Goal: Task Accomplishment & Management: Use online tool/utility

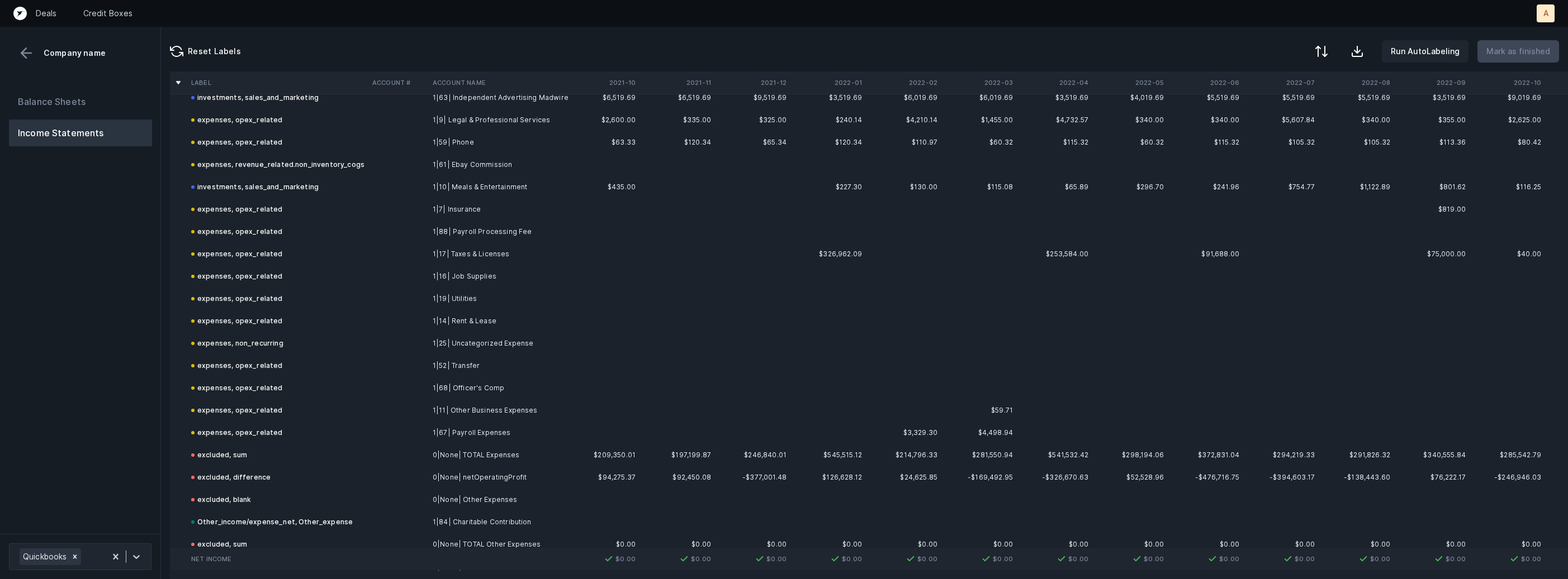
scroll to position [703, 0]
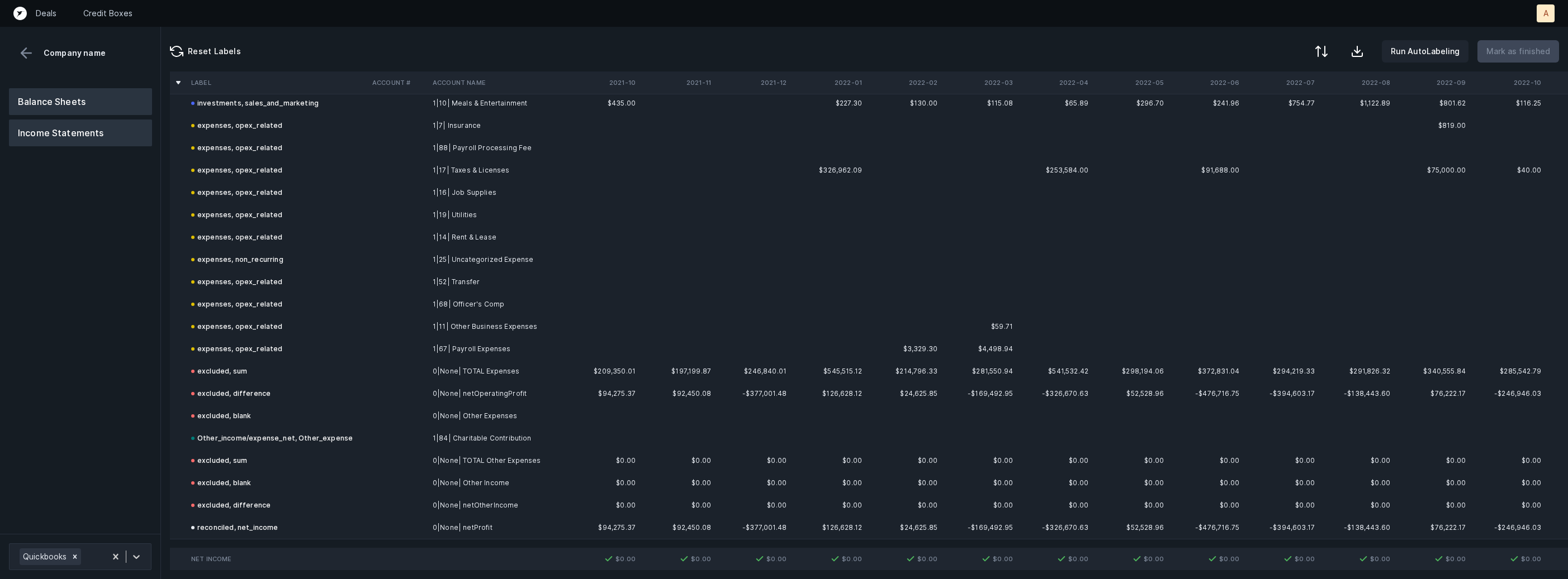
click at [100, 104] on button "Balance Sheets" at bounding box center [81, 101] width 143 height 27
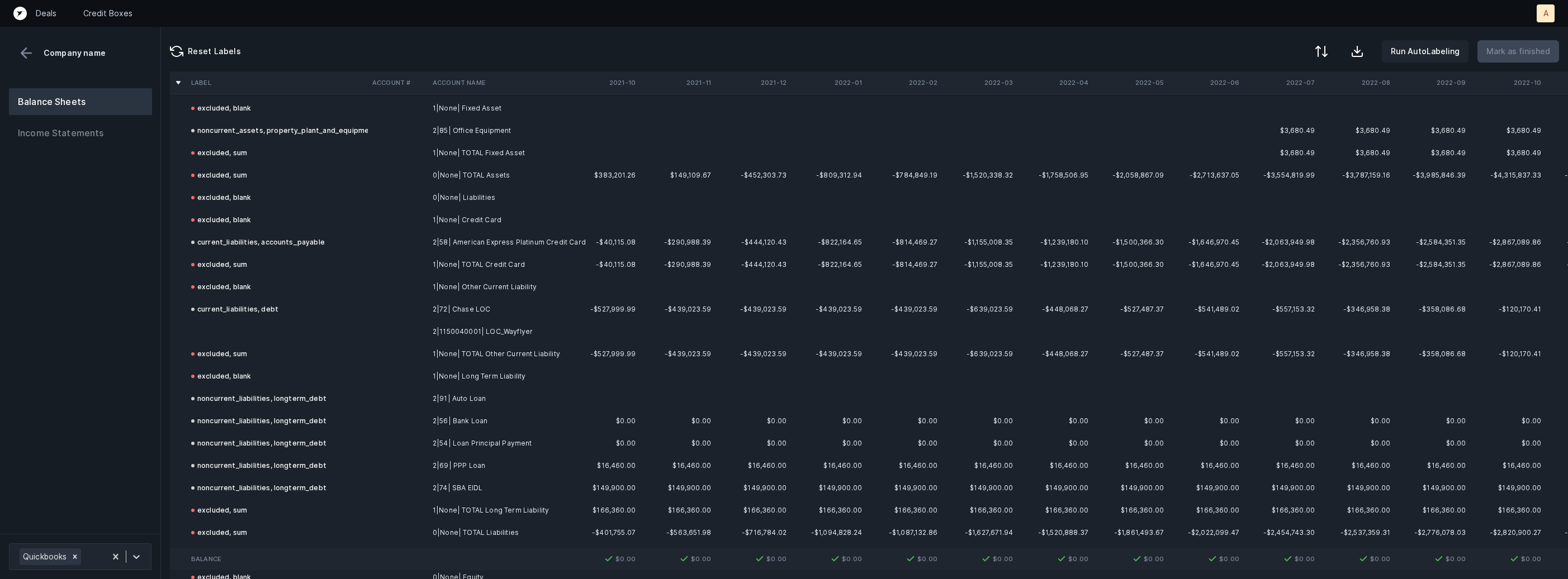
scroll to position [420, 0]
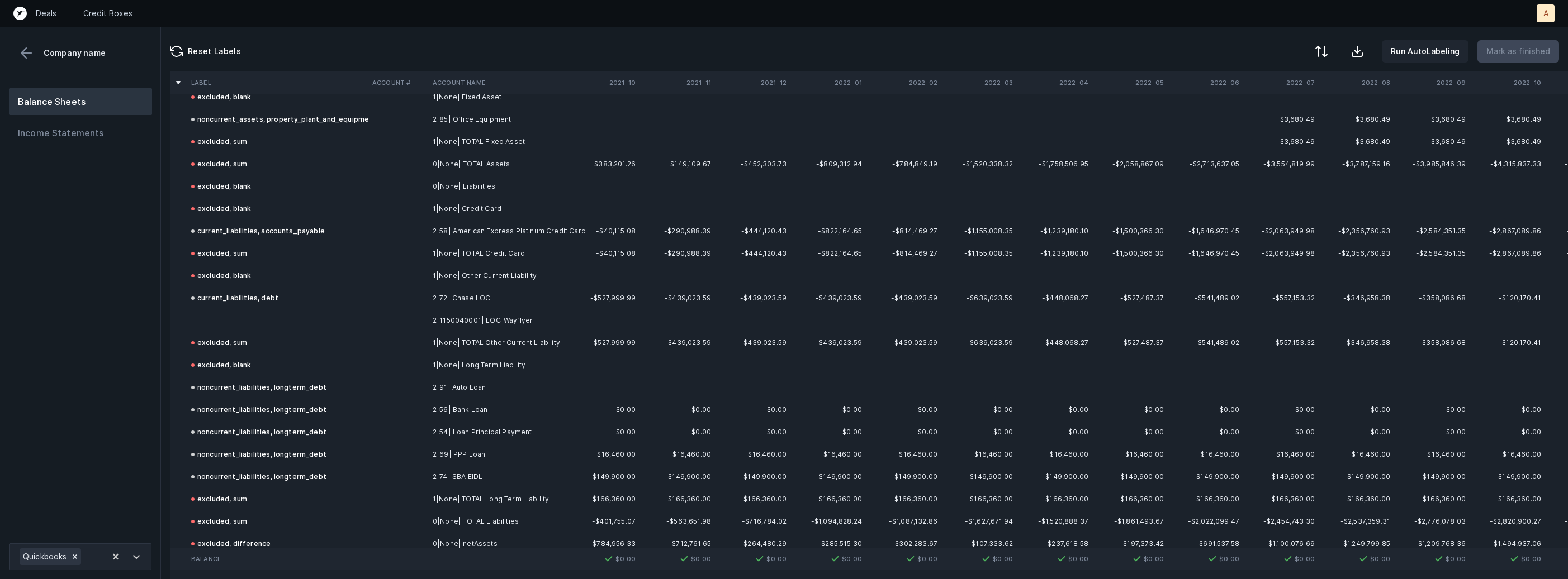
click at [452, 315] on td "2|1150040001| LOC_Wayflyer" at bounding box center [496, 320] width 136 height 22
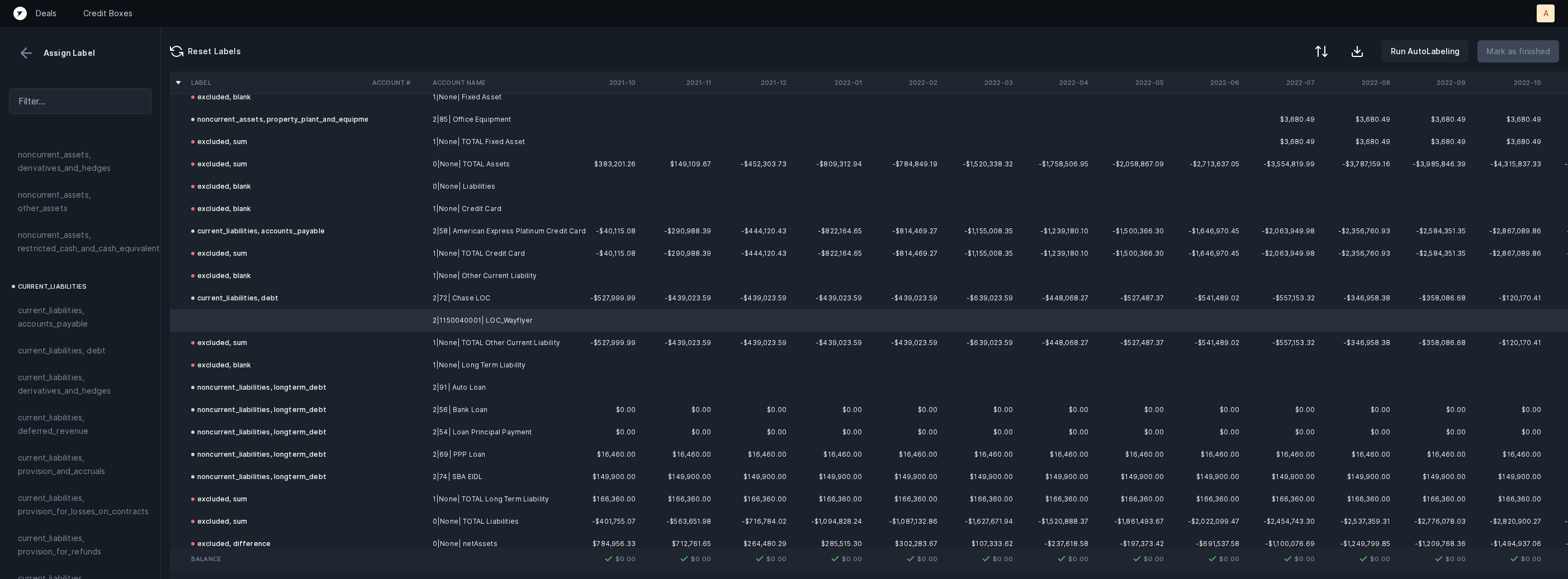
scroll to position [614, 0]
click at [85, 344] on span "current_liabilities, debt" at bounding box center [62, 350] width 88 height 13
click at [1509, 48] on p "Mark as finished" at bounding box center [1518, 51] width 64 height 13
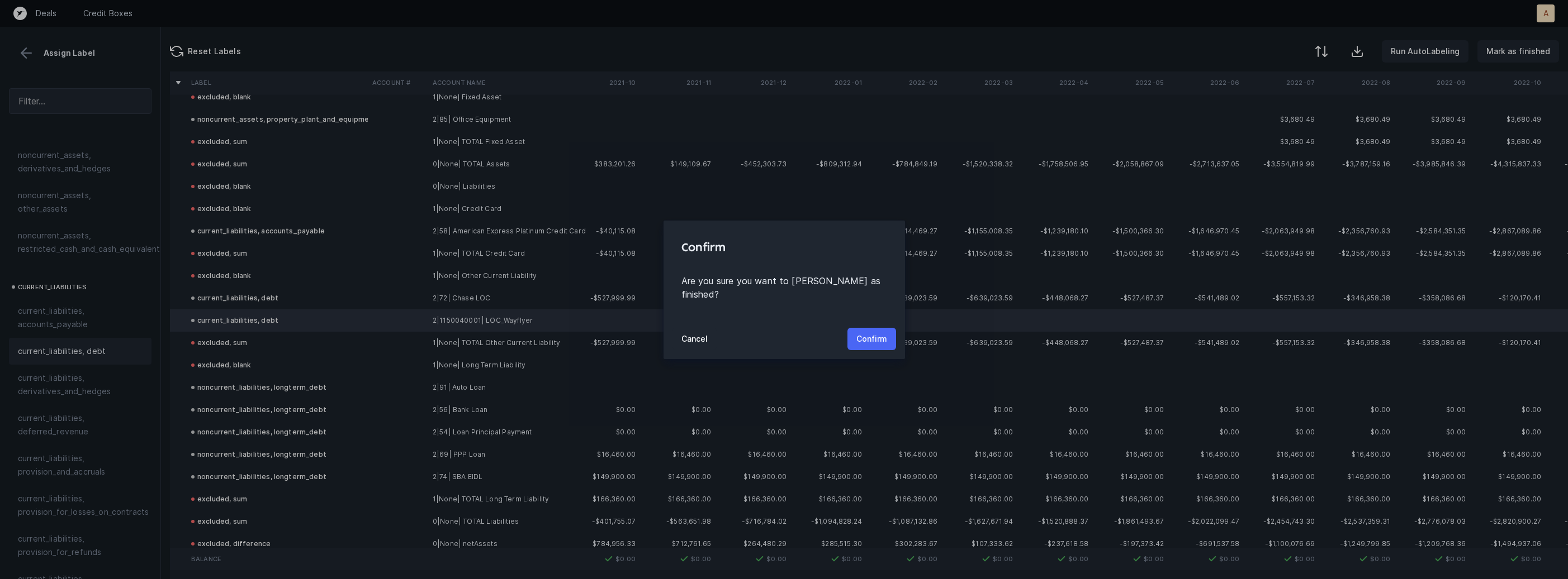
click at [860, 332] on p "Confirm" at bounding box center [871, 338] width 31 height 13
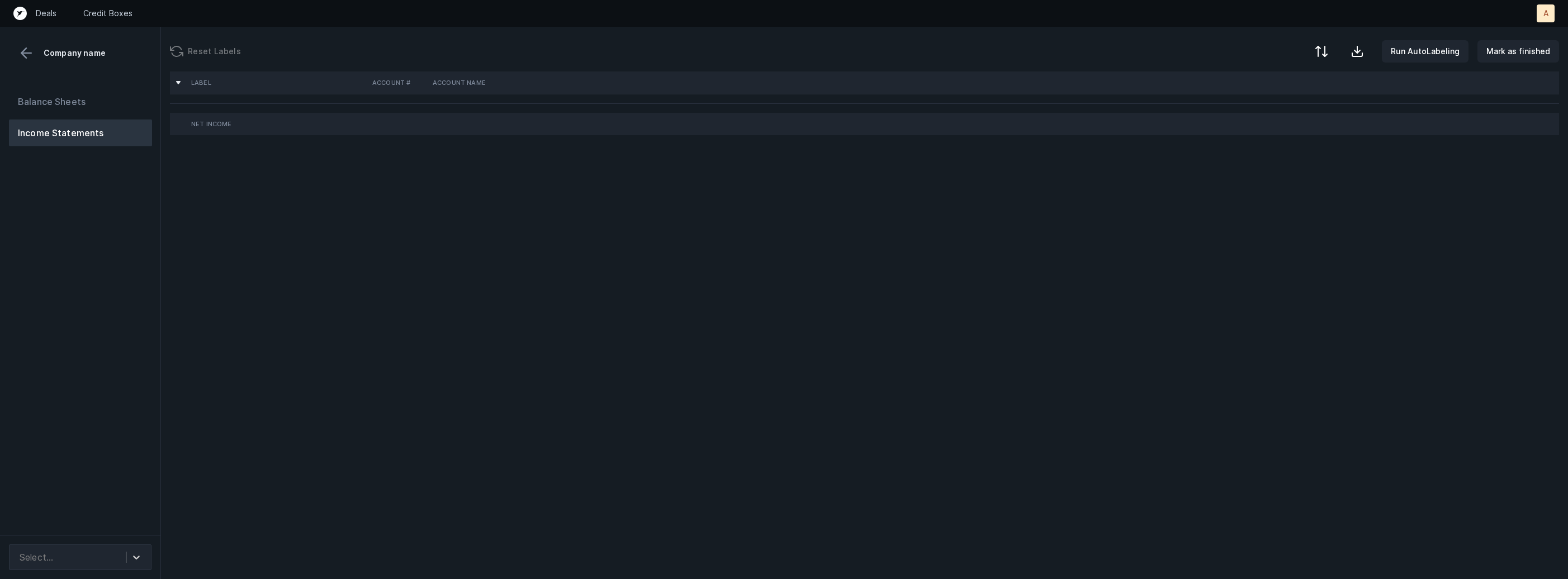
click at [91, 304] on div "Balance Sheets Income Statements" at bounding box center [81, 307] width 161 height 456
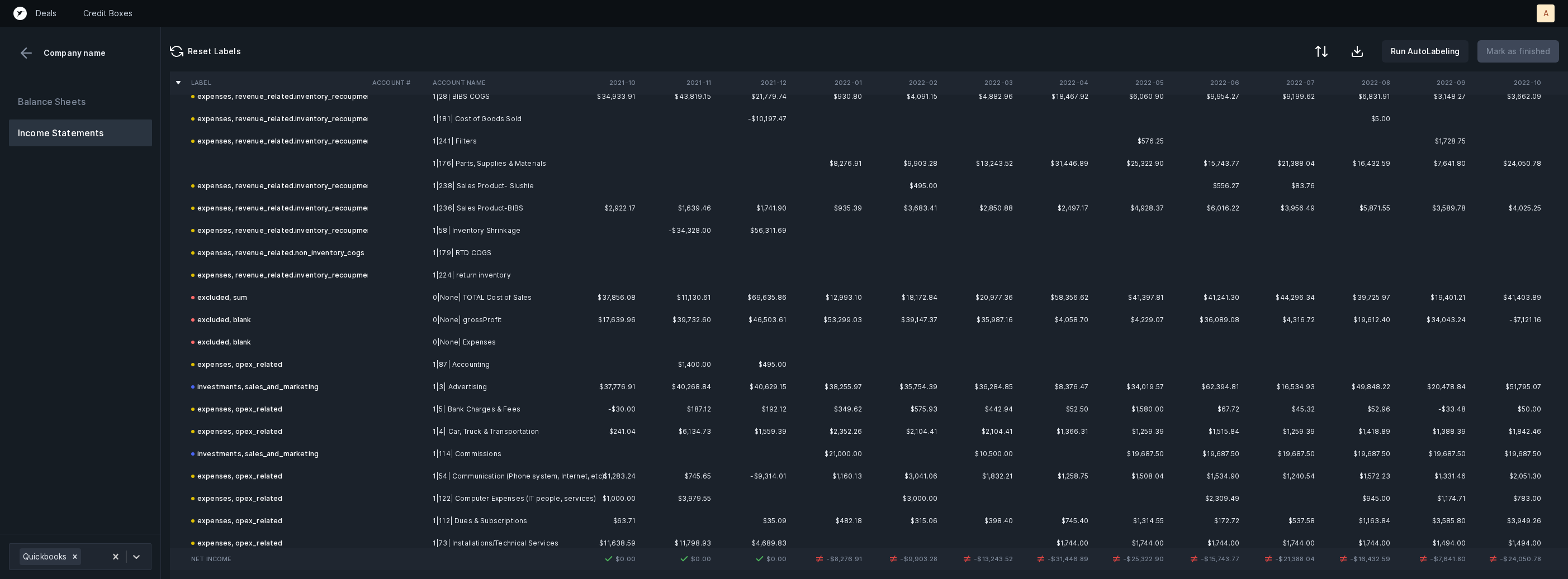
scroll to position [331, 0]
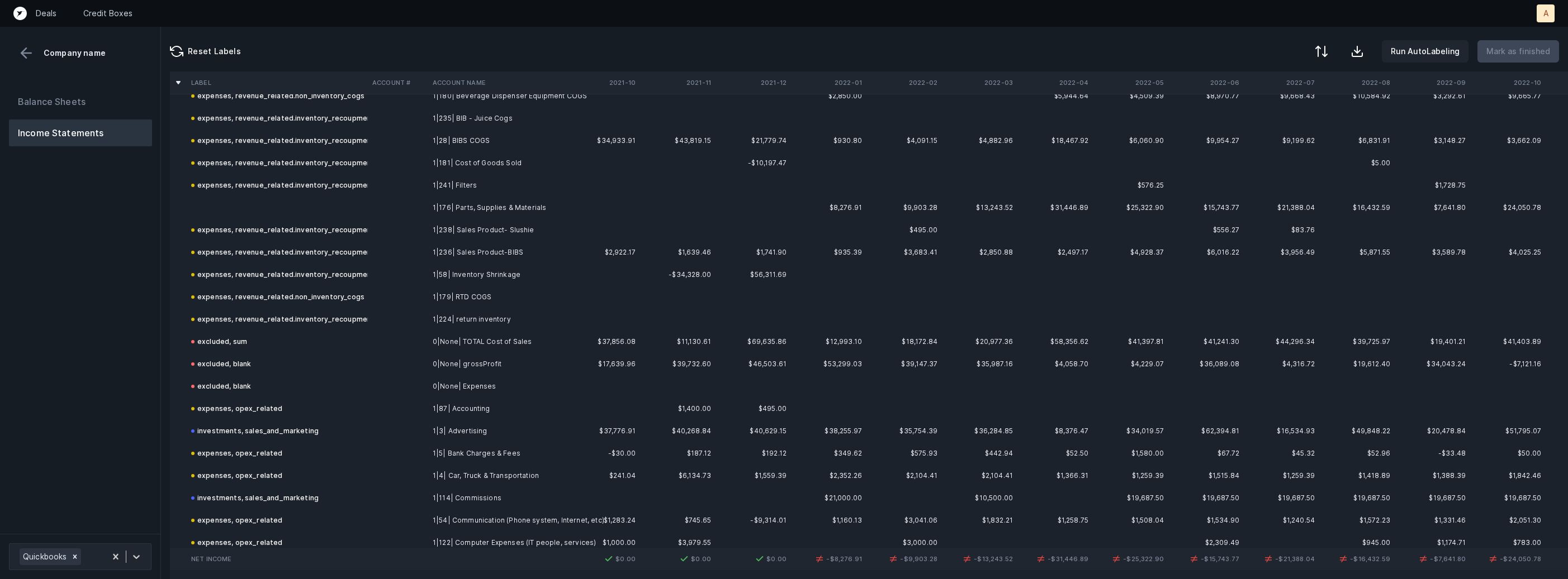
click at [420, 194] on td at bounding box center [397, 185] width 61 height 22
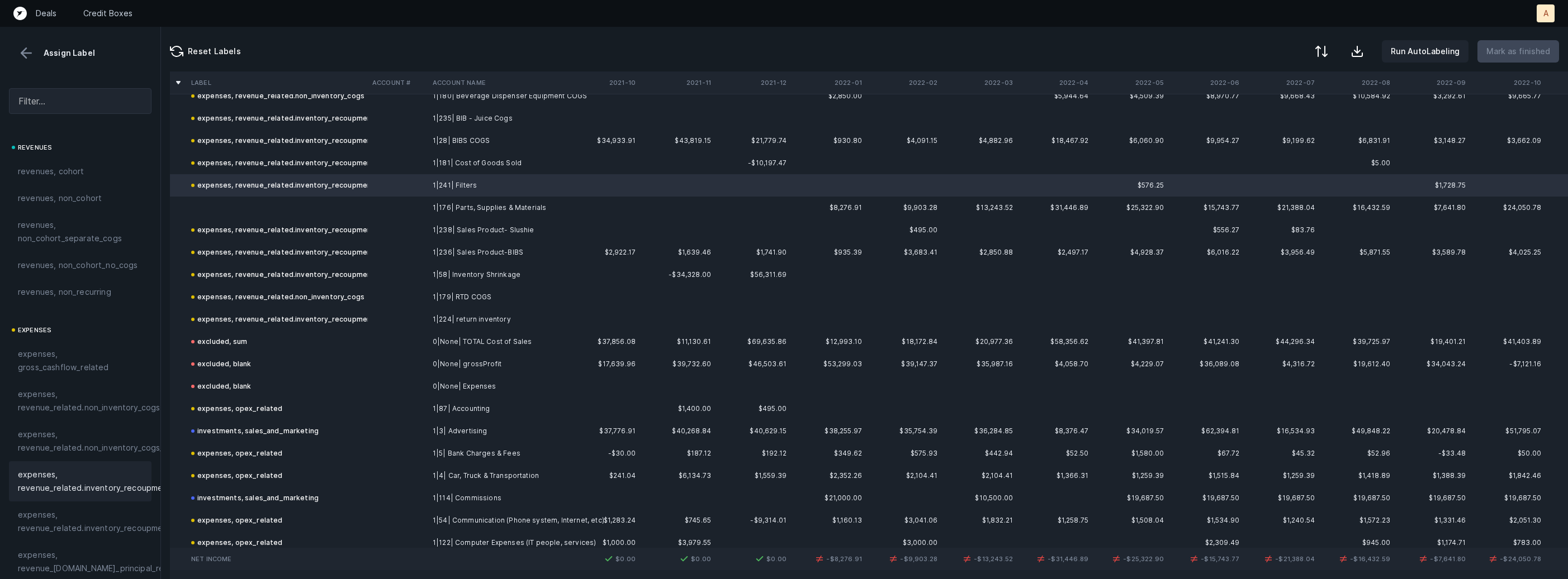
click at [400, 204] on td at bounding box center [397, 208] width 61 height 22
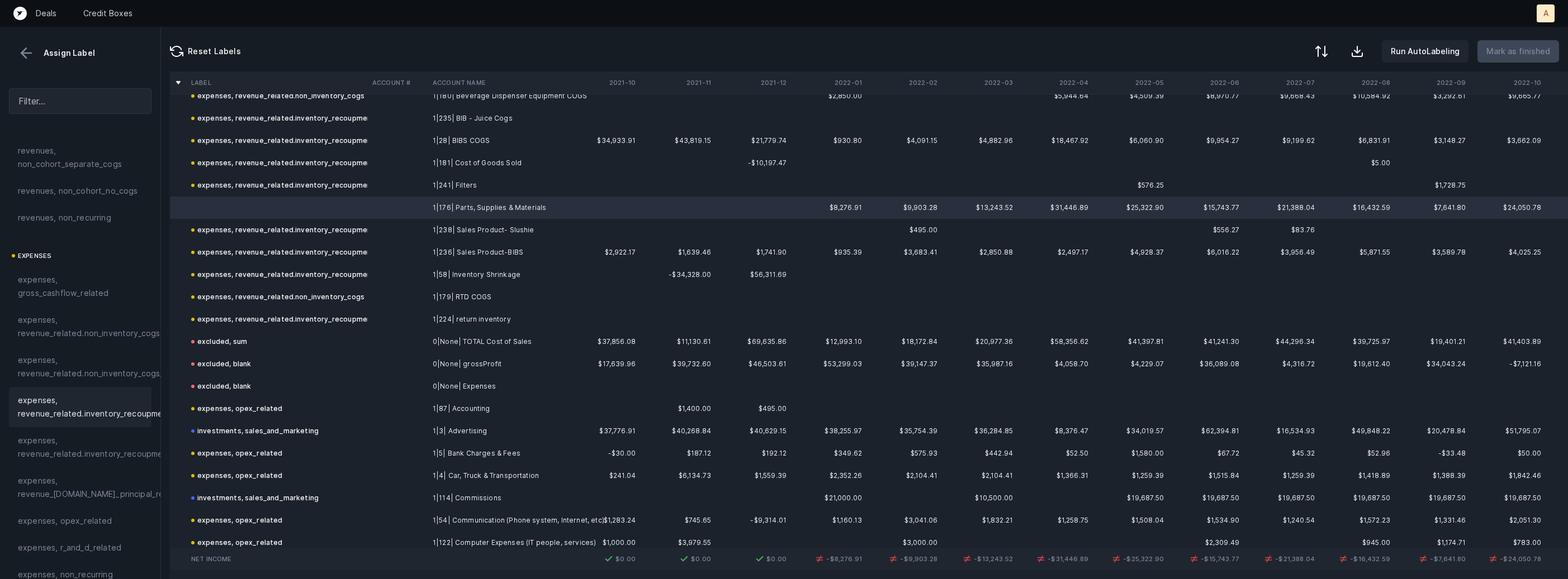
scroll to position [99, 0]
click at [112, 391] on span "expenses, revenue_related.inventory_recoupment" at bounding box center [95, 381] width 153 height 27
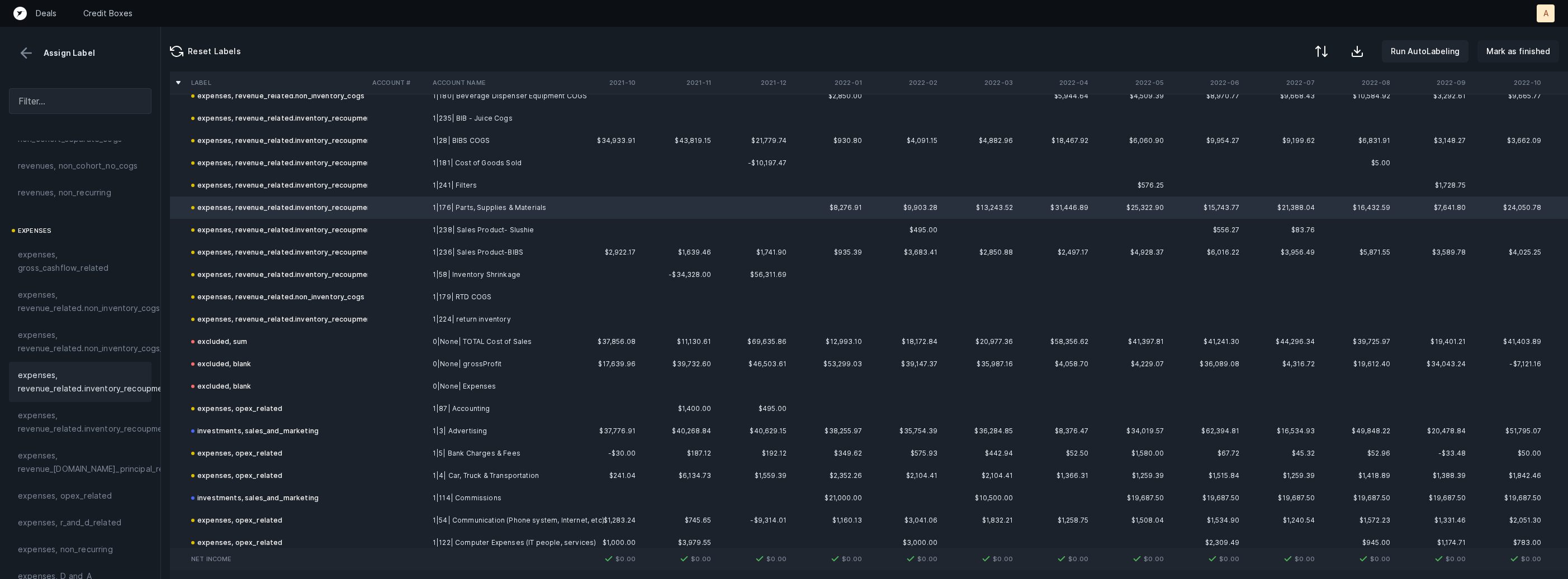
click at [1518, 60] on button "Mark as finished" at bounding box center [1518, 51] width 82 height 22
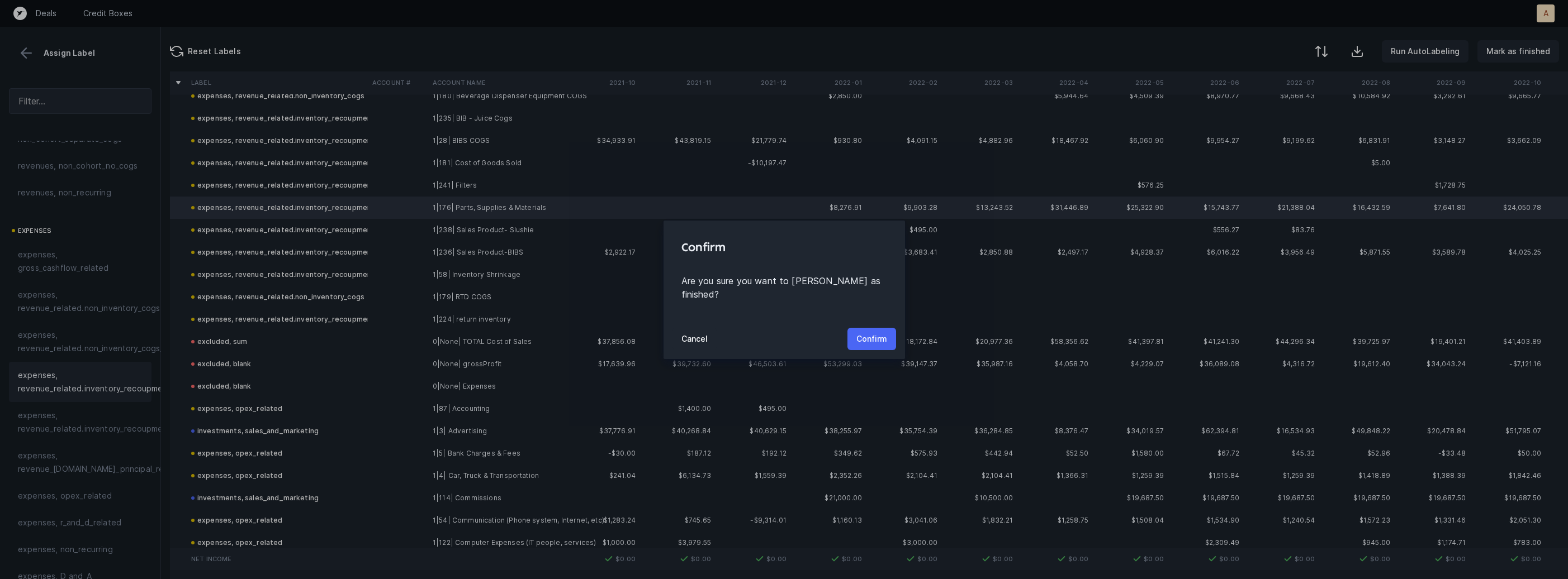
click at [873, 332] on p "Confirm" at bounding box center [871, 338] width 31 height 13
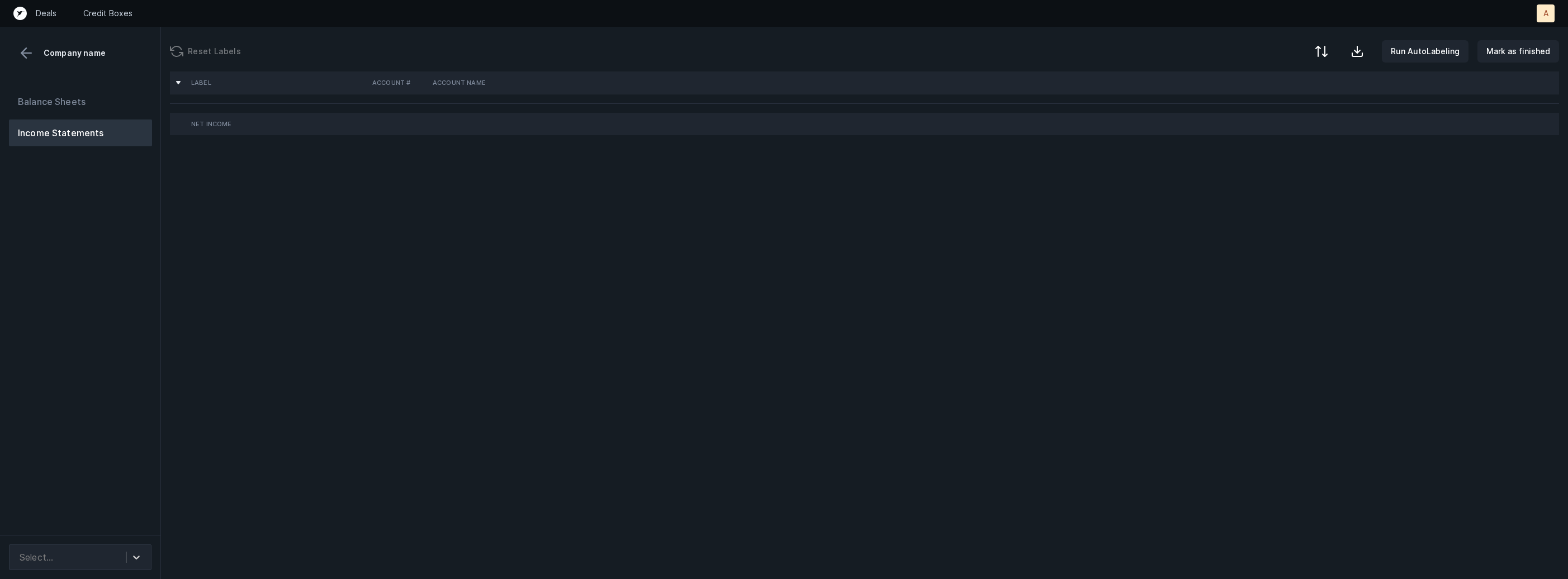
click at [140, 316] on div "Balance Sheets Income Statements" at bounding box center [81, 307] width 161 height 456
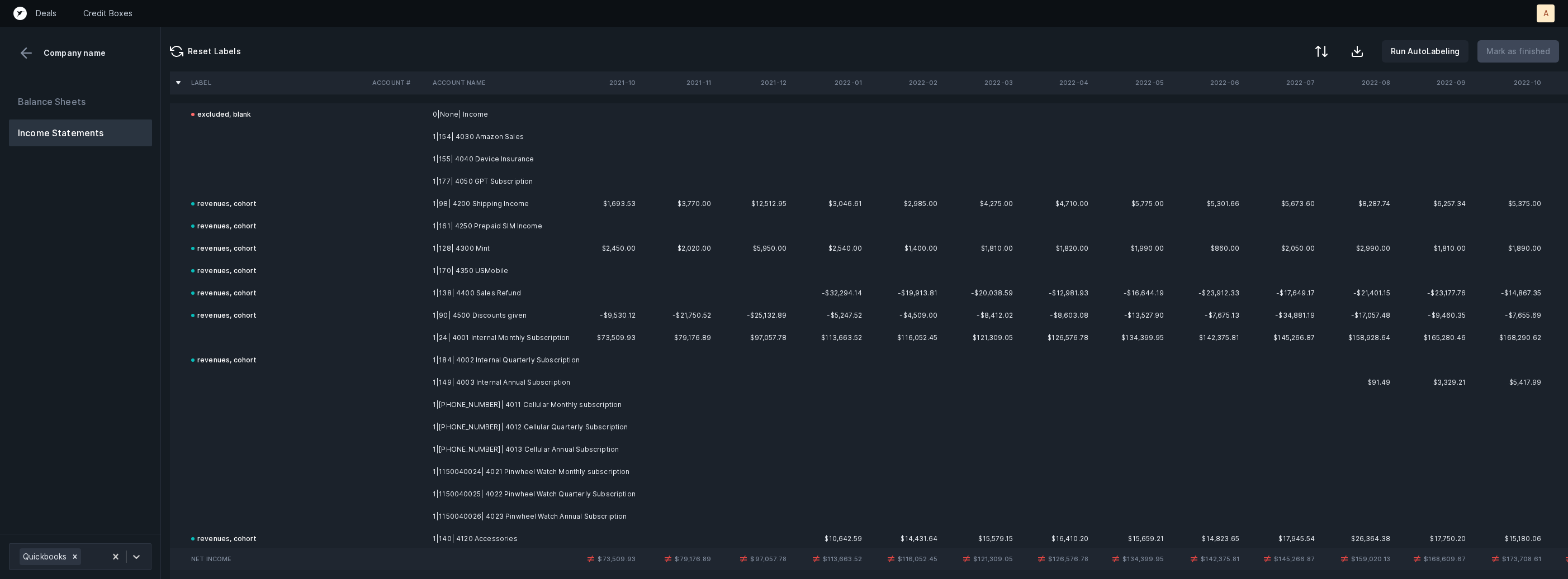
click at [477, 131] on td "1|154| 4030 Amazon Sales" at bounding box center [496, 136] width 136 height 22
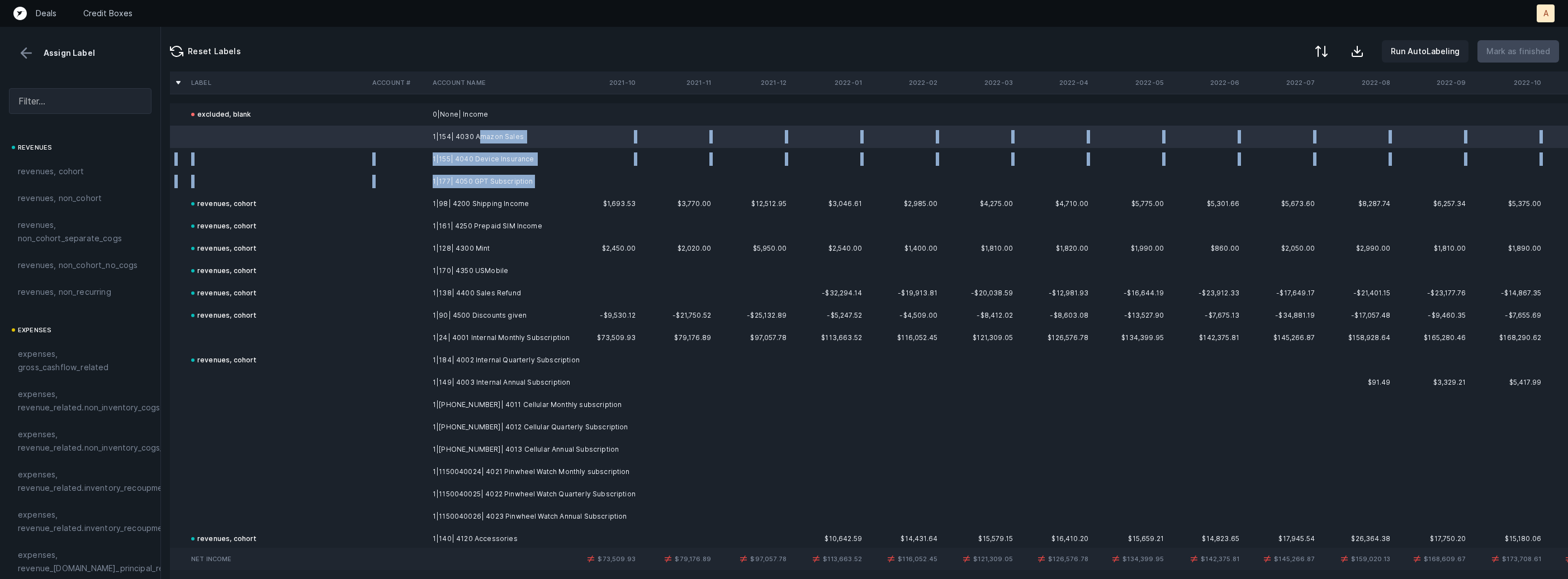
click at [457, 189] on td "1|177| 4050 GPT Subscription" at bounding box center [496, 181] width 136 height 22
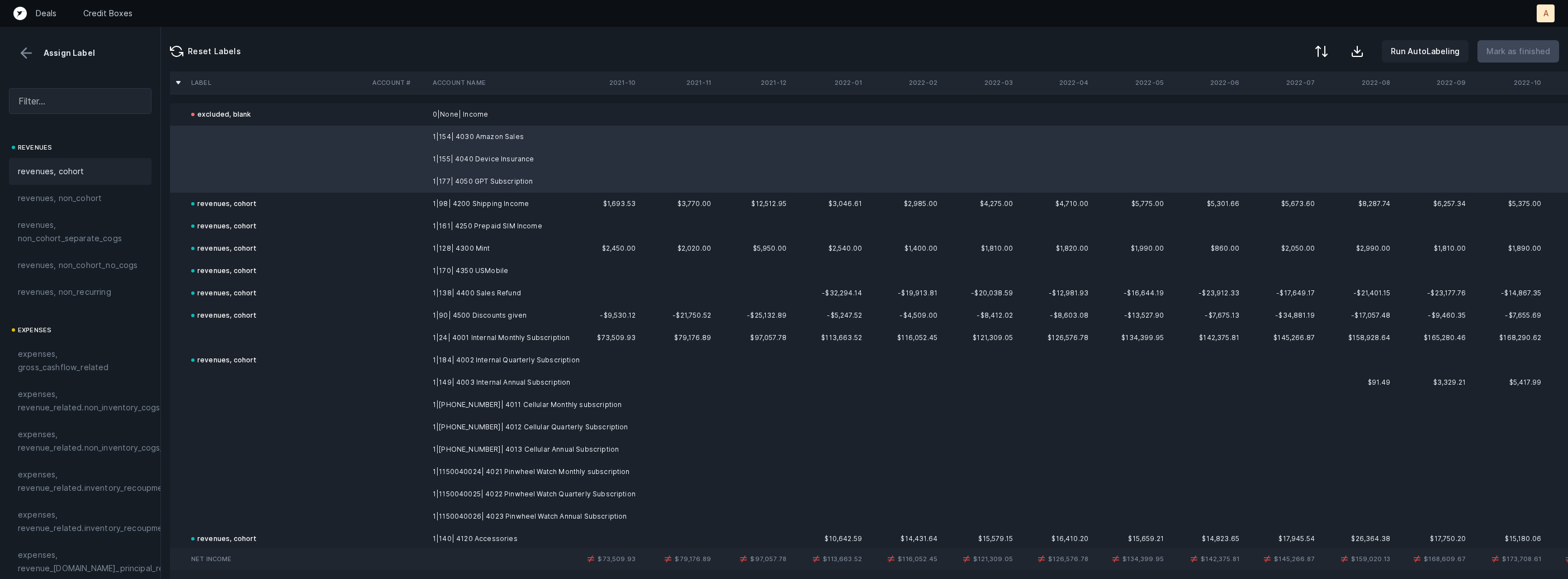
click at [115, 162] on div "revenues, cohort" at bounding box center [80, 171] width 142 height 27
click at [273, 328] on td at bounding box center [277, 337] width 181 height 22
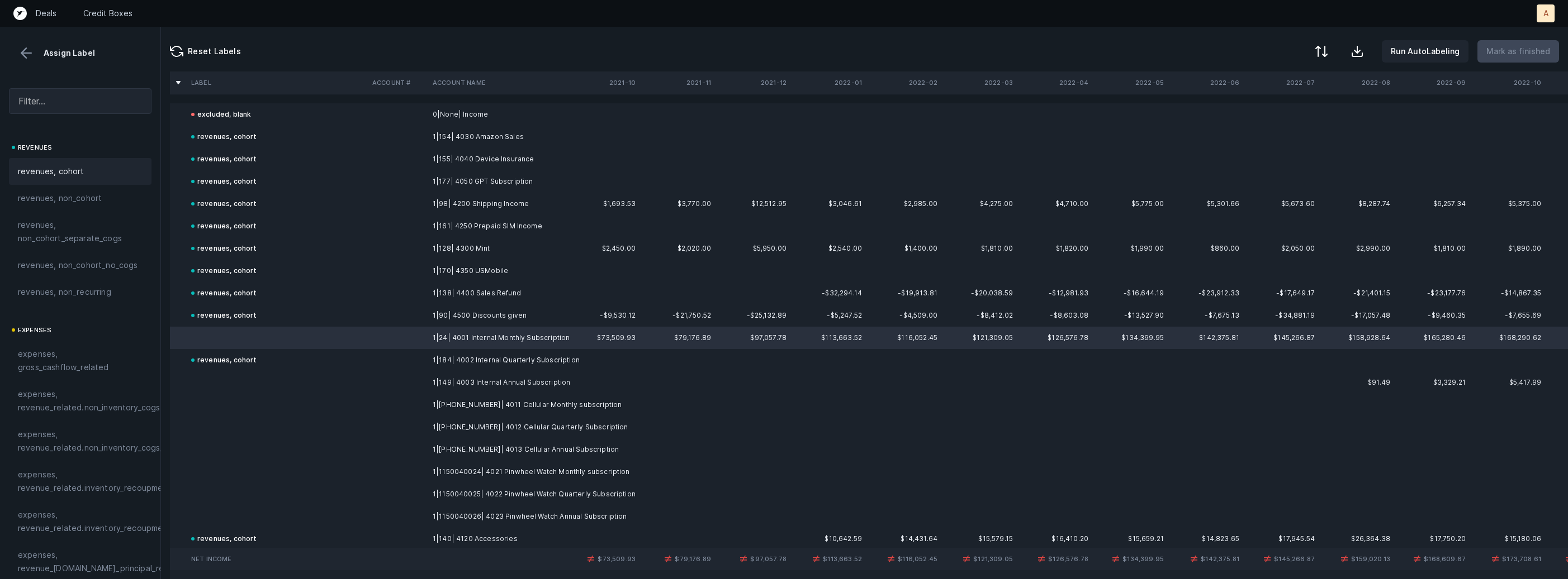
click at [88, 160] on div "revenues, cohort" at bounding box center [80, 171] width 142 height 27
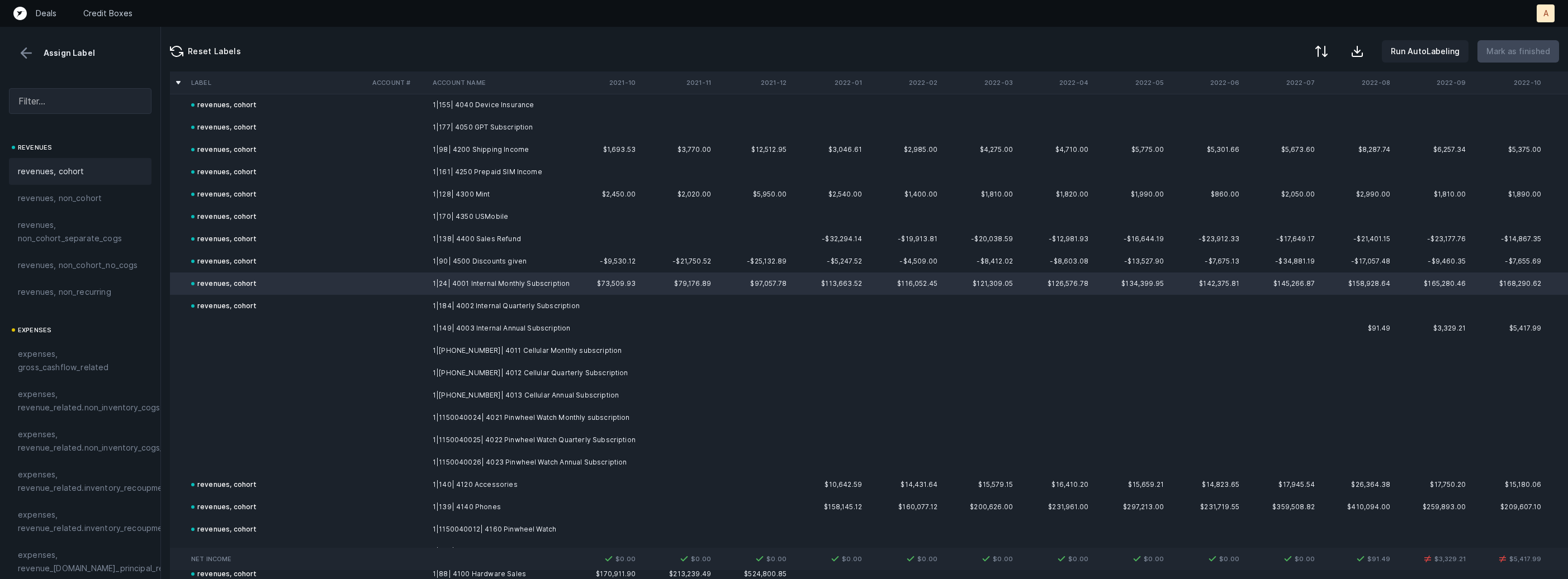
scroll to position [114, 0]
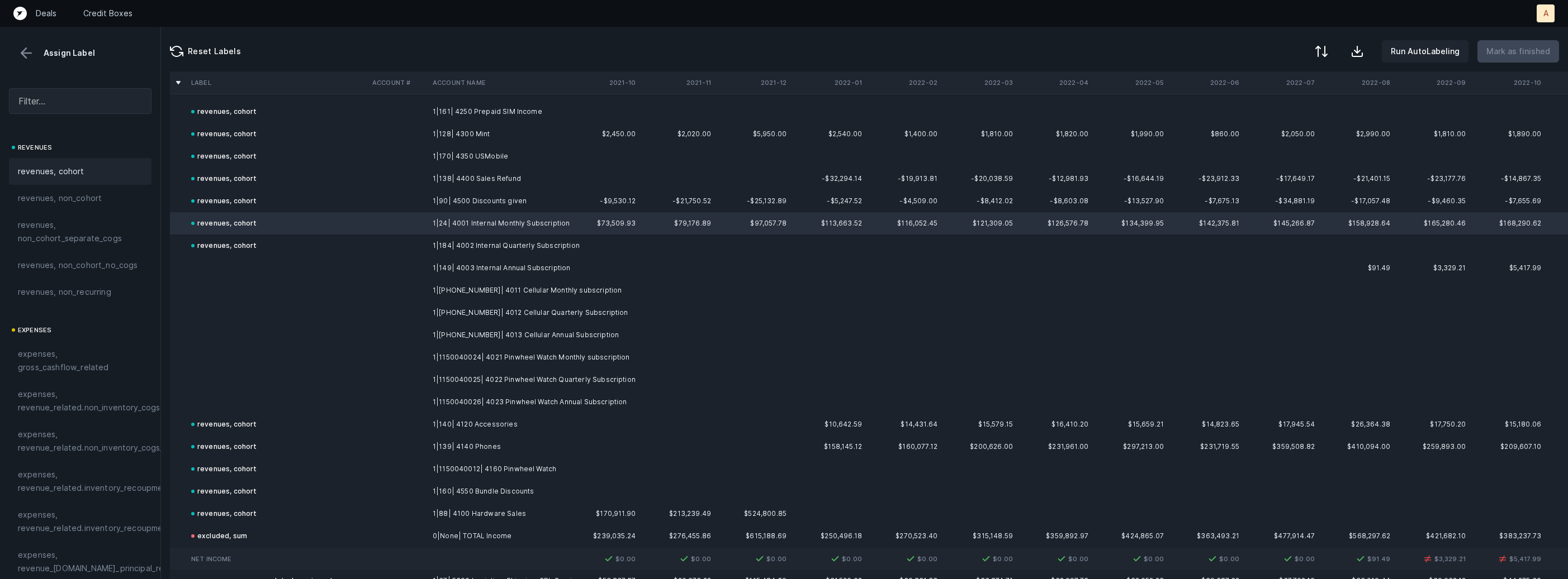
click at [429, 266] on td "1|149| 4003 Internal Annual Subscription" at bounding box center [496, 268] width 136 height 22
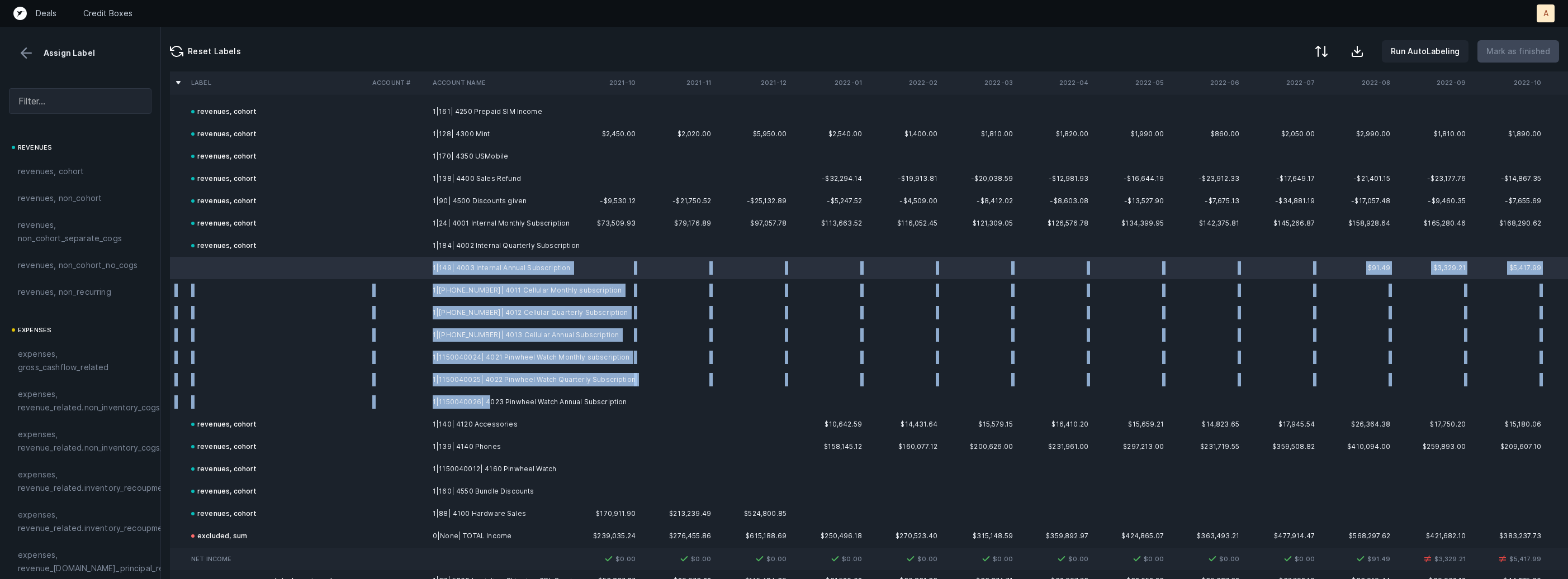
click at [485, 407] on td "1|1150040026| 4023 Pinwheel Watch Annual Subscription" at bounding box center [496, 402] width 136 height 22
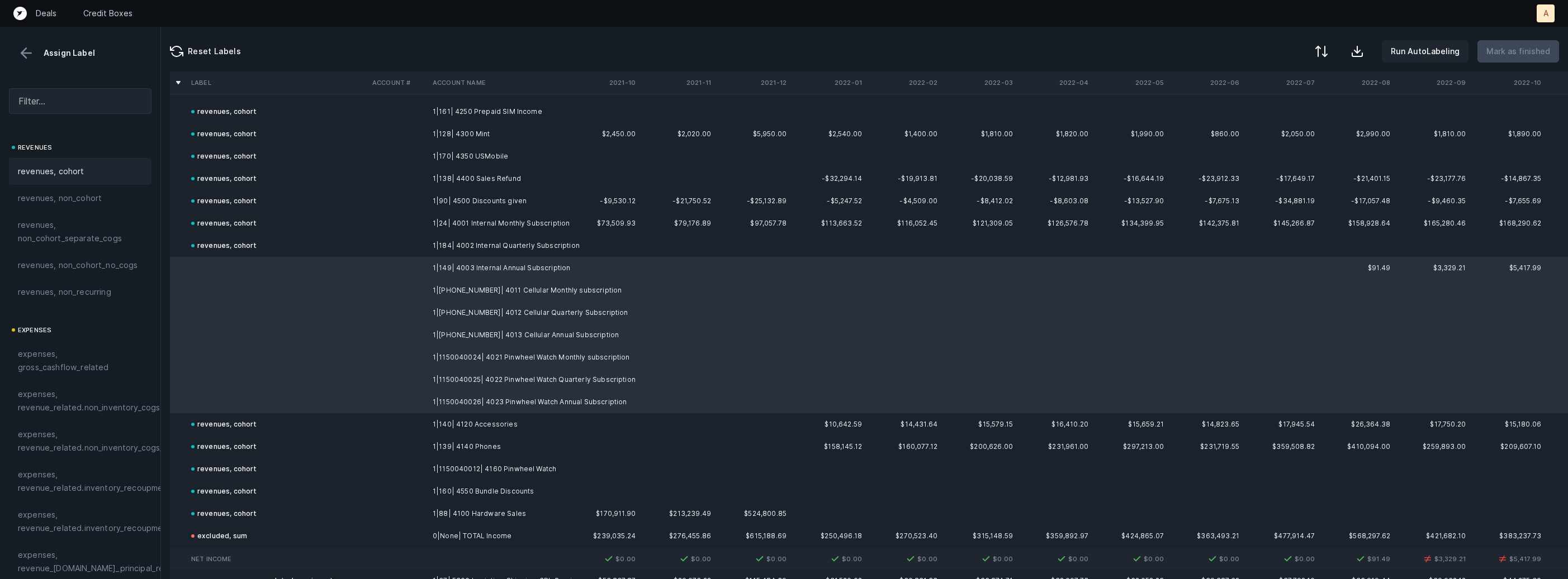
click at [85, 176] on div "revenues, cohort" at bounding box center [80, 171] width 124 height 13
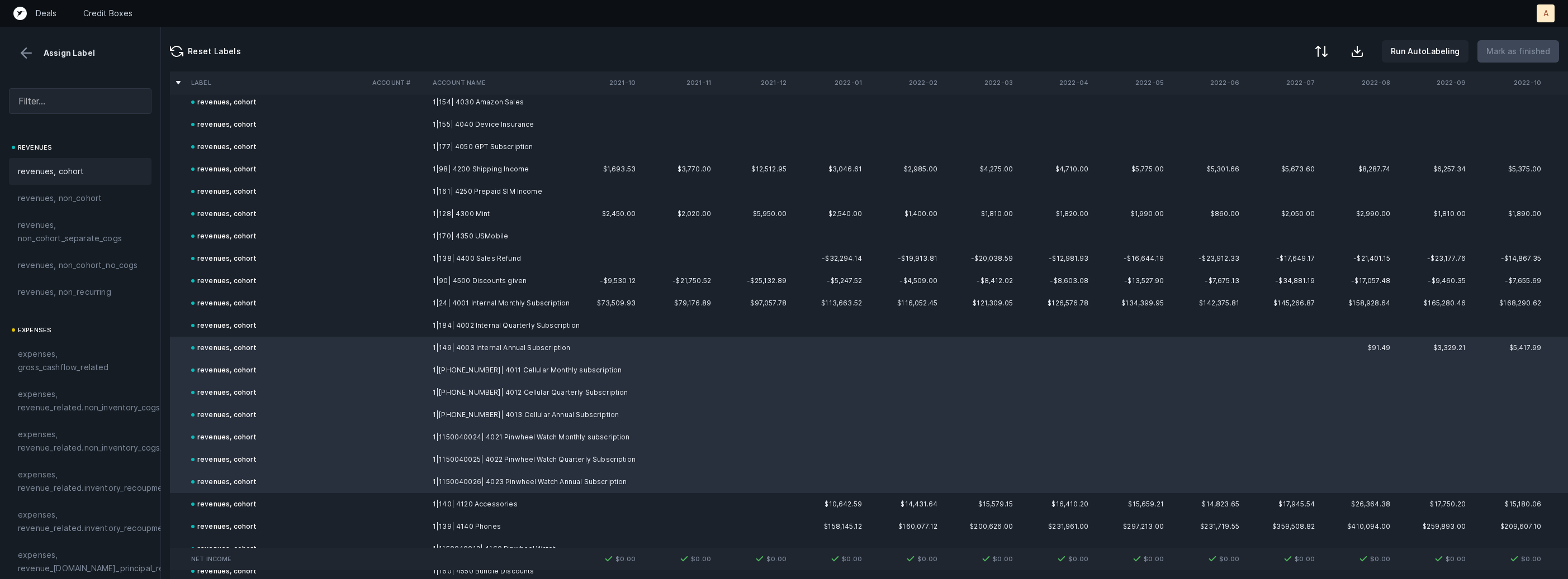
scroll to position [0, 0]
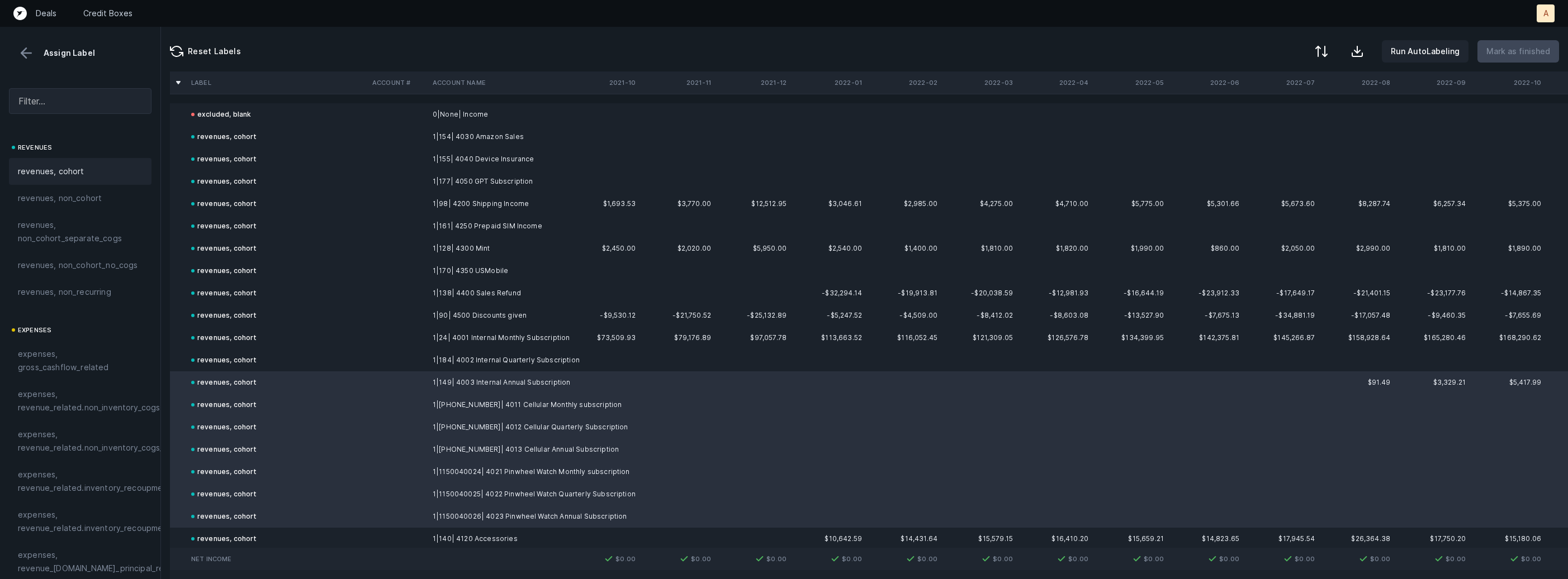
click at [29, 50] on button at bounding box center [26, 53] width 17 height 17
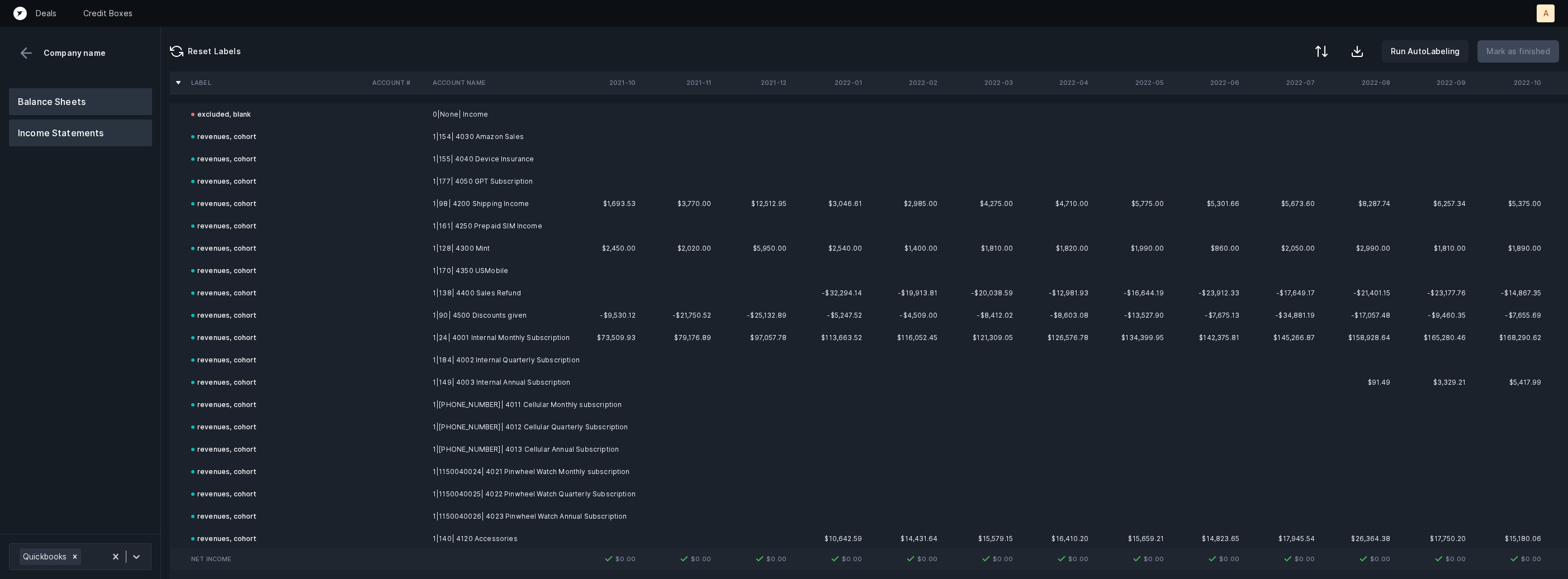
click at [53, 106] on button "Balance Sheets" at bounding box center [81, 101] width 143 height 27
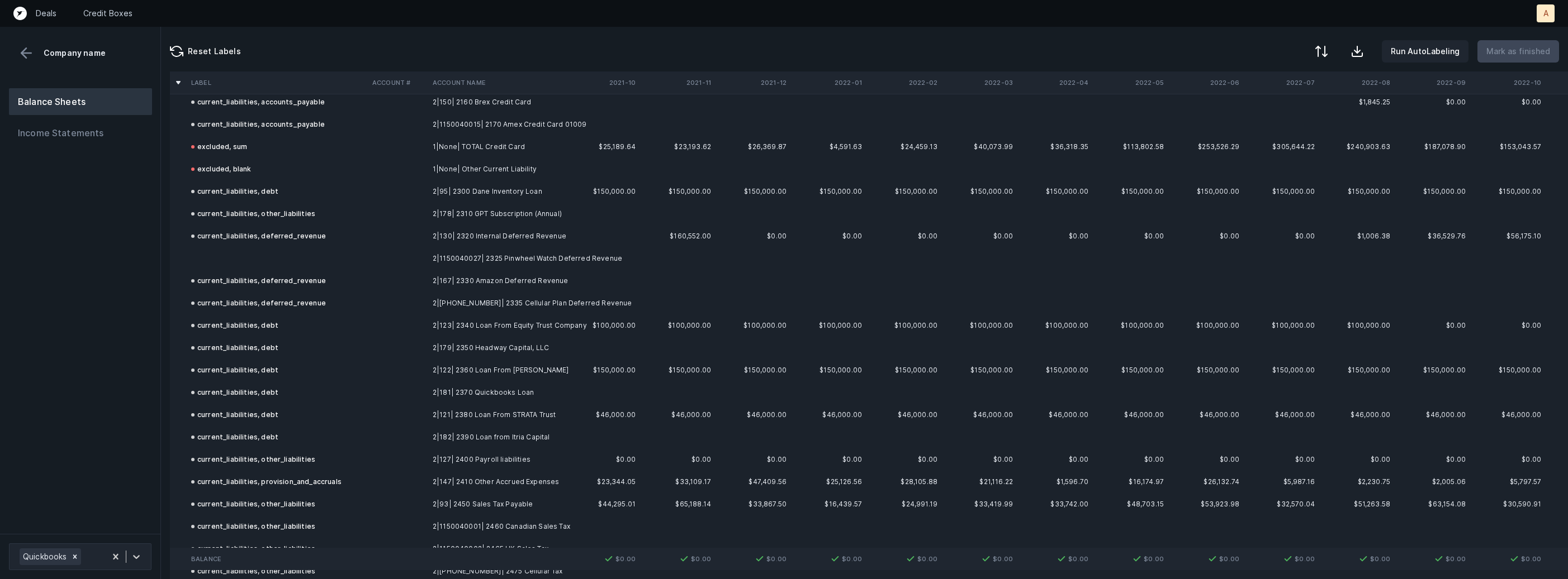
scroll to position [976, 0]
click at [277, 244] on td at bounding box center [277, 255] width 181 height 22
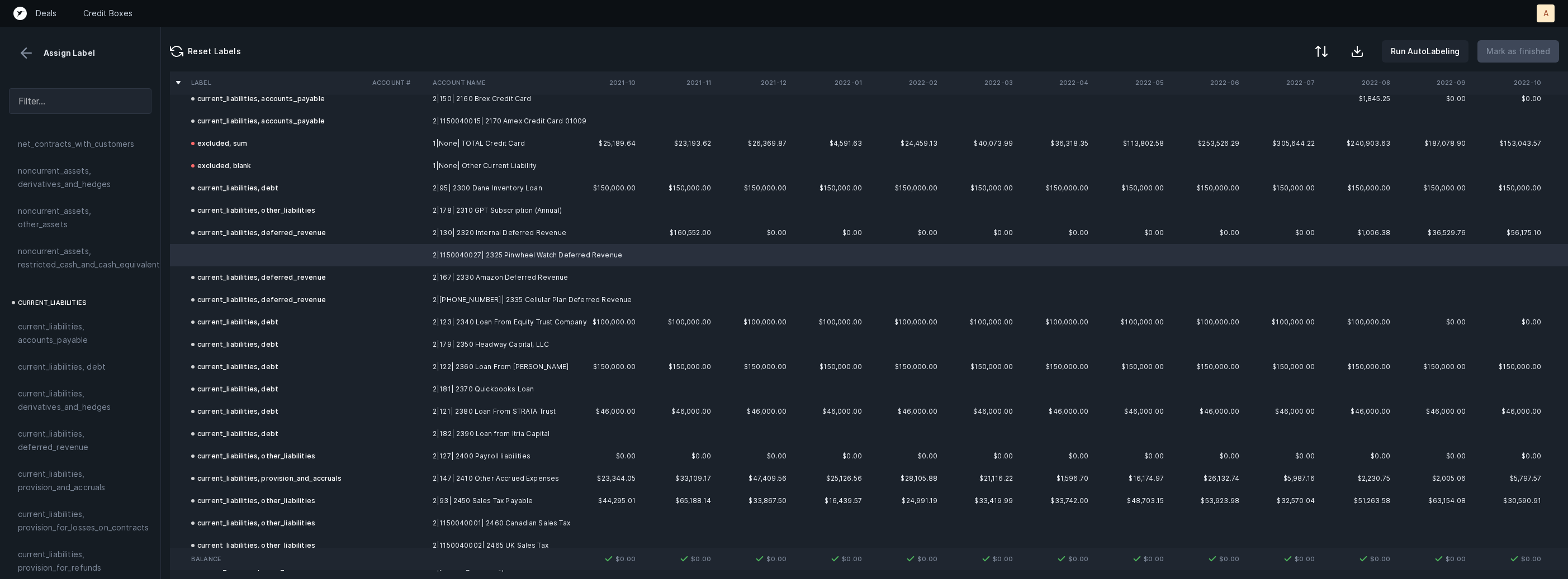
scroll to position [630, 0]
click at [84, 402] on span "current_liabilities, deferred_revenue" at bounding box center [80, 410] width 124 height 27
click at [1513, 57] on p "Mark as finished" at bounding box center [1518, 51] width 64 height 13
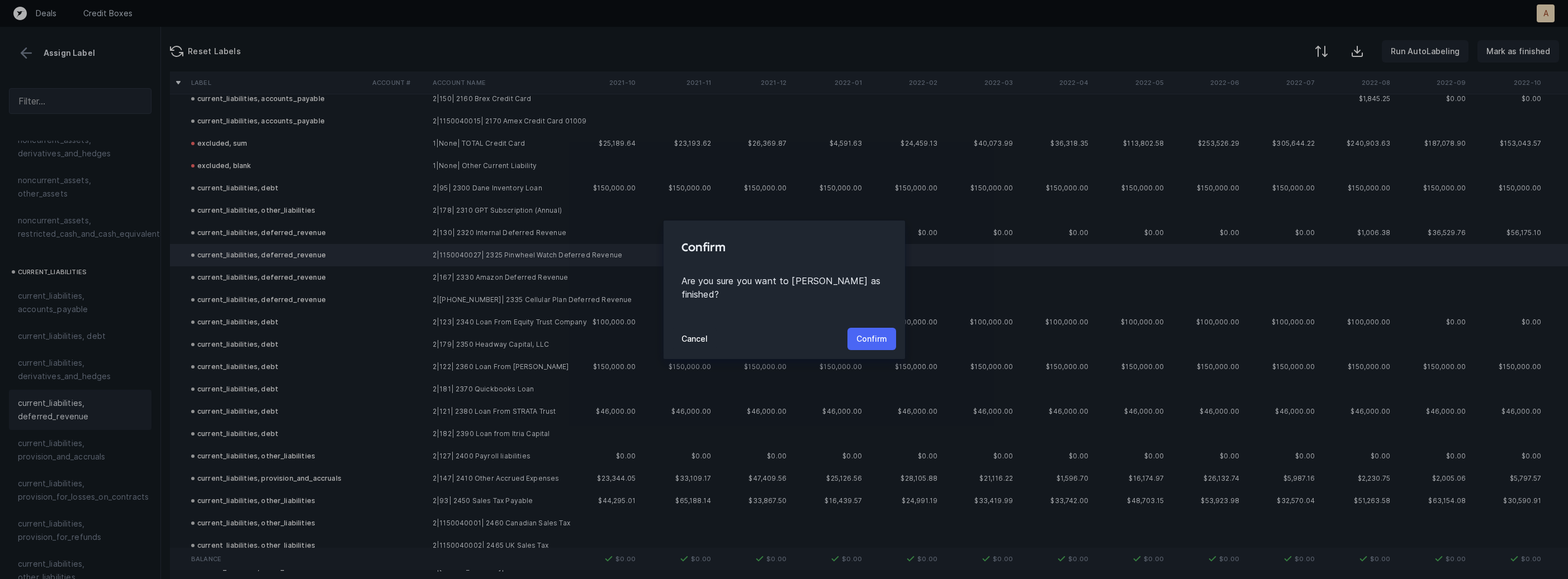
click at [885, 327] on button "Confirm" at bounding box center [871, 338] width 49 height 22
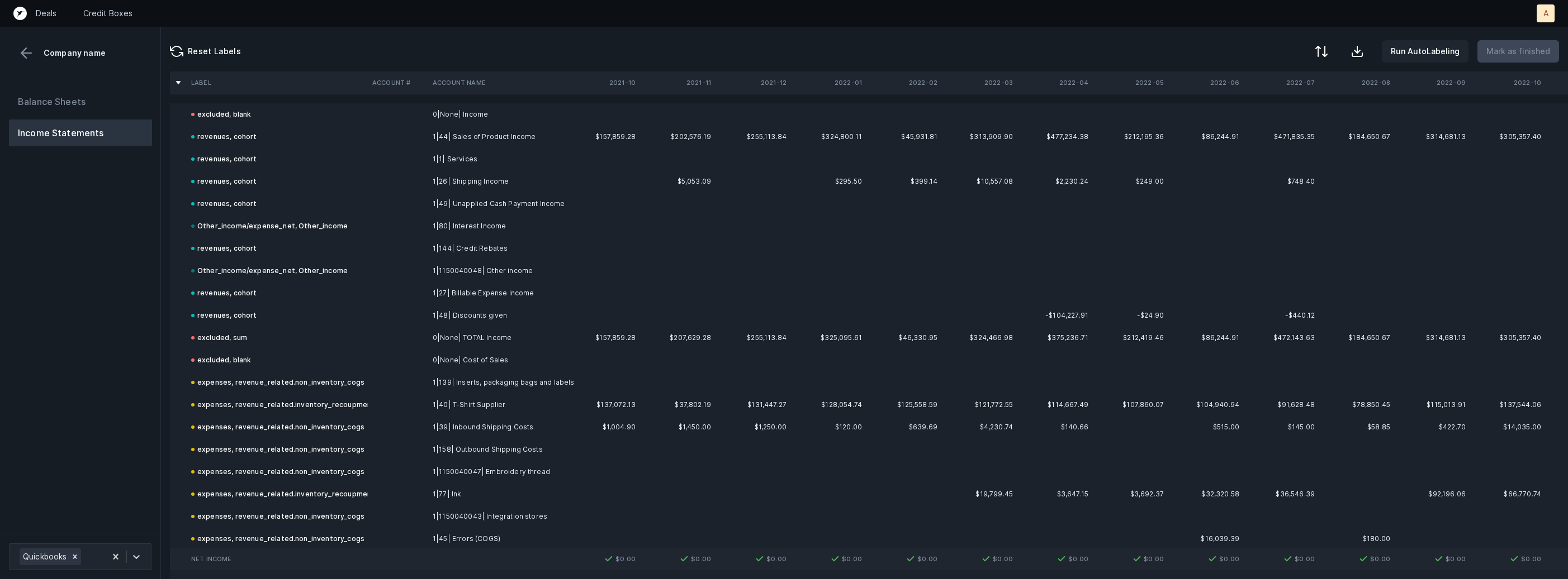
click at [112, 341] on div "Balance Sheets Income Statements" at bounding box center [81, 306] width 161 height 455
click at [91, 91] on button "Balance Sheets" at bounding box center [81, 101] width 143 height 27
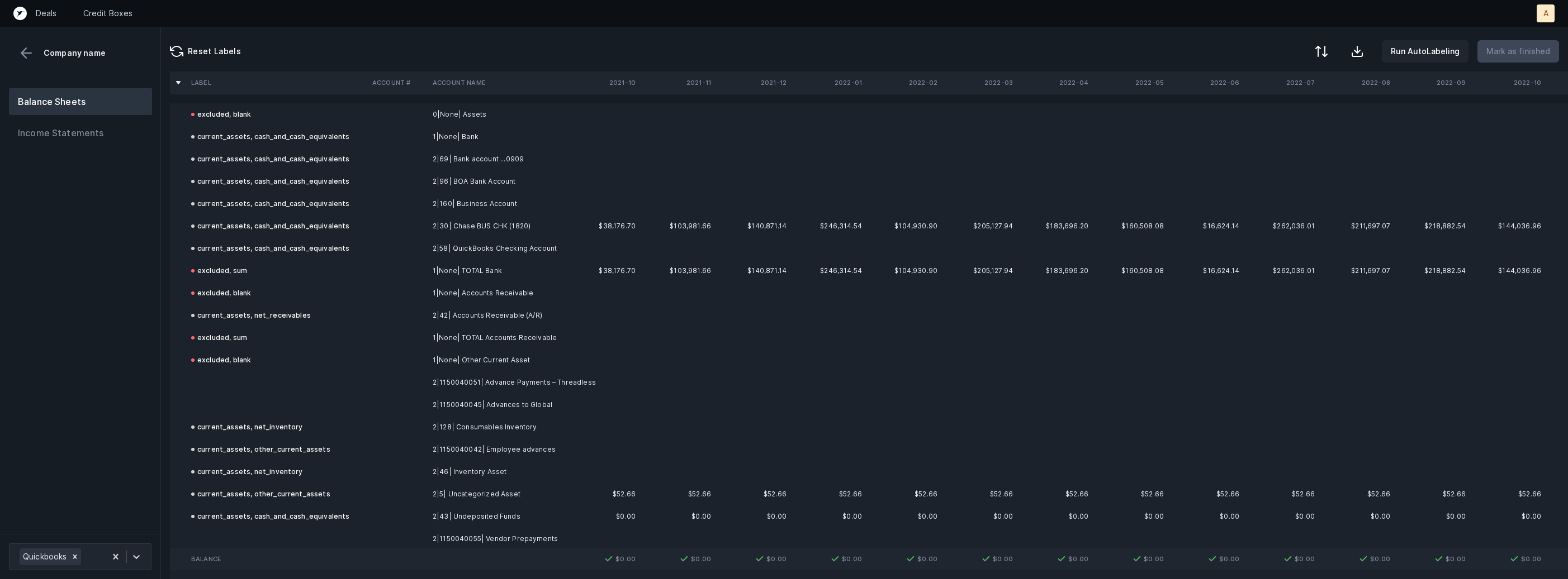
click at [336, 395] on td at bounding box center [277, 405] width 181 height 22
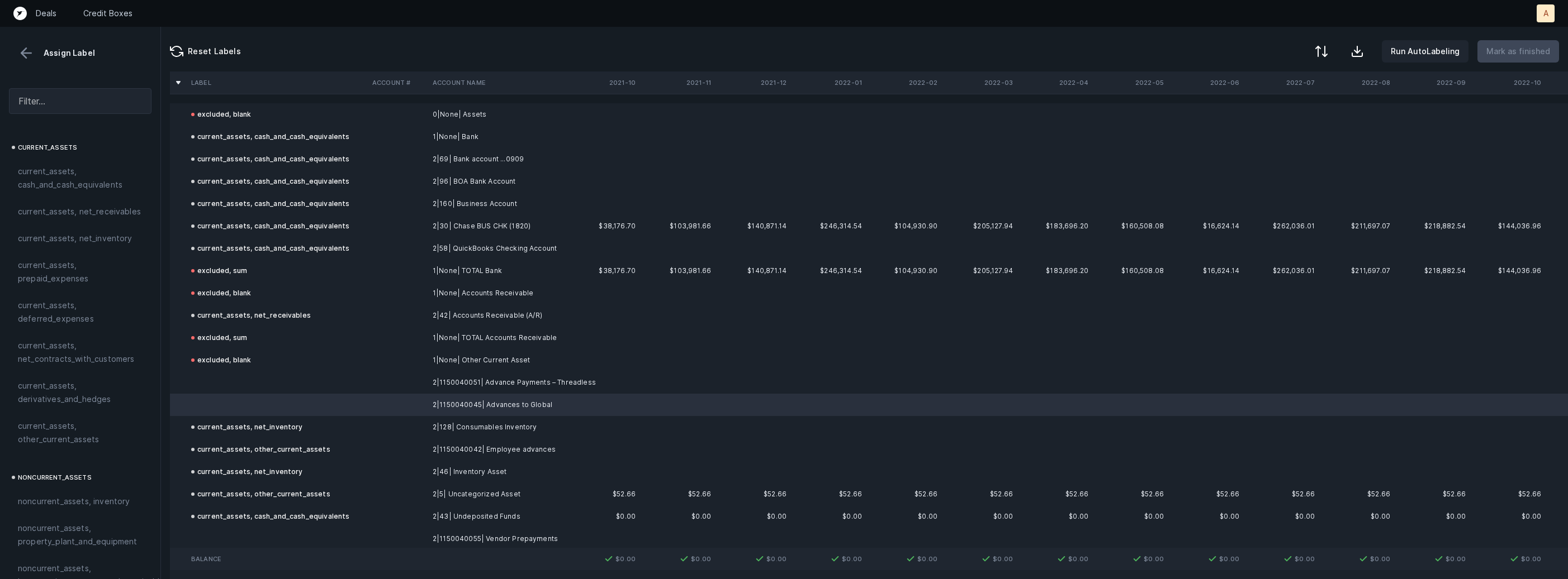
click at [317, 390] on td at bounding box center [277, 382] width 181 height 22
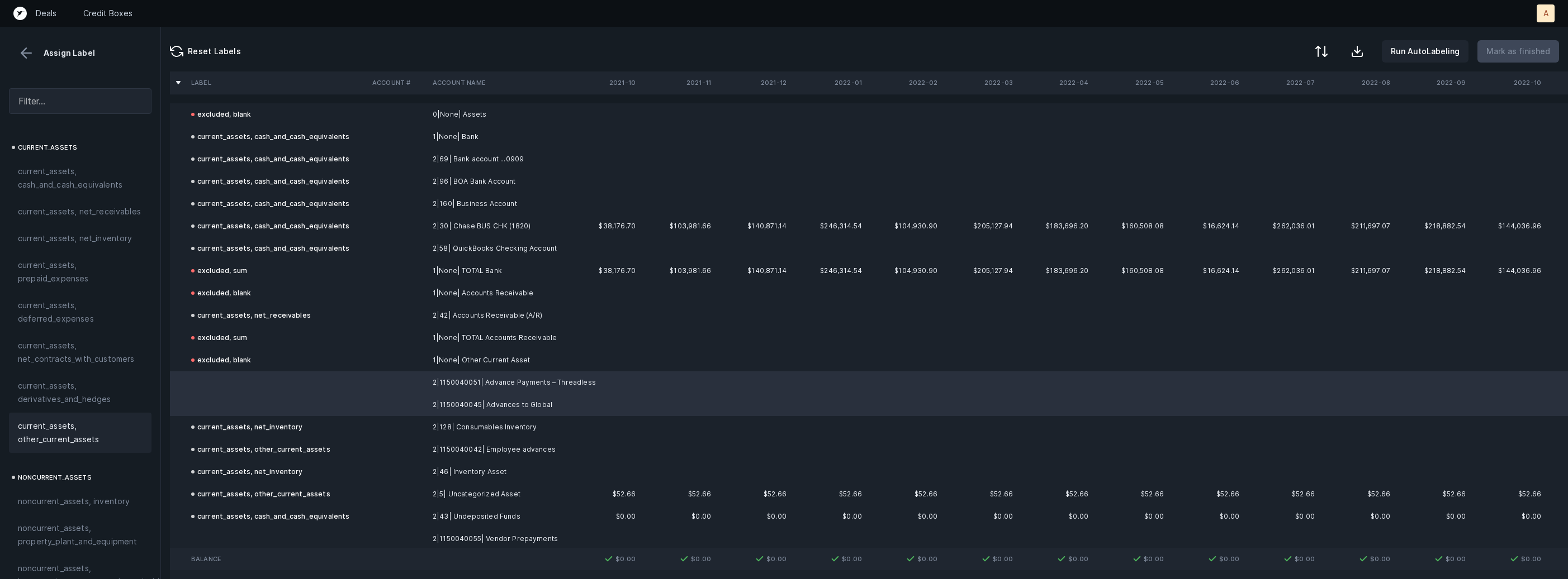
click at [92, 439] on span "current_assets, other_current_assets" at bounding box center [80, 433] width 124 height 27
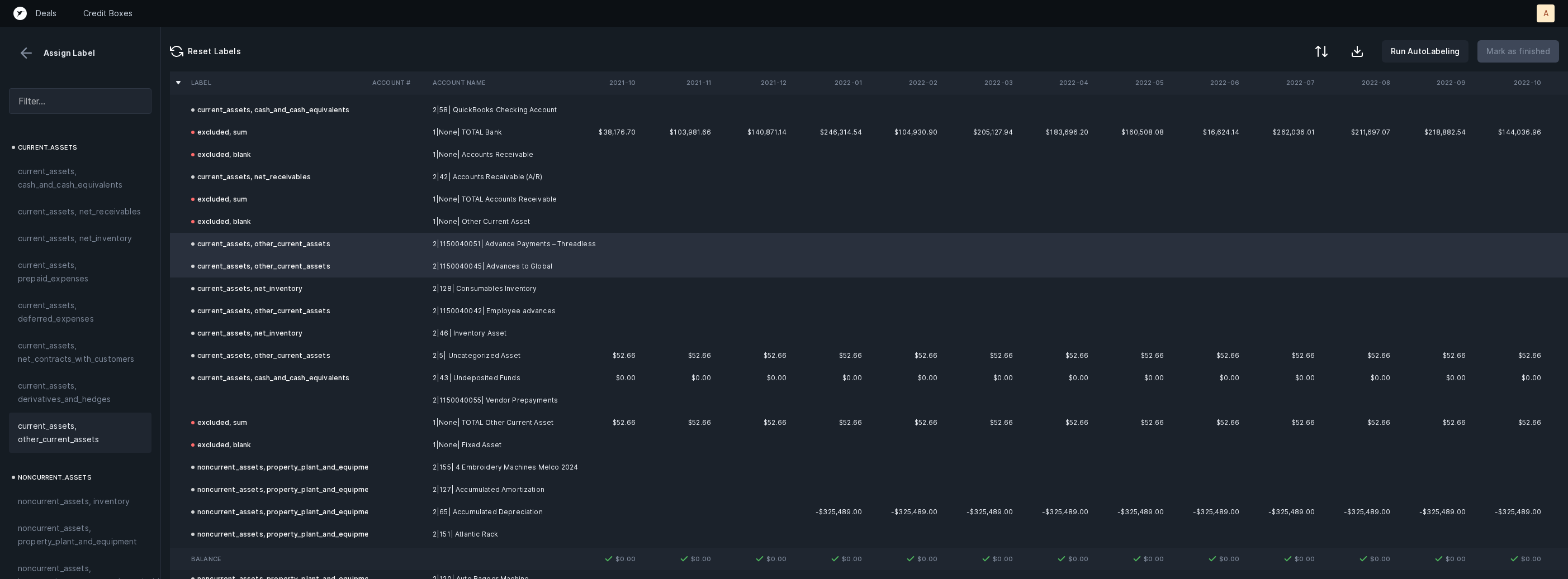
scroll to position [204, 0]
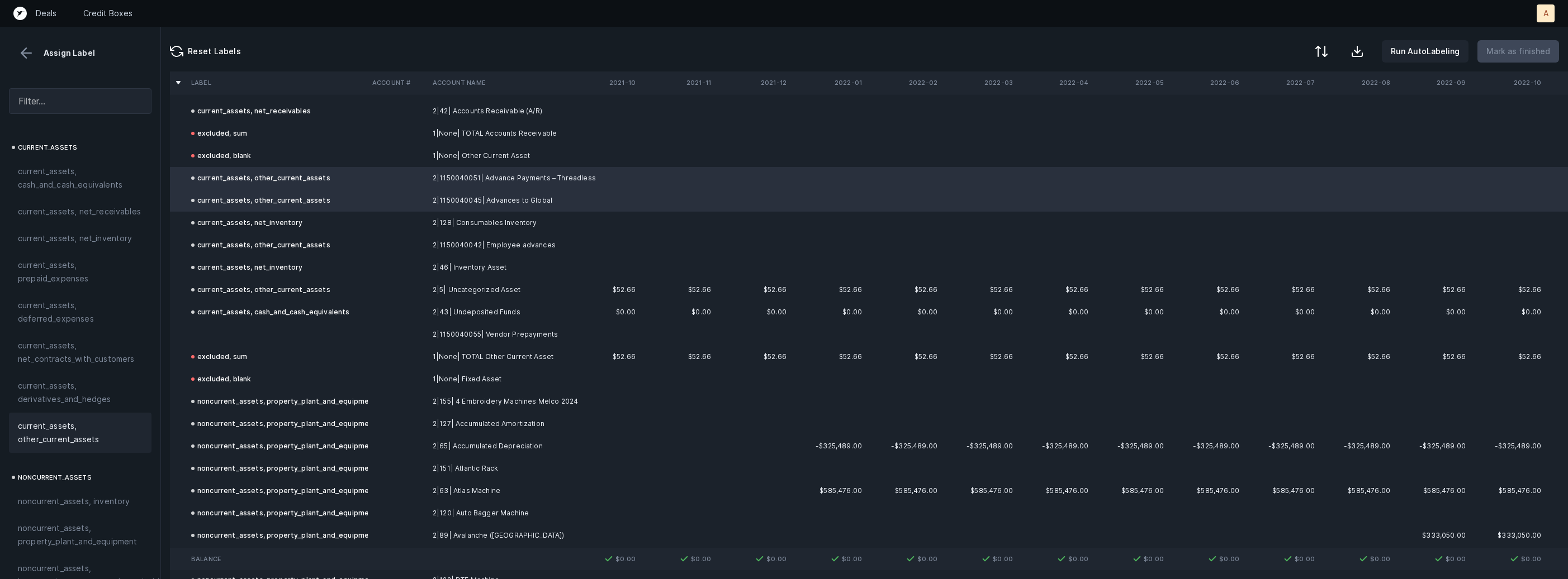
click at [325, 338] on td at bounding box center [277, 334] width 181 height 22
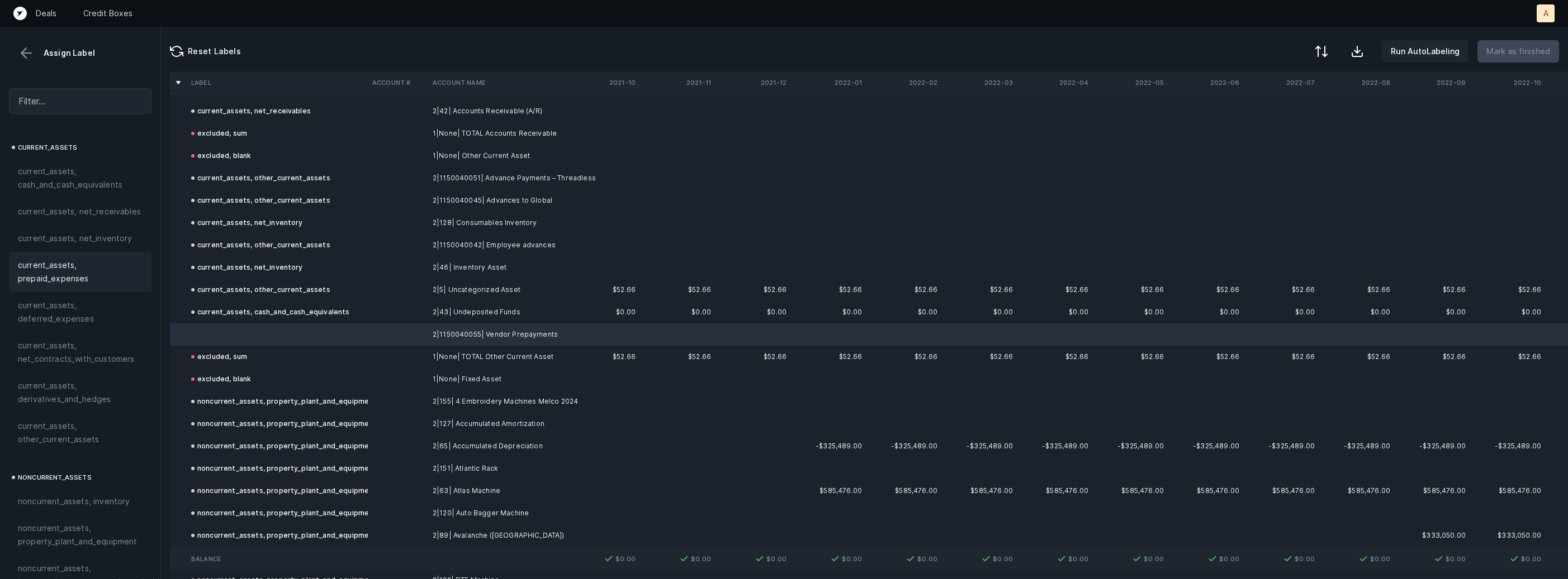
click at [94, 272] on span "current_assets, prepaid_expenses" at bounding box center [80, 272] width 124 height 27
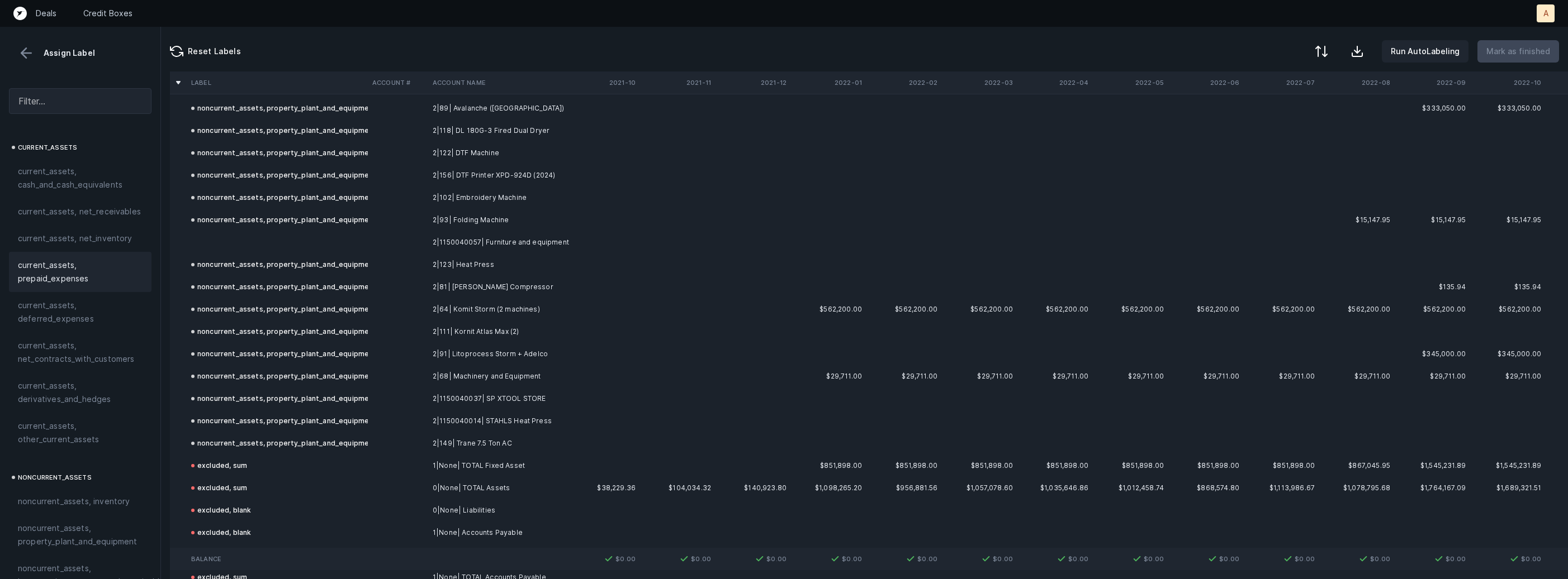
scroll to position [619, 0]
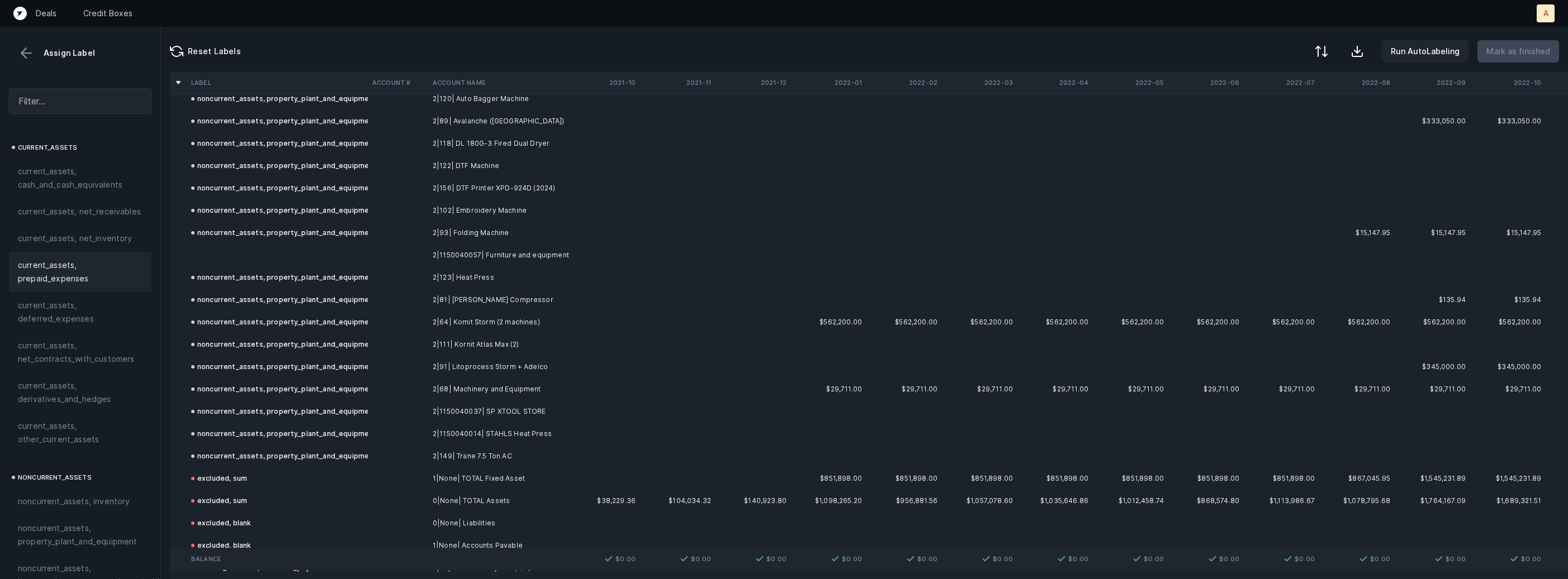
click at [348, 256] on td at bounding box center [277, 255] width 181 height 22
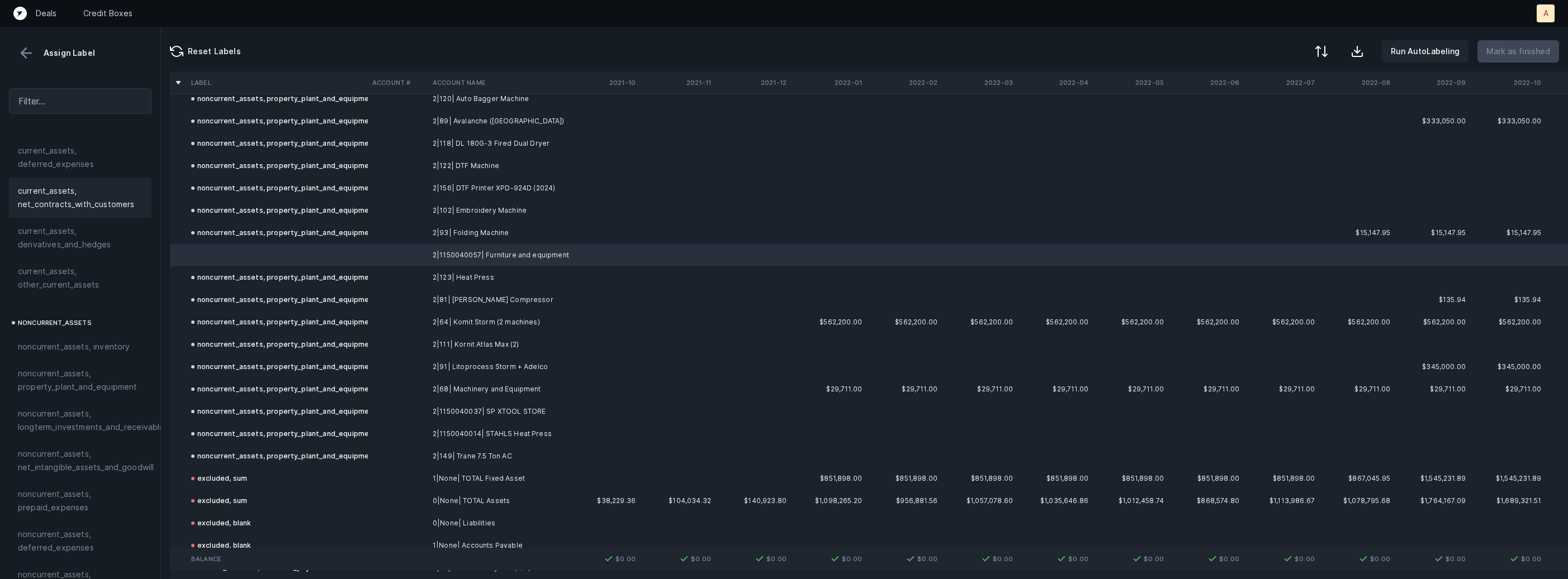
scroll to position [201, 0]
click at [61, 346] on span "noncurrent_assets, property_plant_and_equipment" at bounding box center [80, 333] width 124 height 27
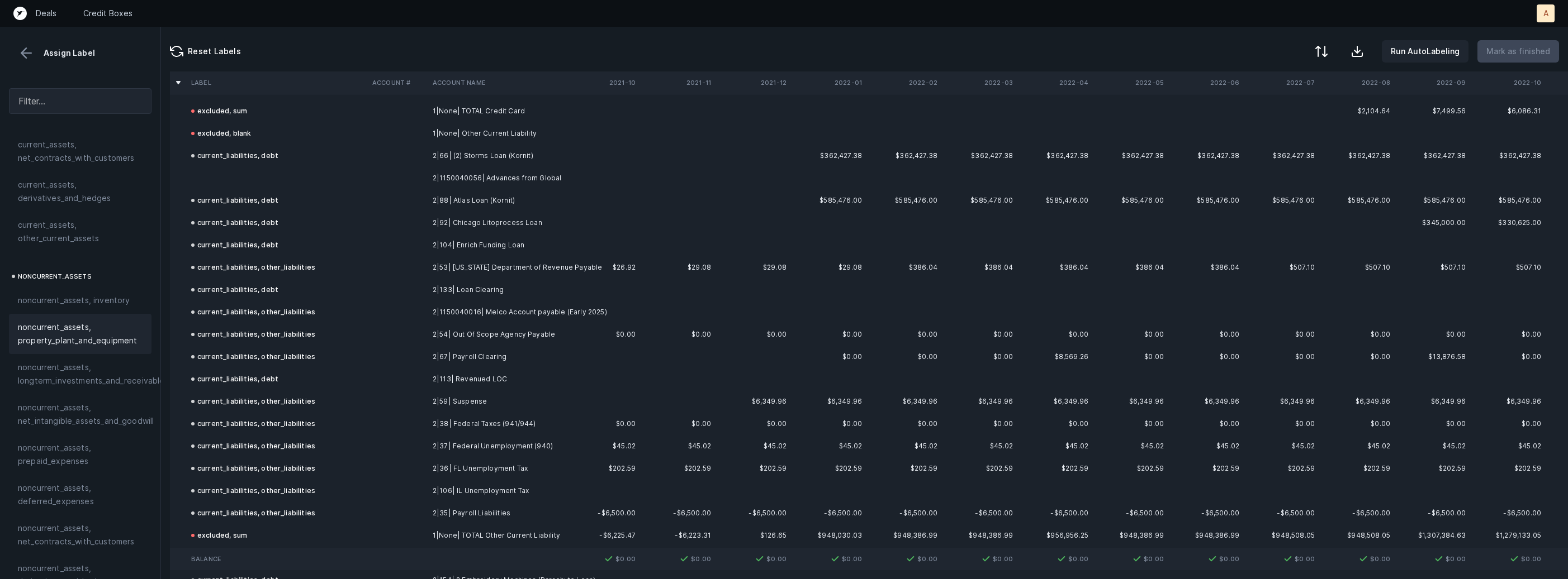
scroll to position [1198, 0]
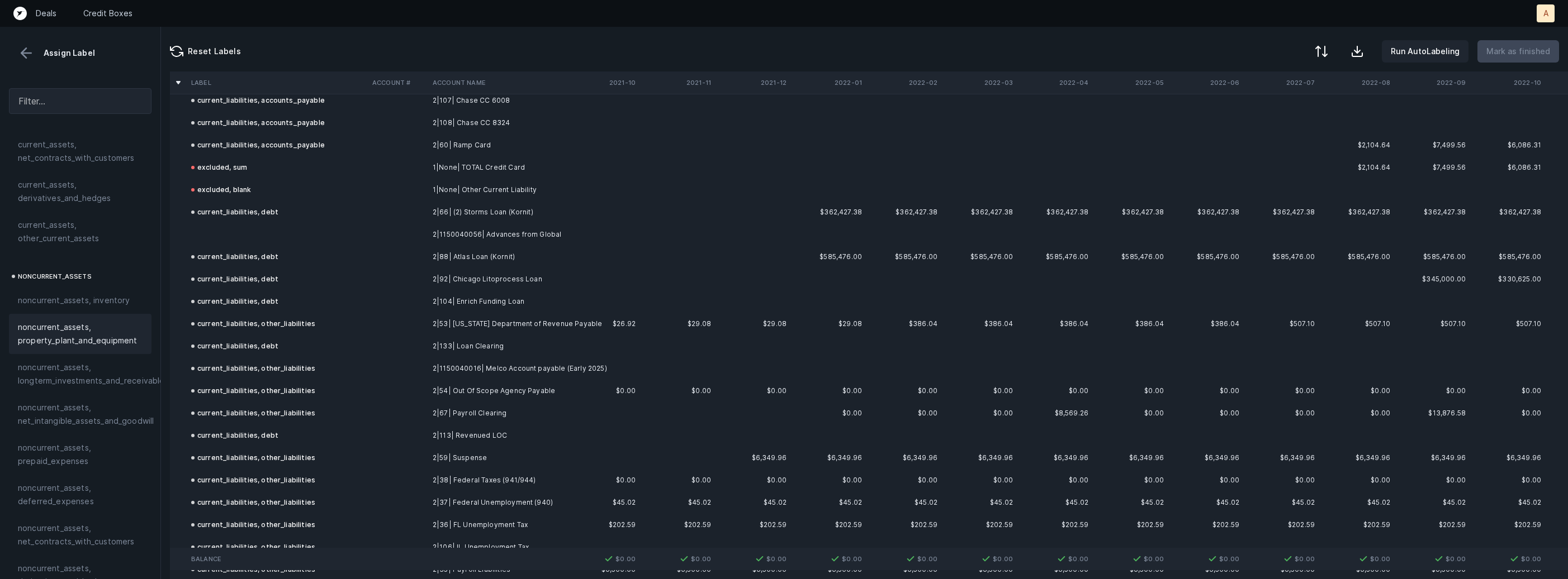
click at [428, 236] on td "2|1150040056| Advances from Global" at bounding box center [496, 235] width 136 height 22
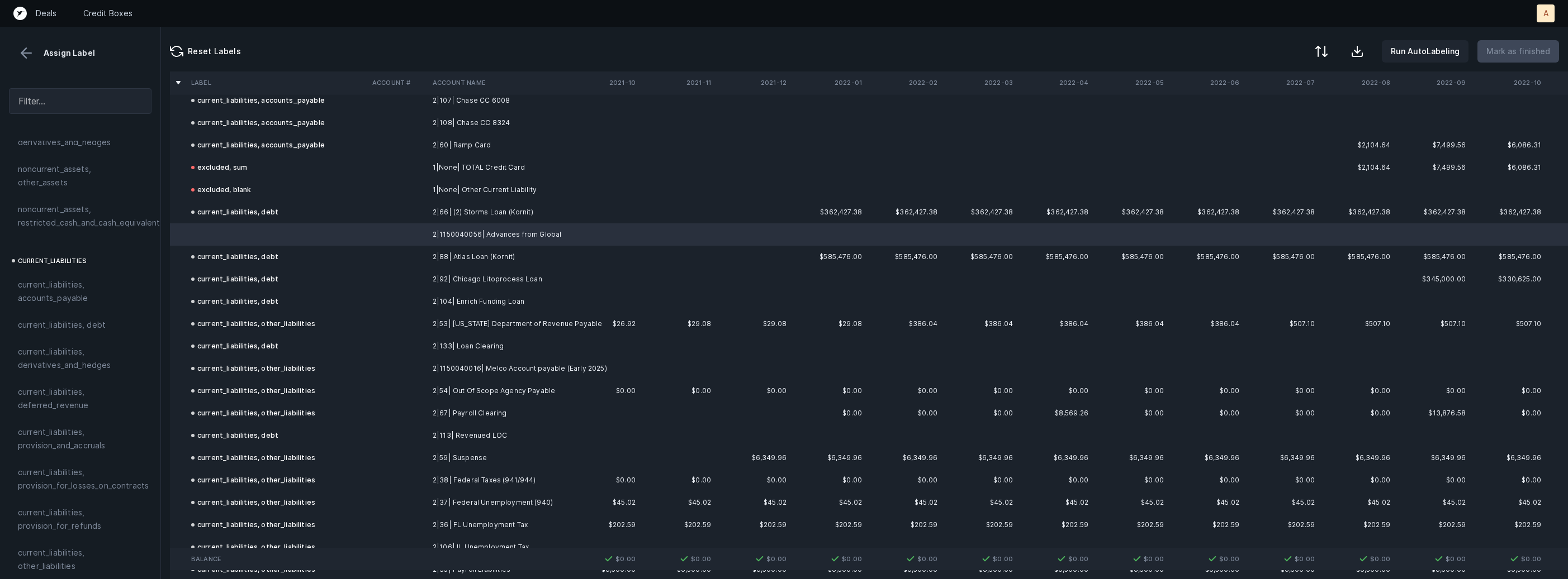
scroll to position [644, 0]
click at [91, 315] on span "current_liabilities, debt" at bounding box center [62, 321] width 88 height 13
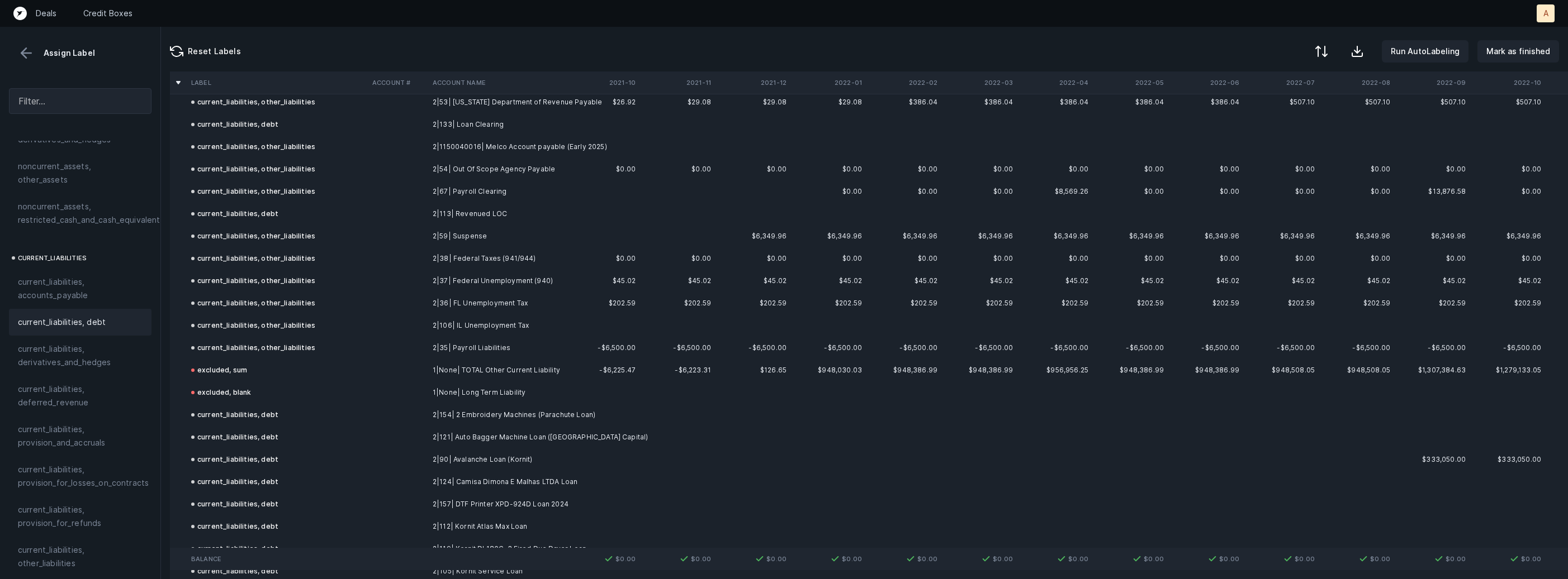
scroll to position [1447, 0]
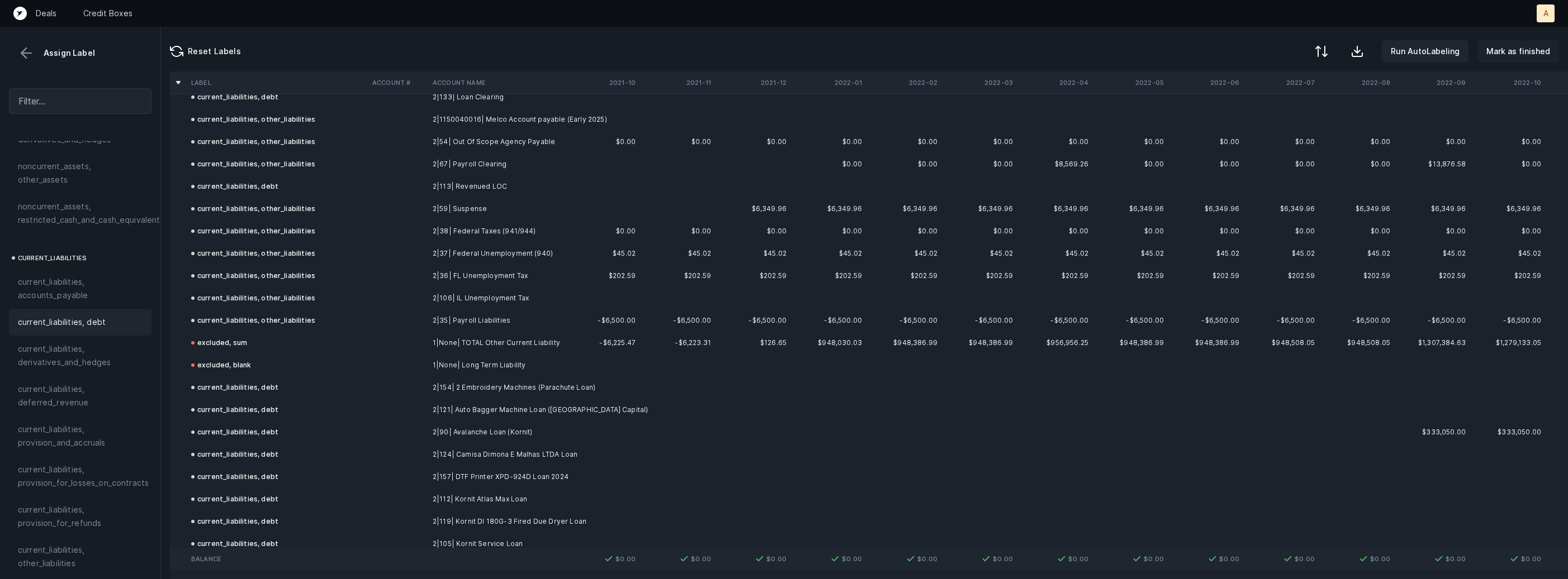
click at [1508, 47] on p "Mark as finished" at bounding box center [1518, 51] width 64 height 13
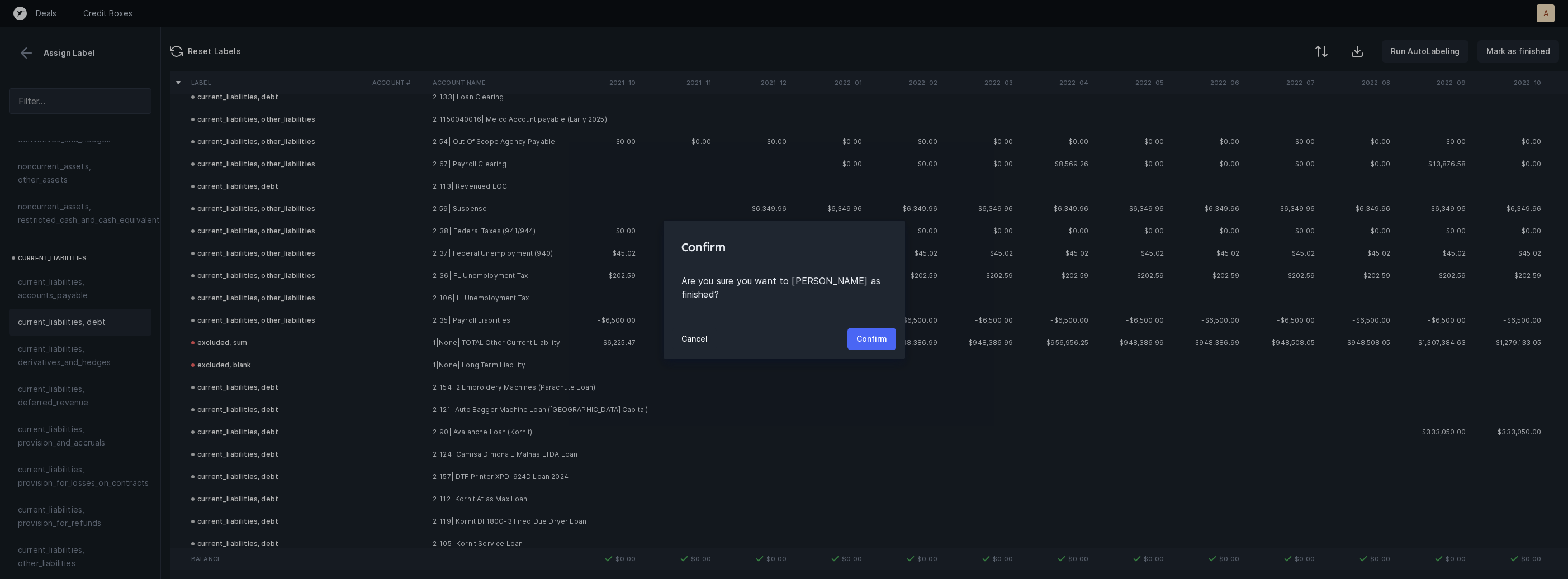
click at [869, 332] on p "Confirm" at bounding box center [871, 338] width 31 height 13
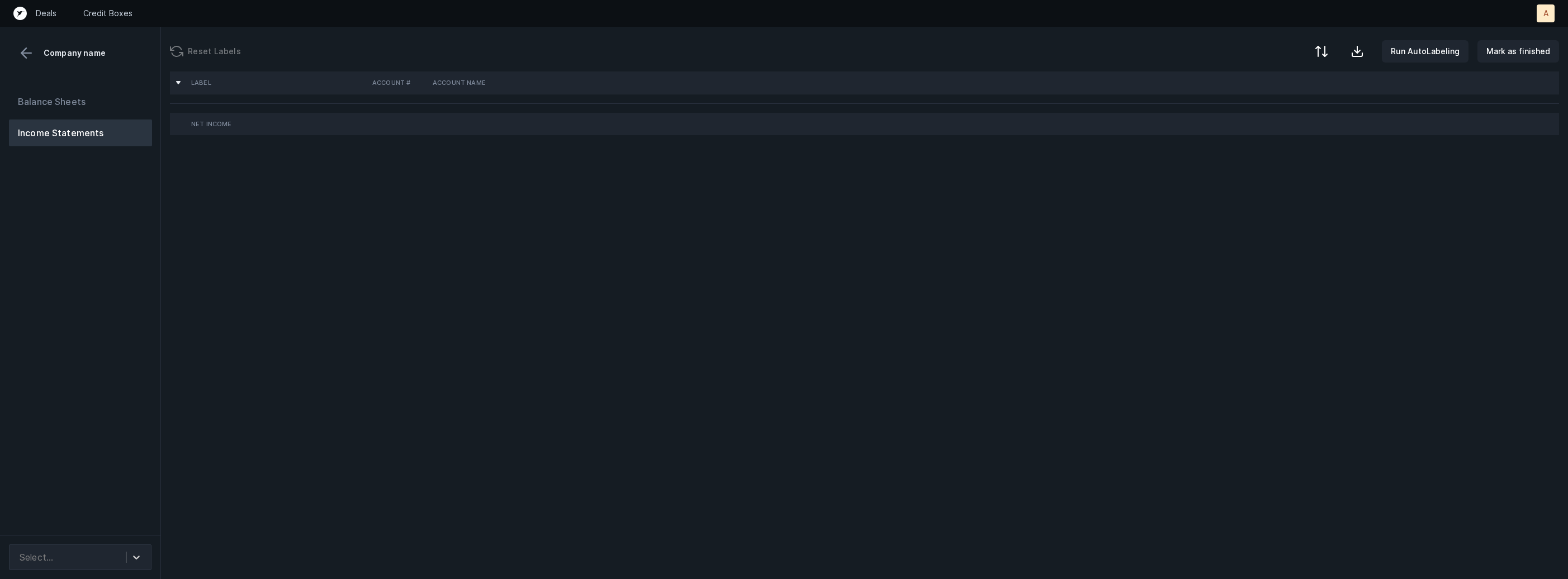
click at [131, 267] on div "Balance Sheets Income Statements" at bounding box center [81, 307] width 161 height 456
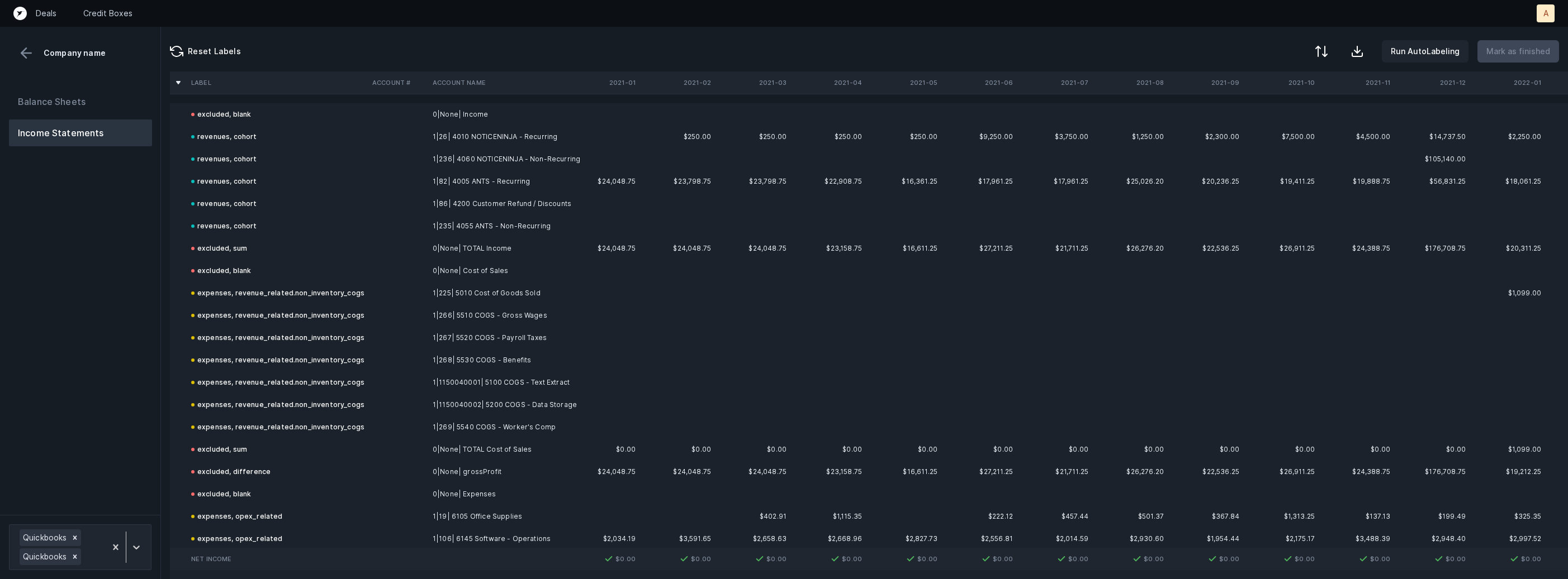
click at [131, 267] on div "Balance Sheets Income Statements" at bounding box center [81, 297] width 161 height 436
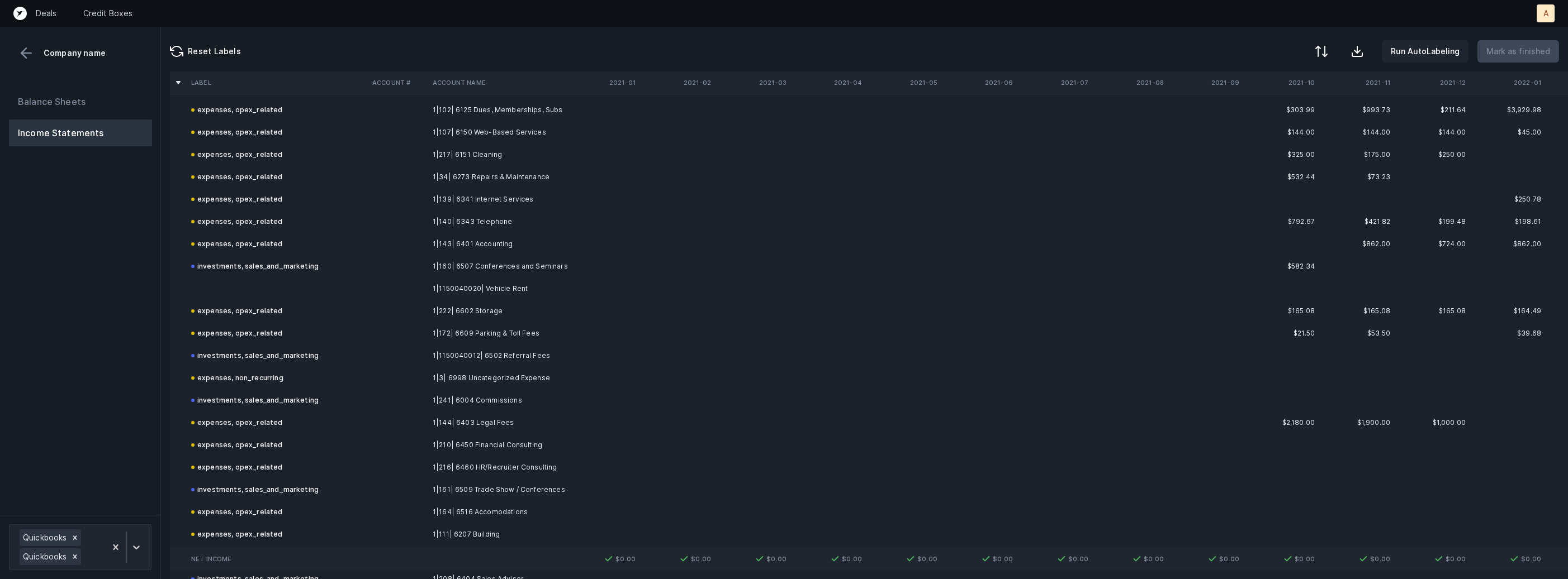
scroll to position [4265, 0]
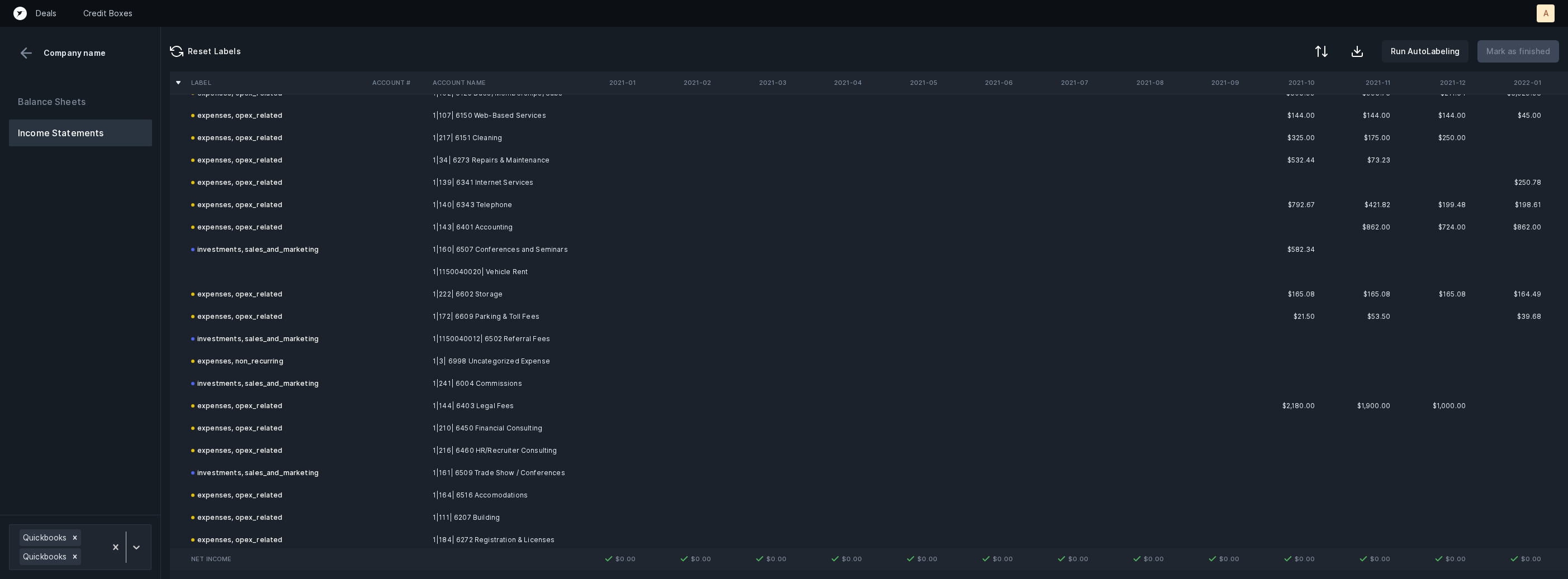
click at [420, 267] on td at bounding box center [397, 272] width 61 height 22
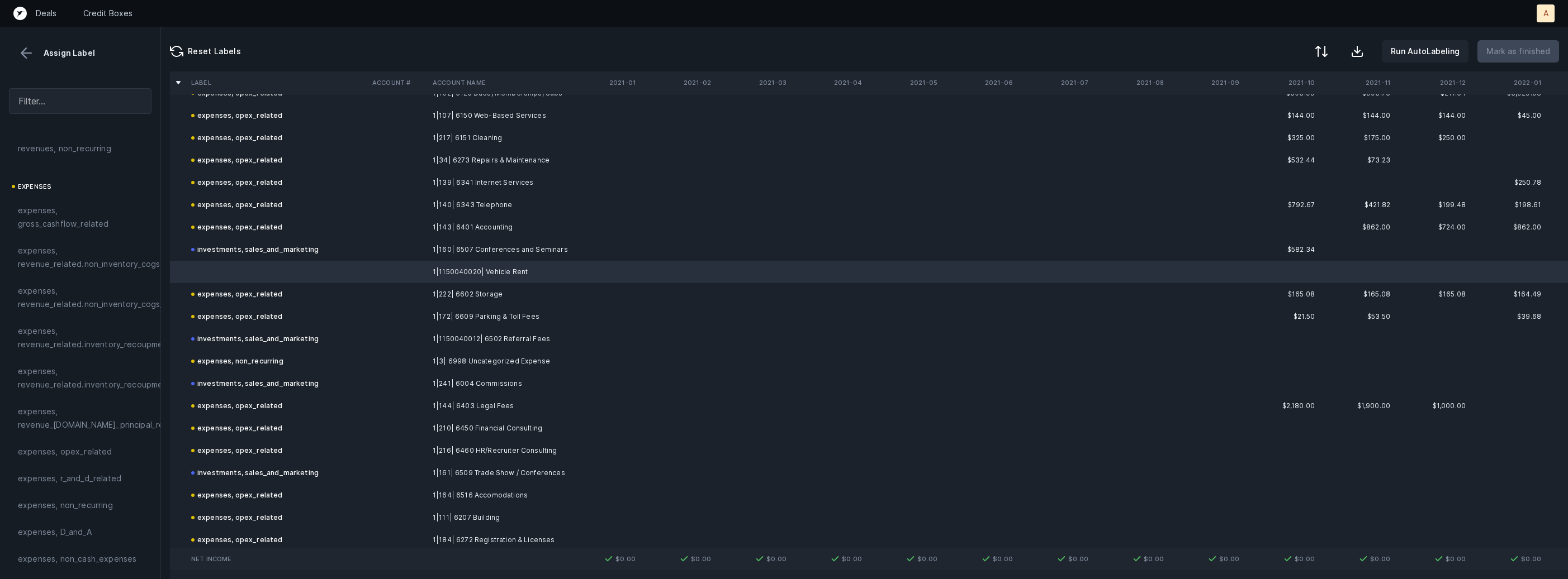
scroll to position [185, 0]
click at [77, 403] on span "expenses, opex_related" at bounding box center [65, 409] width 95 height 13
click at [1514, 54] on p "Mark as finished" at bounding box center [1518, 51] width 64 height 13
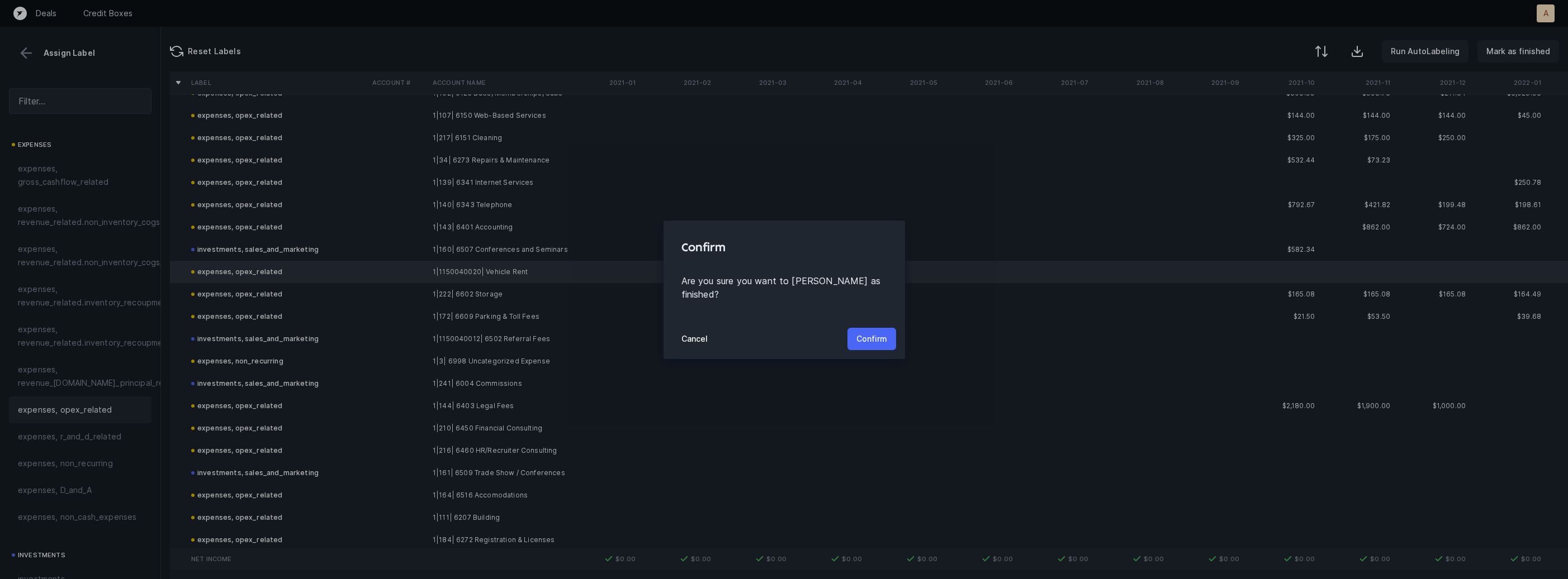
click at [881, 333] on p "Confirm" at bounding box center [871, 338] width 31 height 13
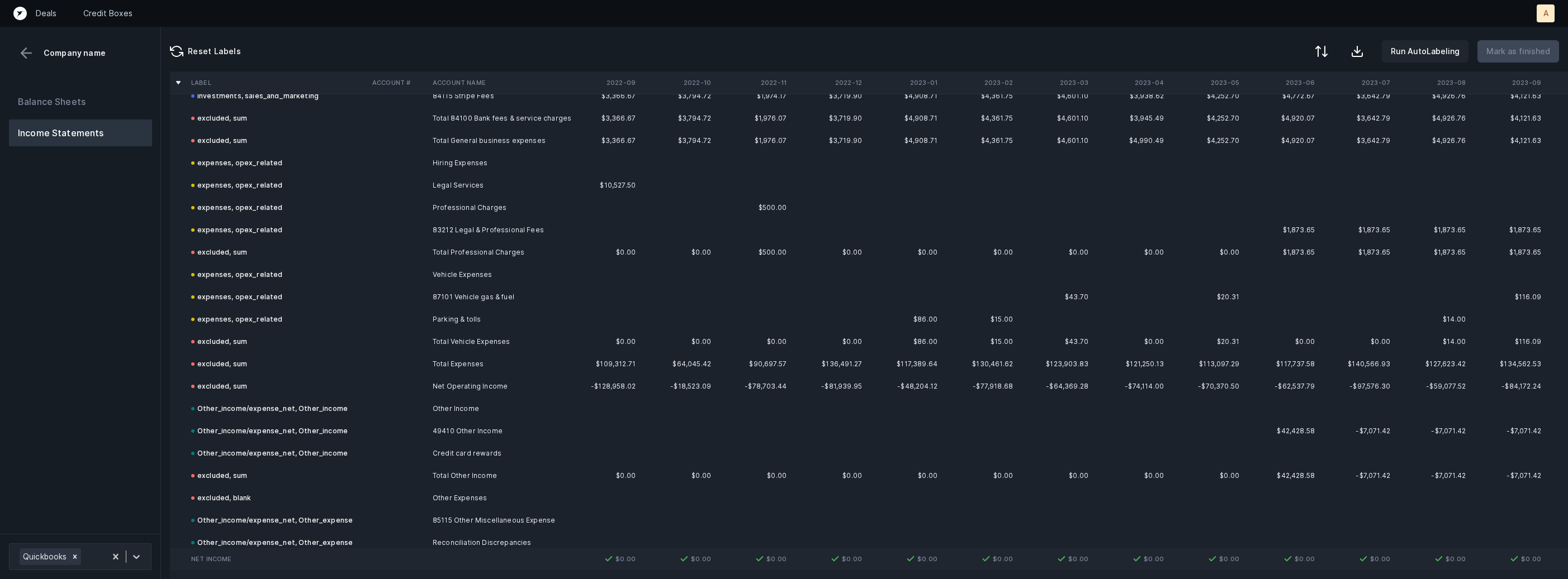
scroll to position [1551, 0]
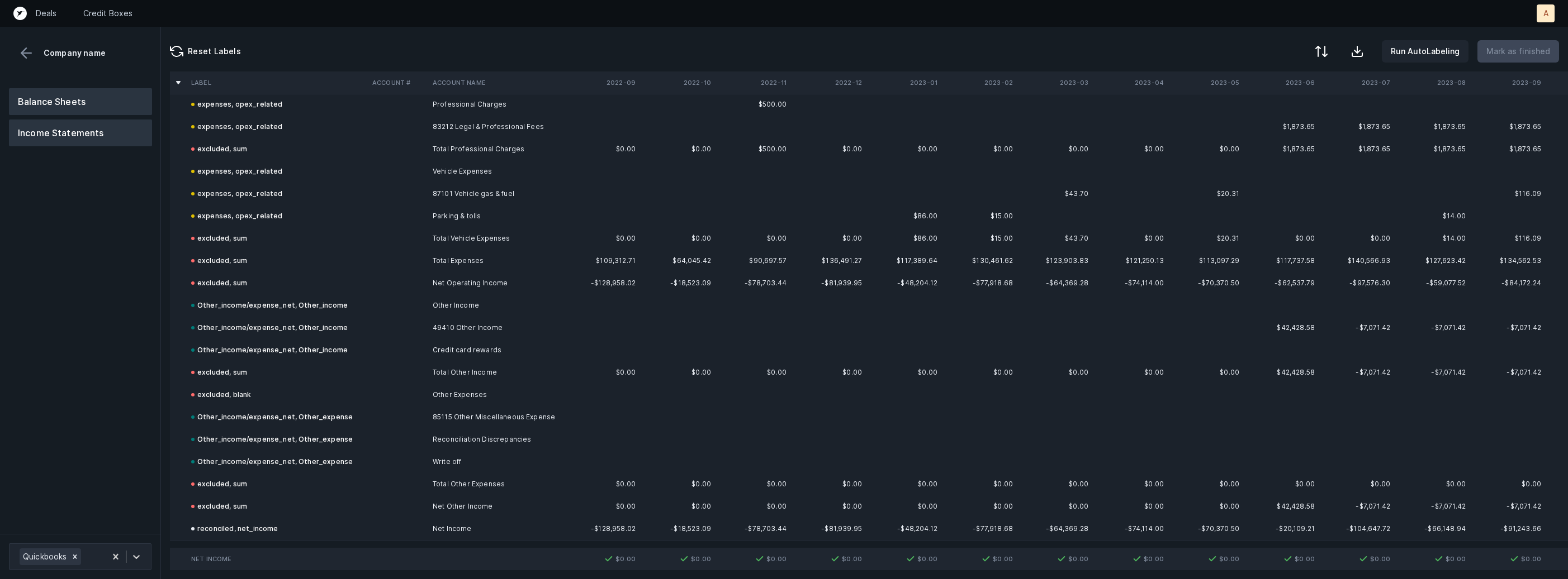
click at [37, 112] on button "Balance Sheets" at bounding box center [81, 101] width 143 height 27
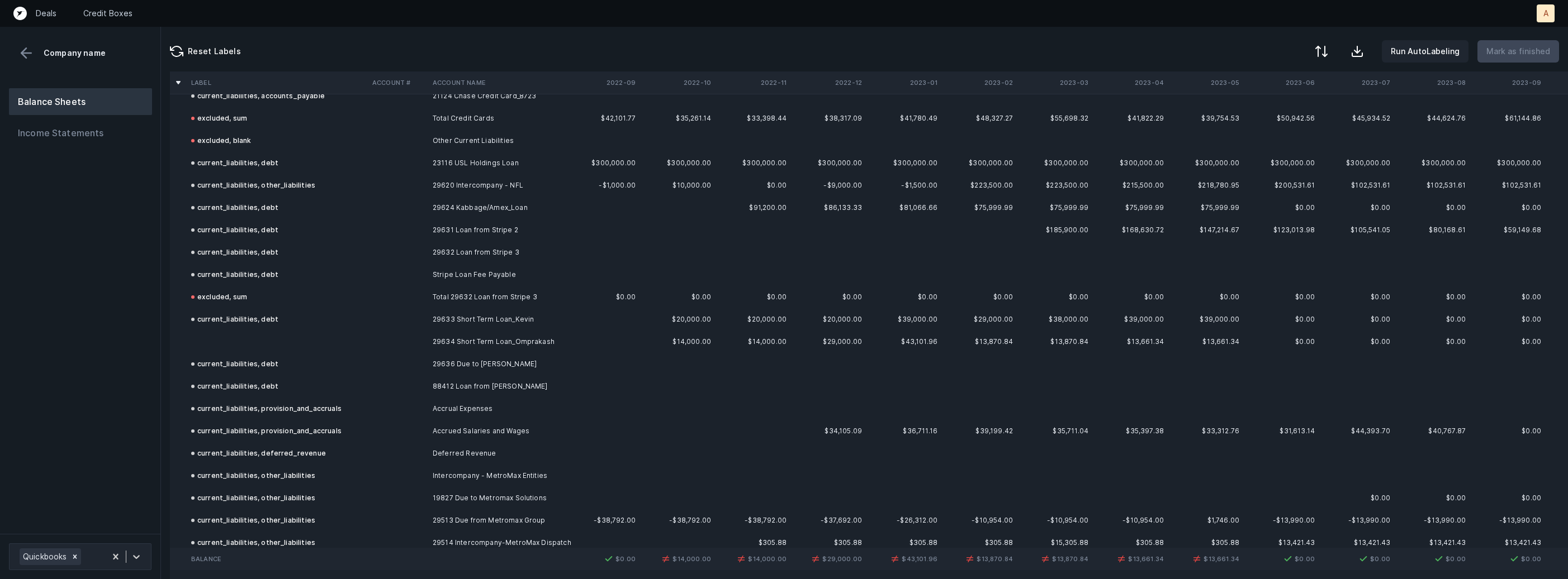
scroll to position [707, 0]
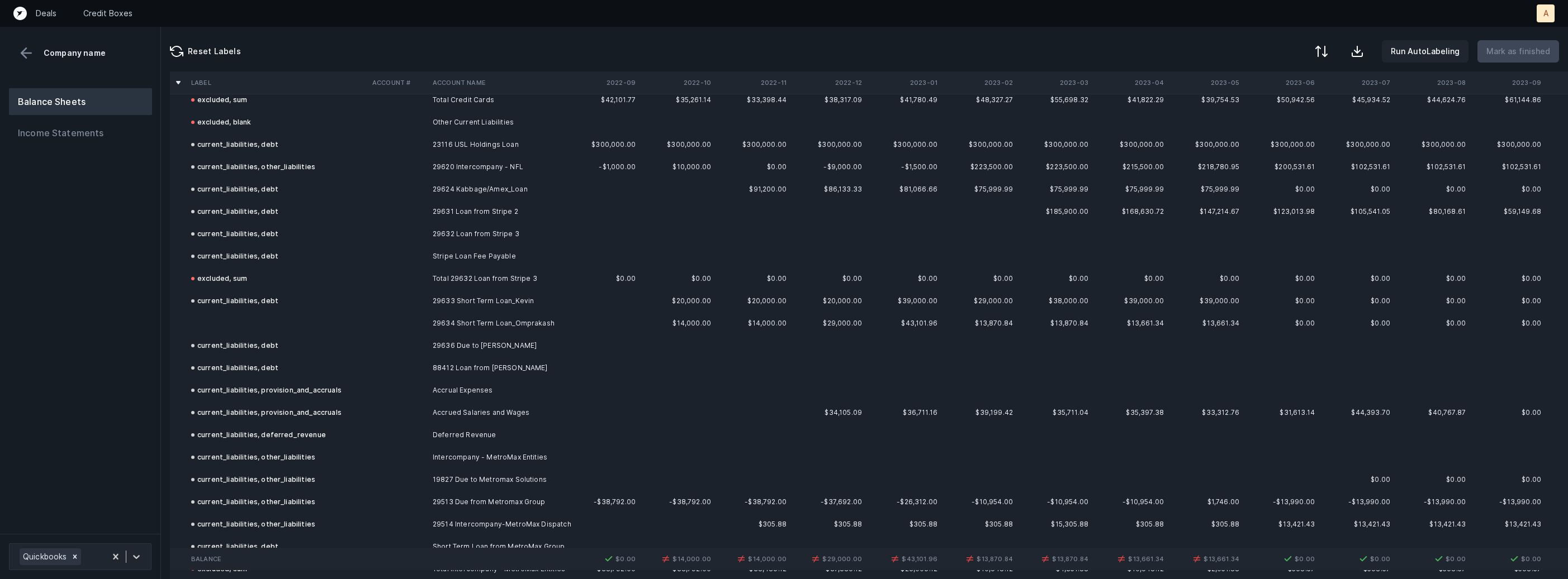
click at [523, 326] on td "29634 Short Term Loan_Omprakash" at bounding box center [496, 323] width 136 height 22
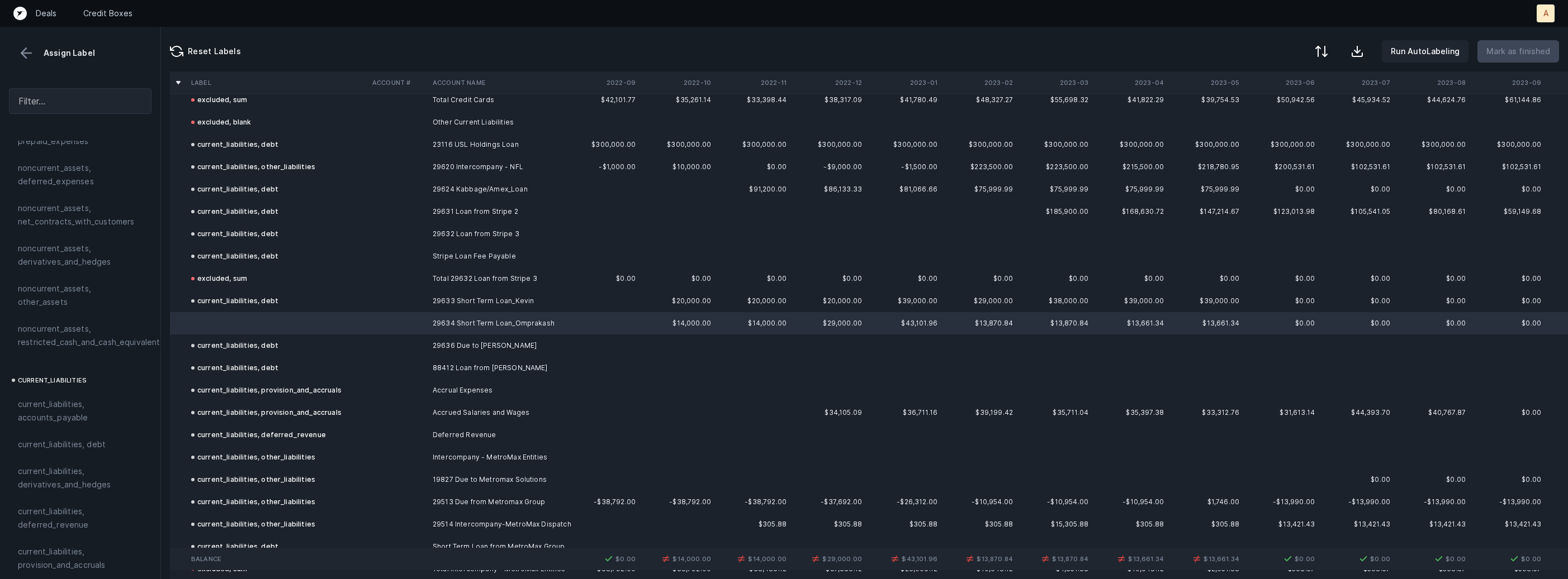
scroll to position [579, 0]
click at [45, 380] on span "current_liabilities, debt" at bounding box center [62, 386] width 88 height 13
click at [1513, 52] on p "Mark as finished" at bounding box center [1518, 51] width 64 height 13
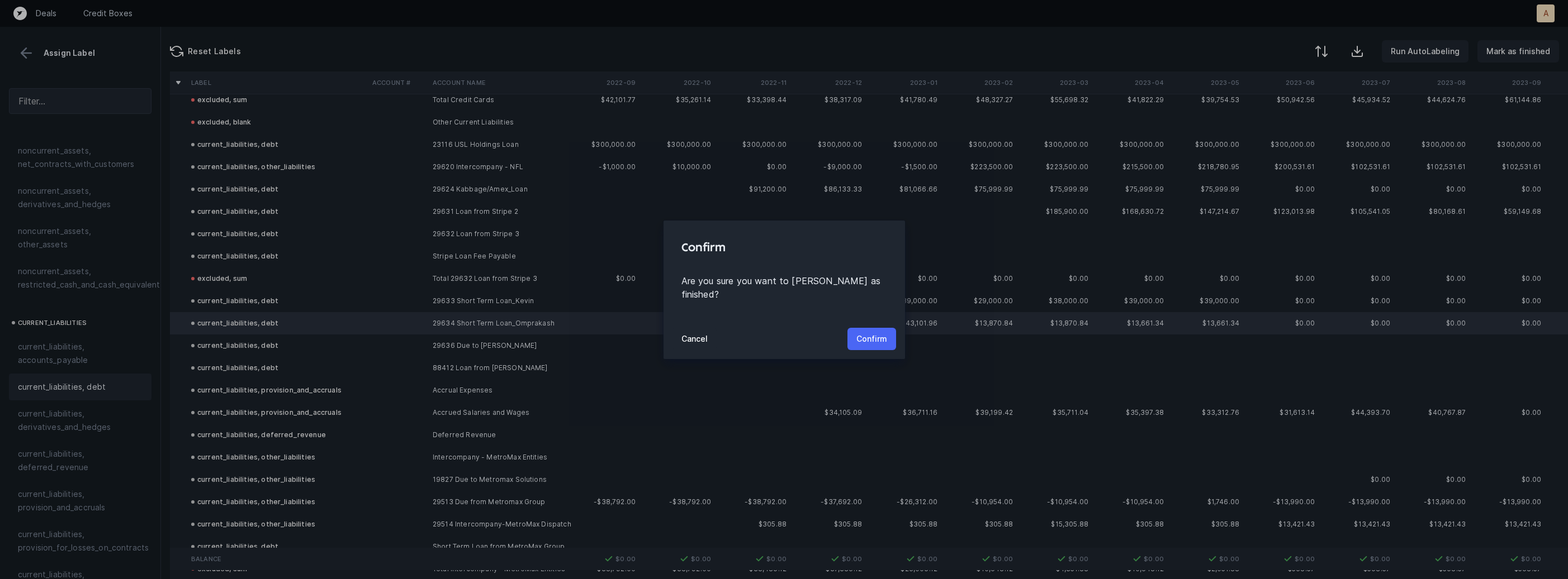
click at [871, 335] on p "Confirm" at bounding box center [871, 338] width 31 height 13
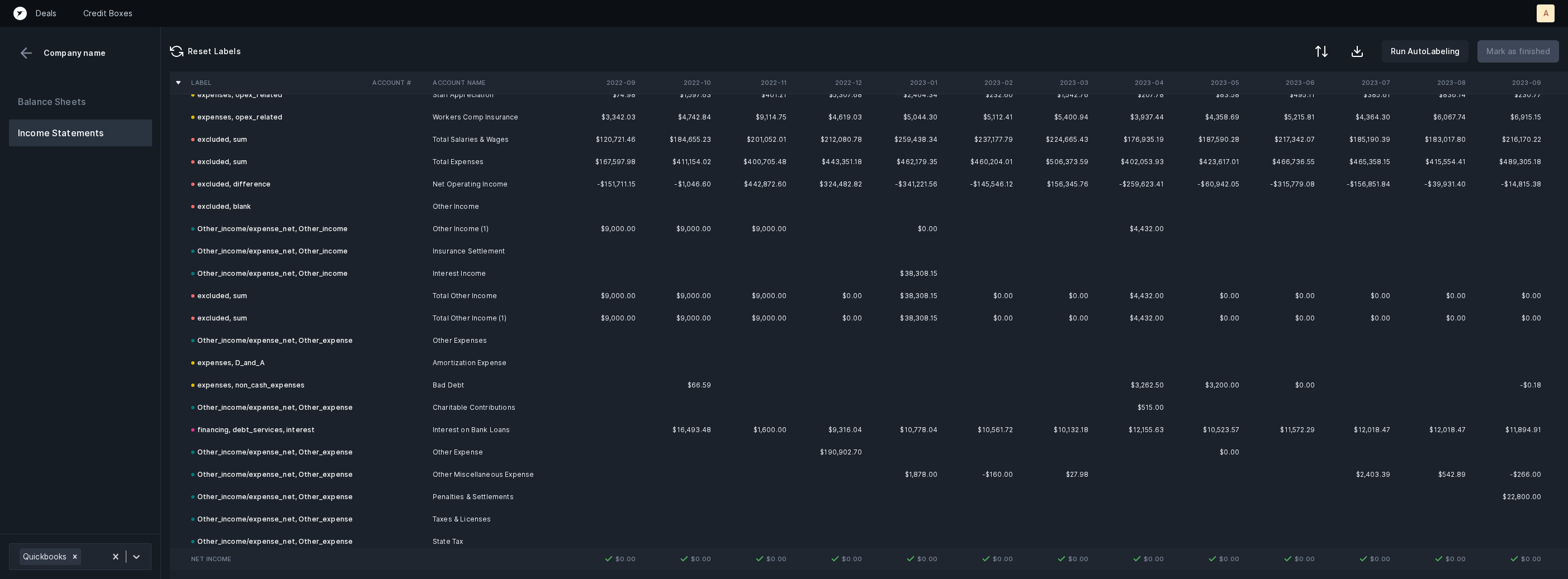
scroll to position [2310, 0]
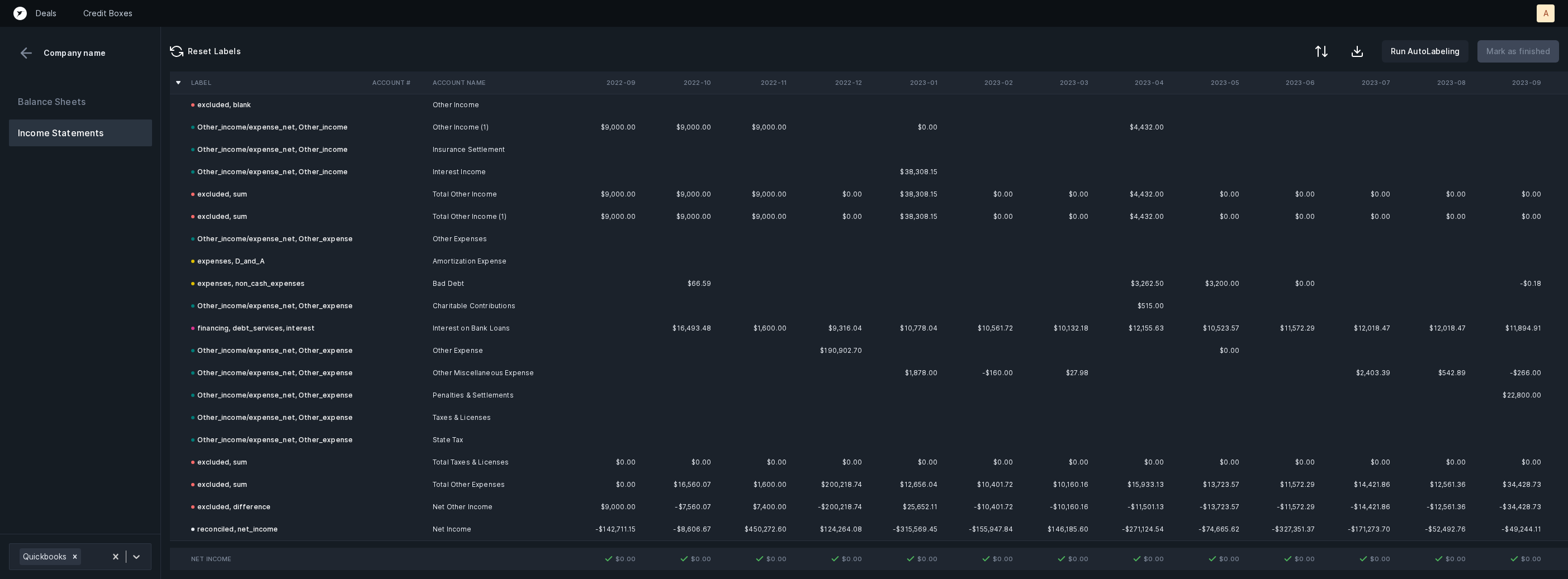
click at [95, 103] on button "Balance Sheets" at bounding box center [81, 101] width 143 height 27
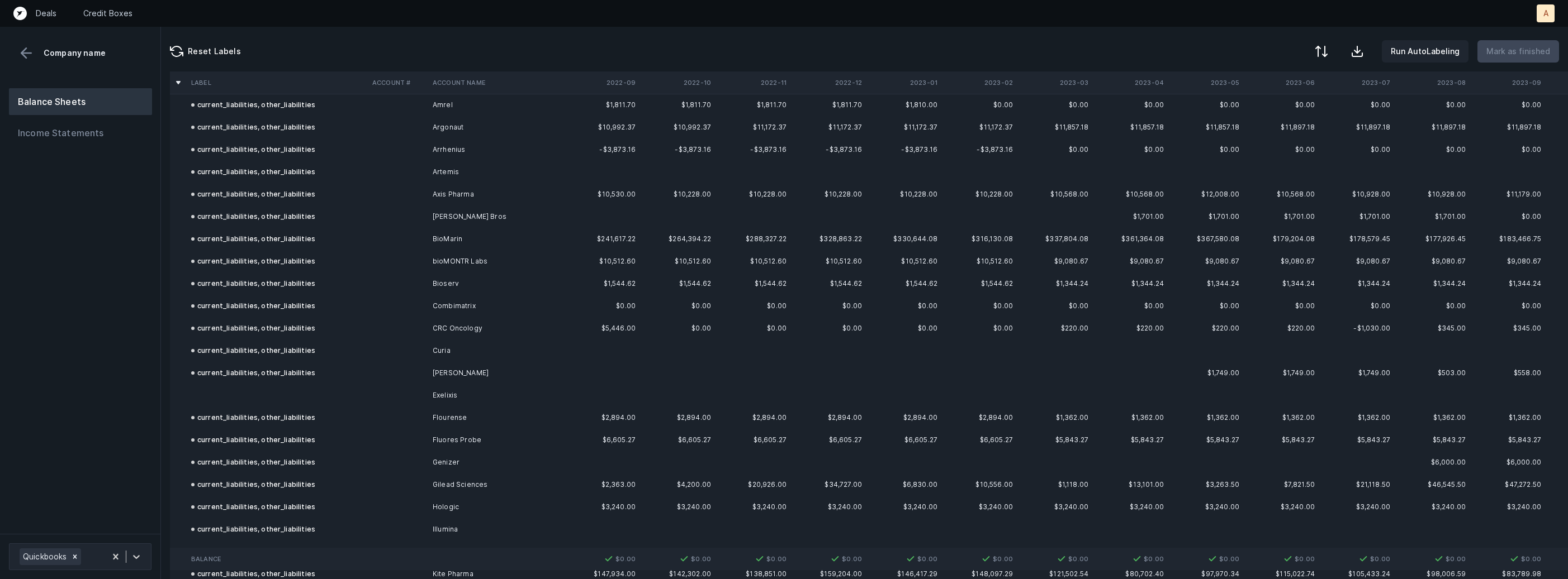
click at [297, 388] on td at bounding box center [277, 395] width 181 height 22
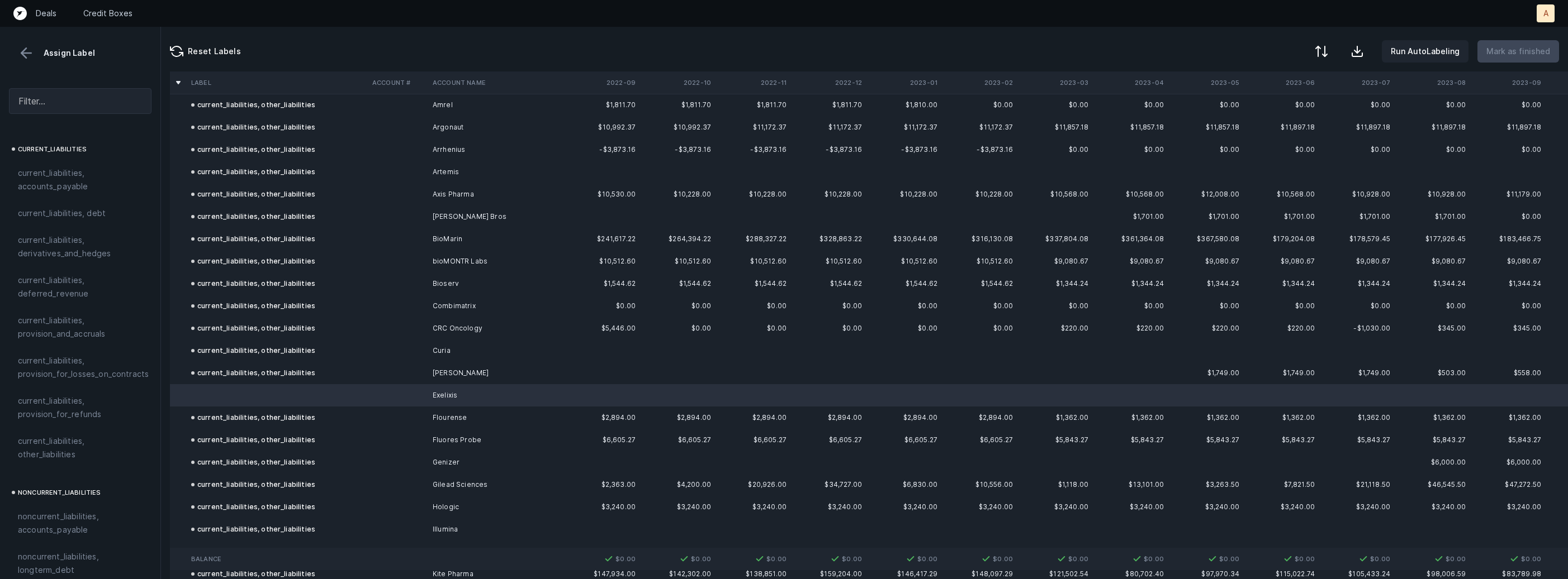
scroll to position [777, 0]
click at [90, 409] on span "current_liabilities, other_liabilities" at bounding box center [80, 422] width 124 height 27
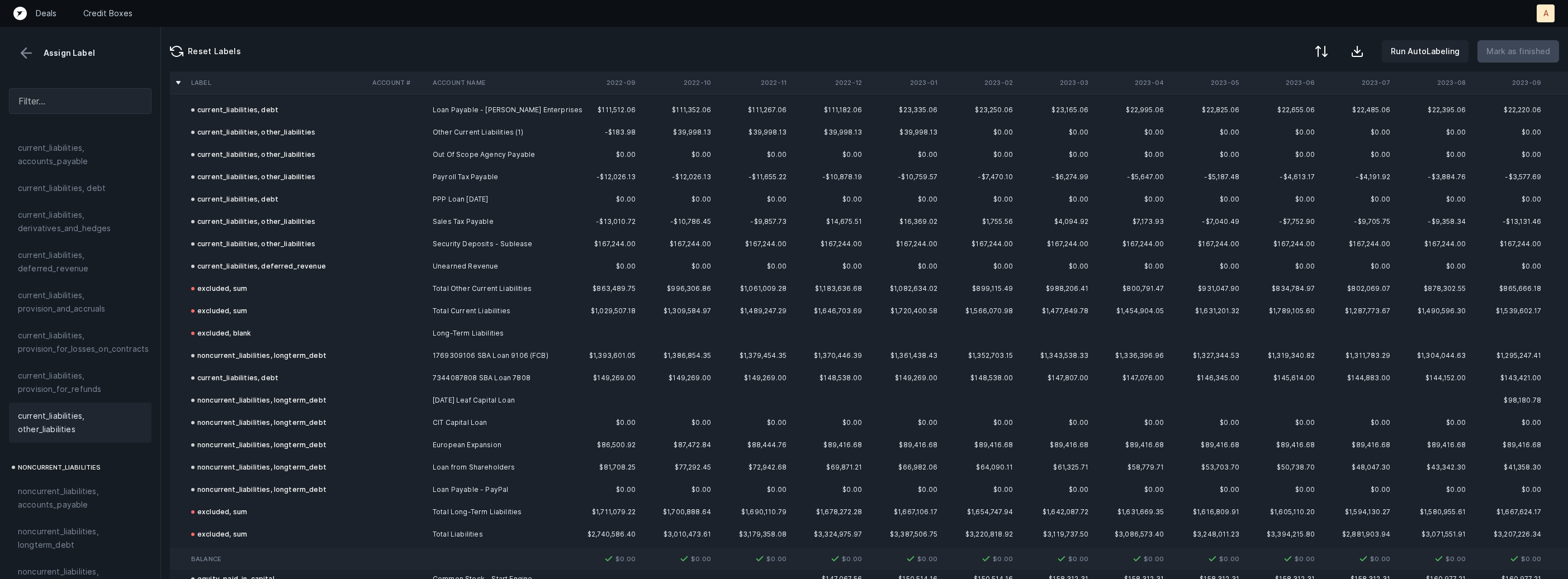
scroll to position [3404, 0]
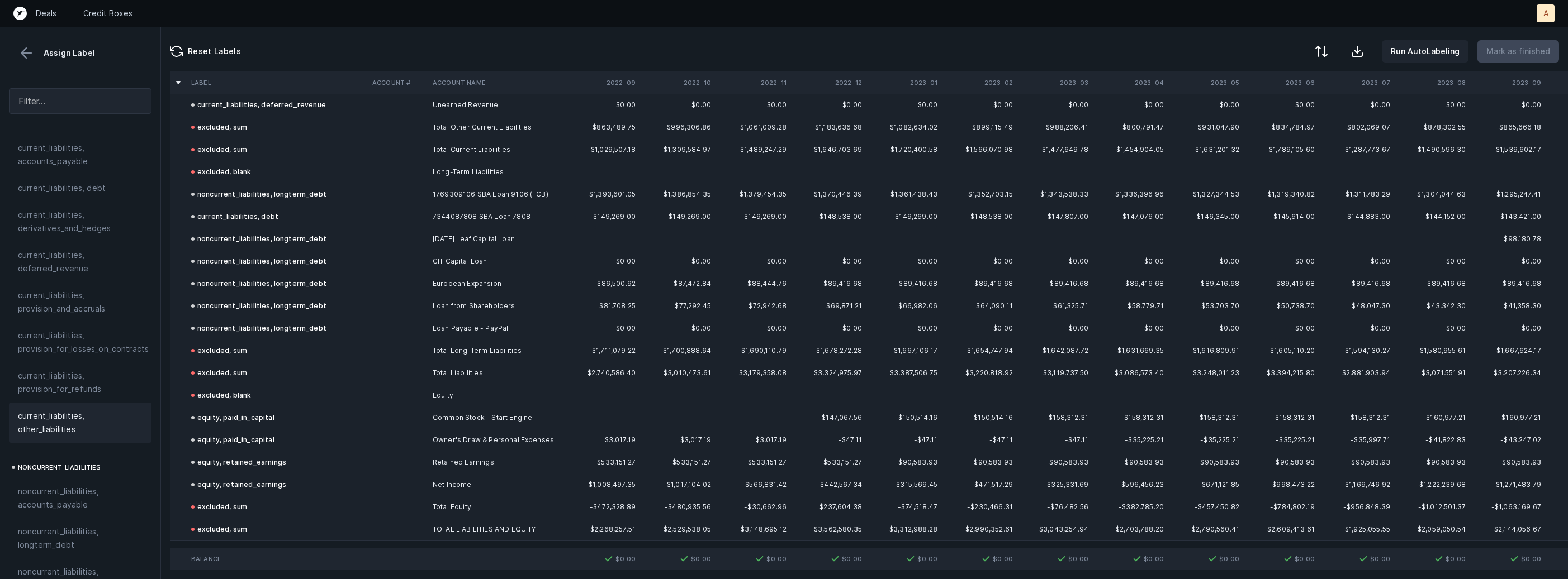
click at [26, 47] on button at bounding box center [26, 53] width 17 height 17
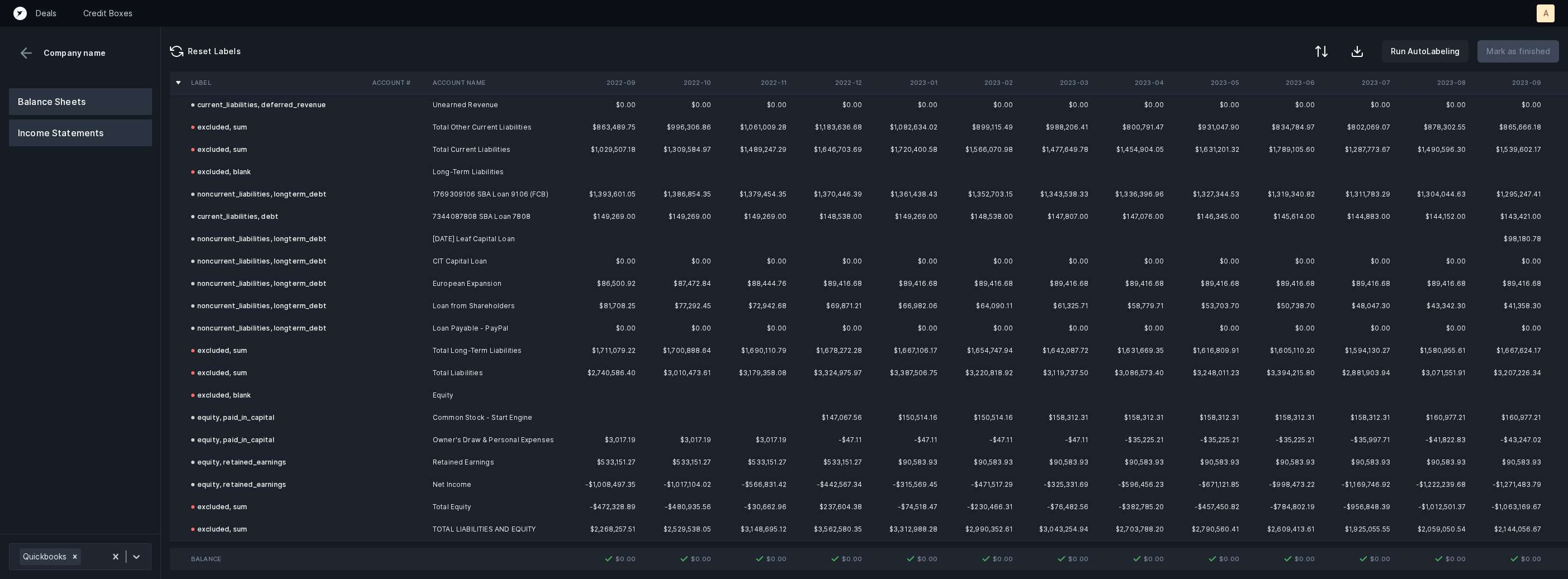
click at [64, 127] on button "Income Statements" at bounding box center [81, 132] width 143 height 27
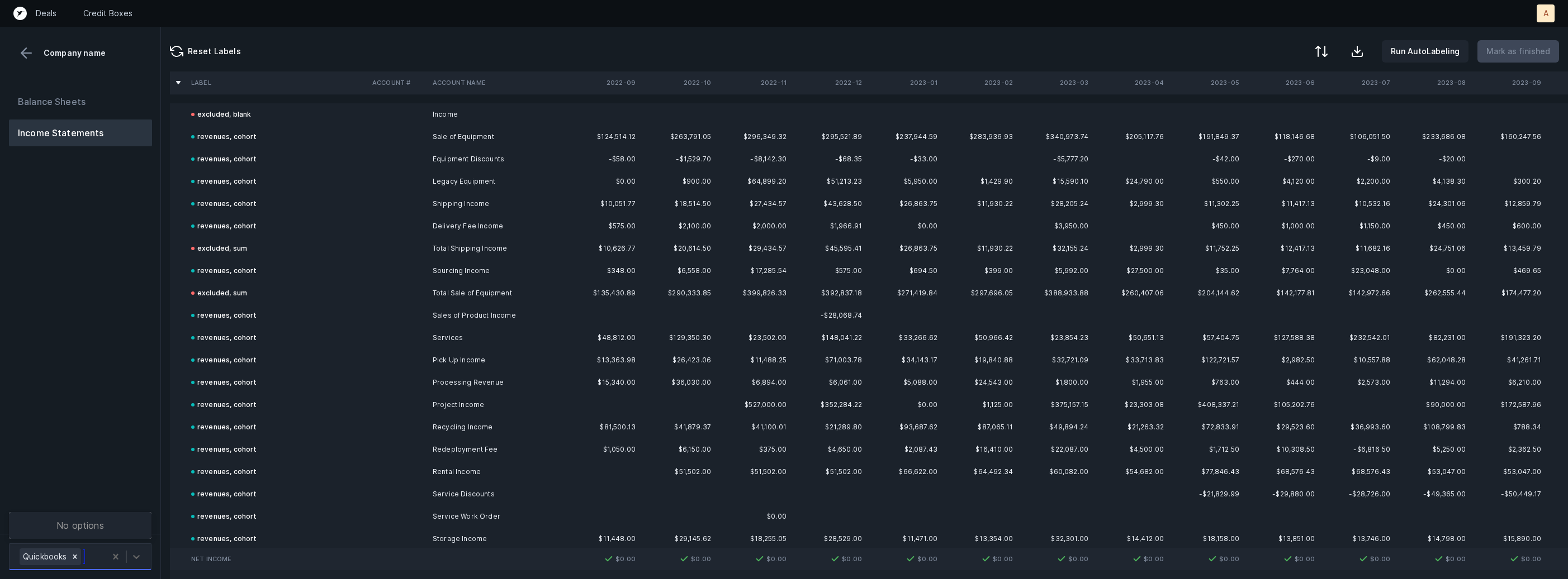
click at [127, 567] on div at bounding box center [125, 556] width 41 height 21
click at [139, 444] on div "Balance Sheets Income Statements" at bounding box center [81, 306] width 161 height 455
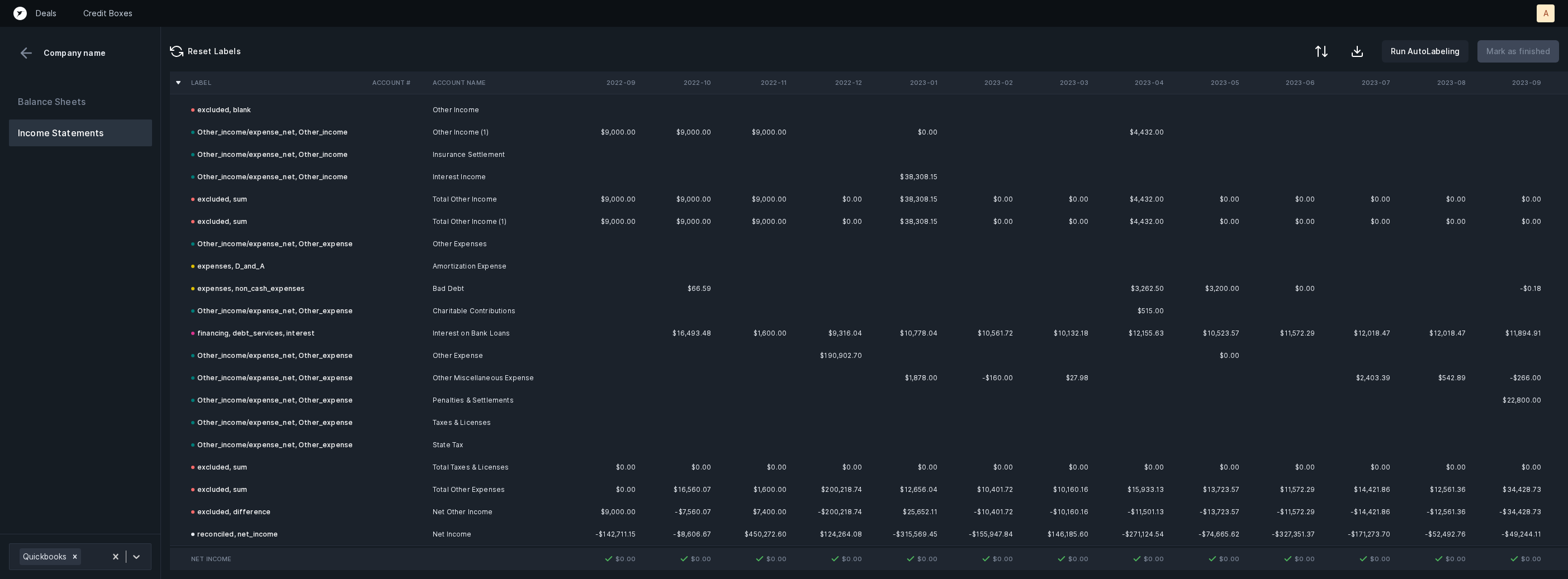
scroll to position [2310, 0]
click at [123, 92] on button "Balance Sheets" at bounding box center [81, 101] width 143 height 27
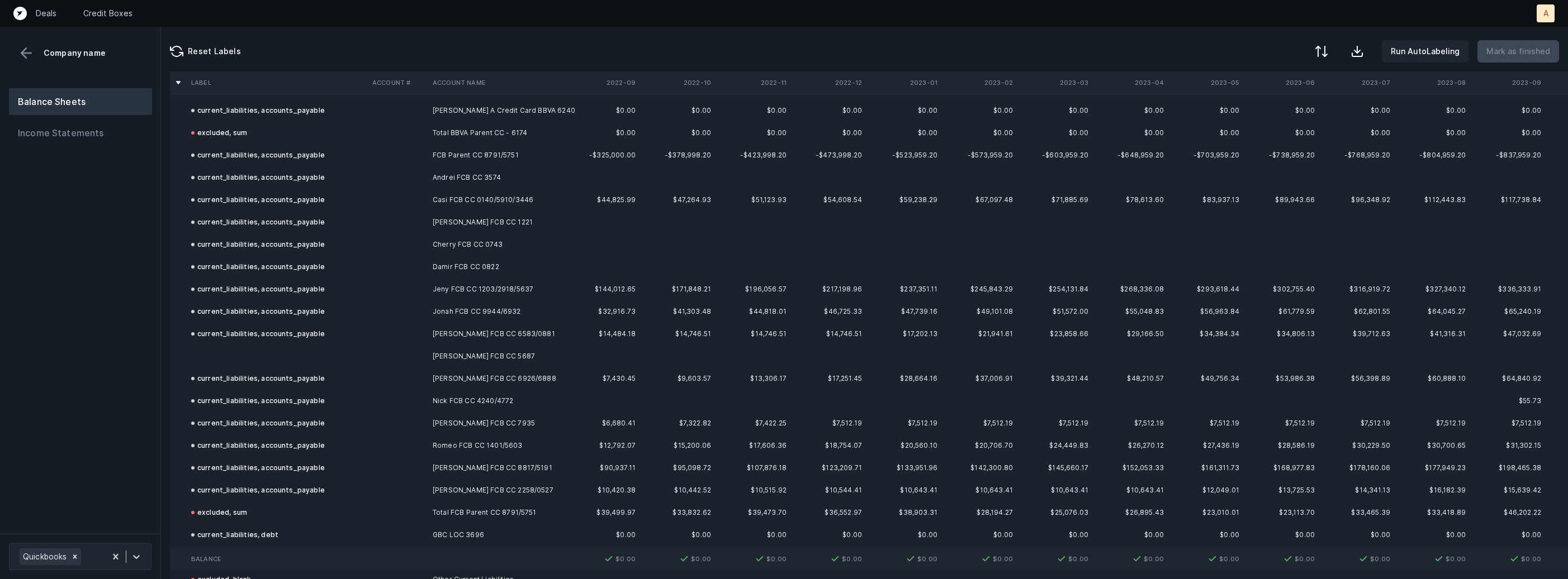
scroll to position [1642, 0]
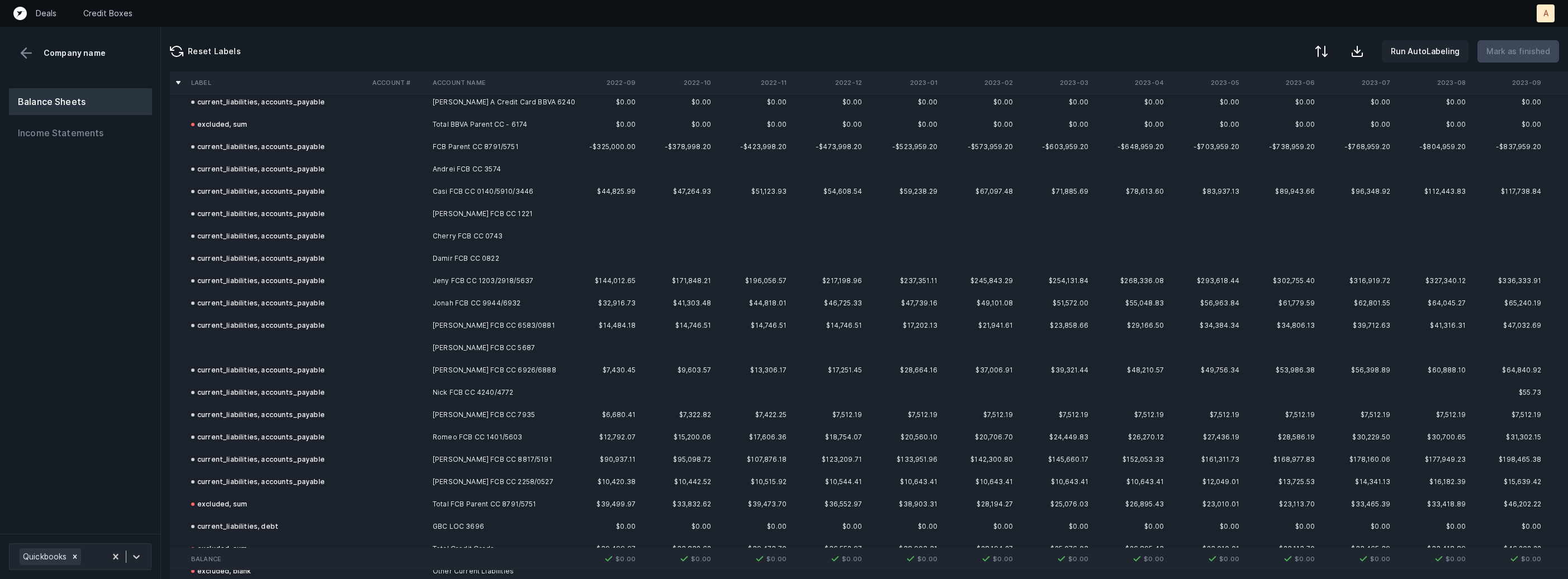
click at [492, 349] on td "Justin Fuller FCB CC 5687" at bounding box center [496, 347] width 136 height 22
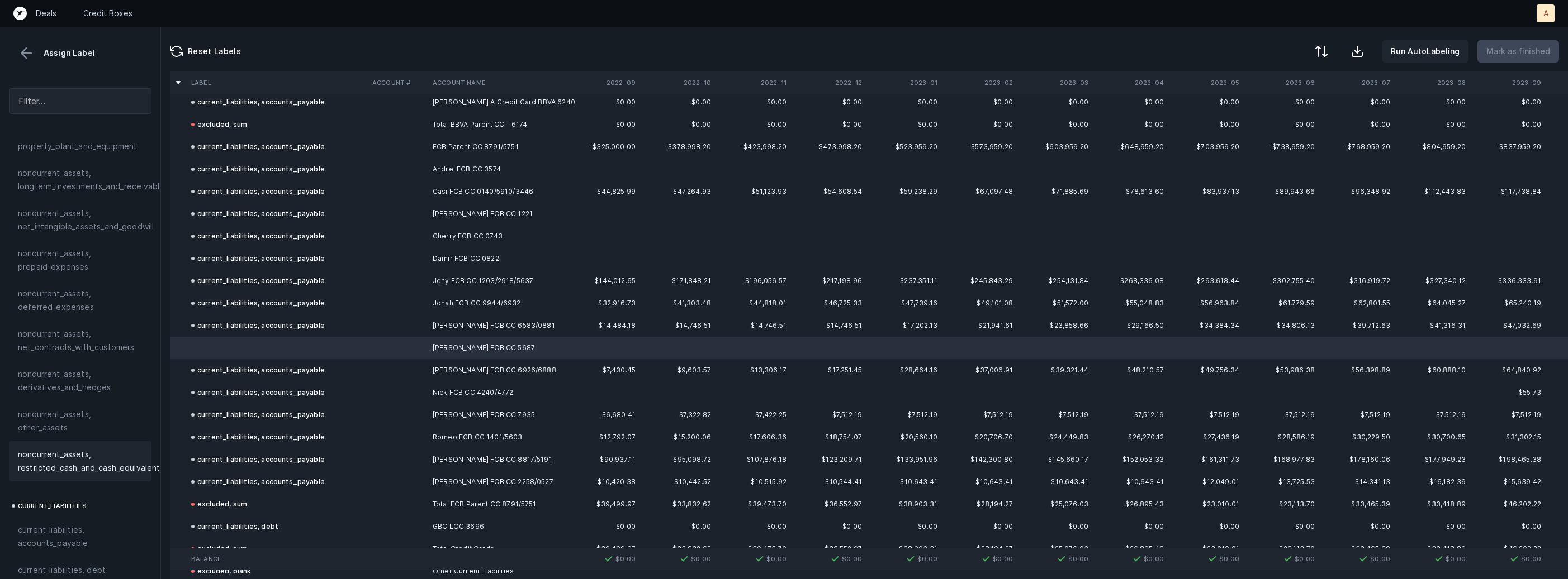
scroll to position [408, 0]
click at [68, 511] on span "current_liabilities, accounts_payable" at bounding box center [80, 524] width 124 height 27
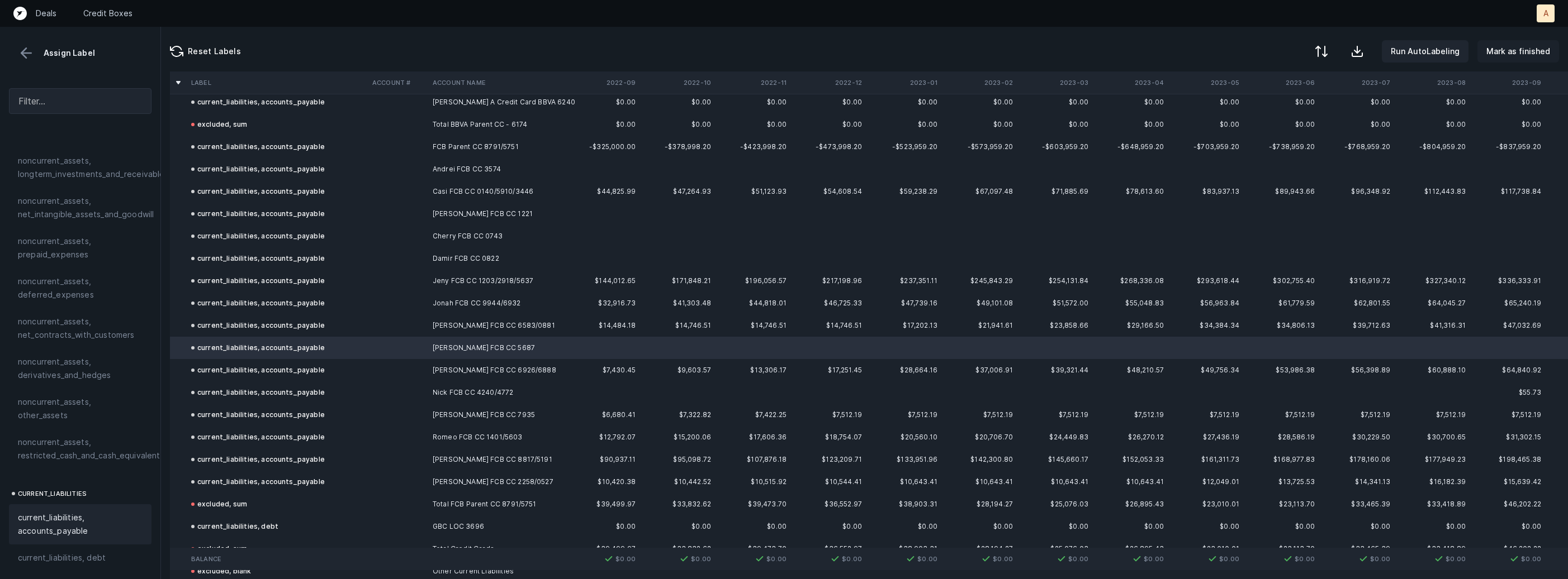
click at [1519, 51] on p "Mark as finished" at bounding box center [1518, 51] width 64 height 13
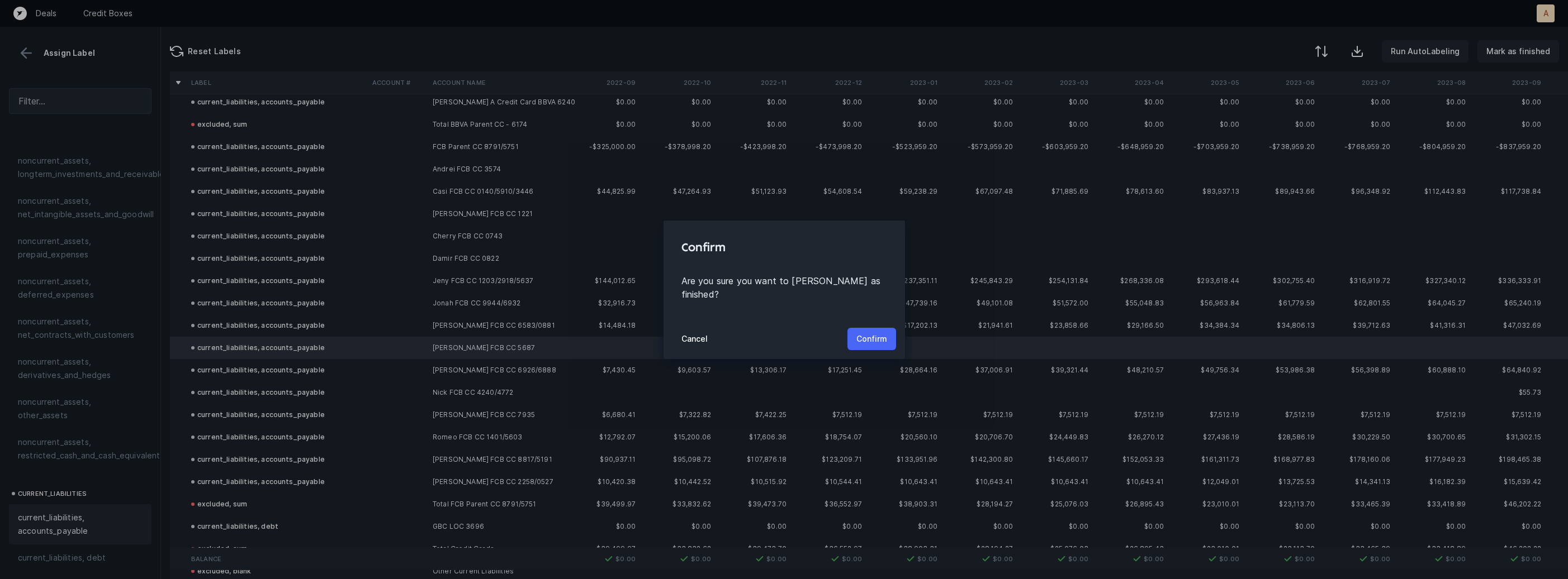
click at [869, 332] on p "Confirm" at bounding box center [871, 338] width 31 height 13
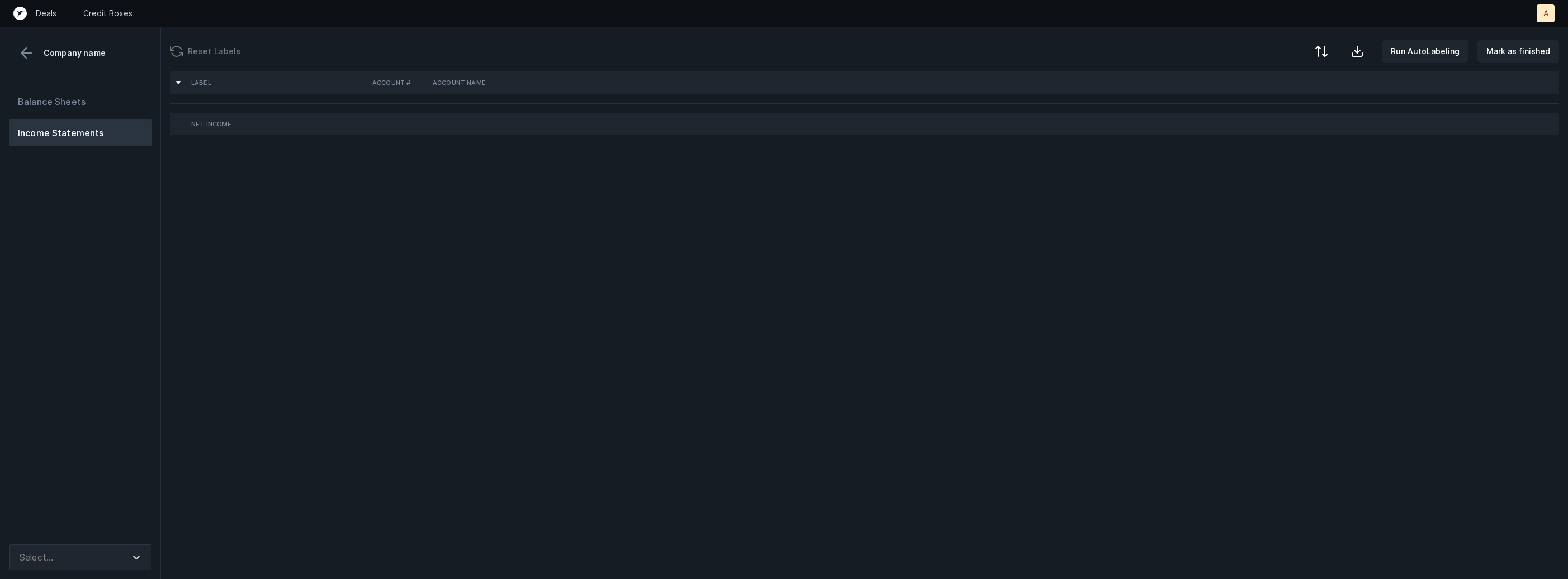
click at [88, 336] on div "Balance Sheets Income Statements" at bounding box center [81, 307] width 161 height 456
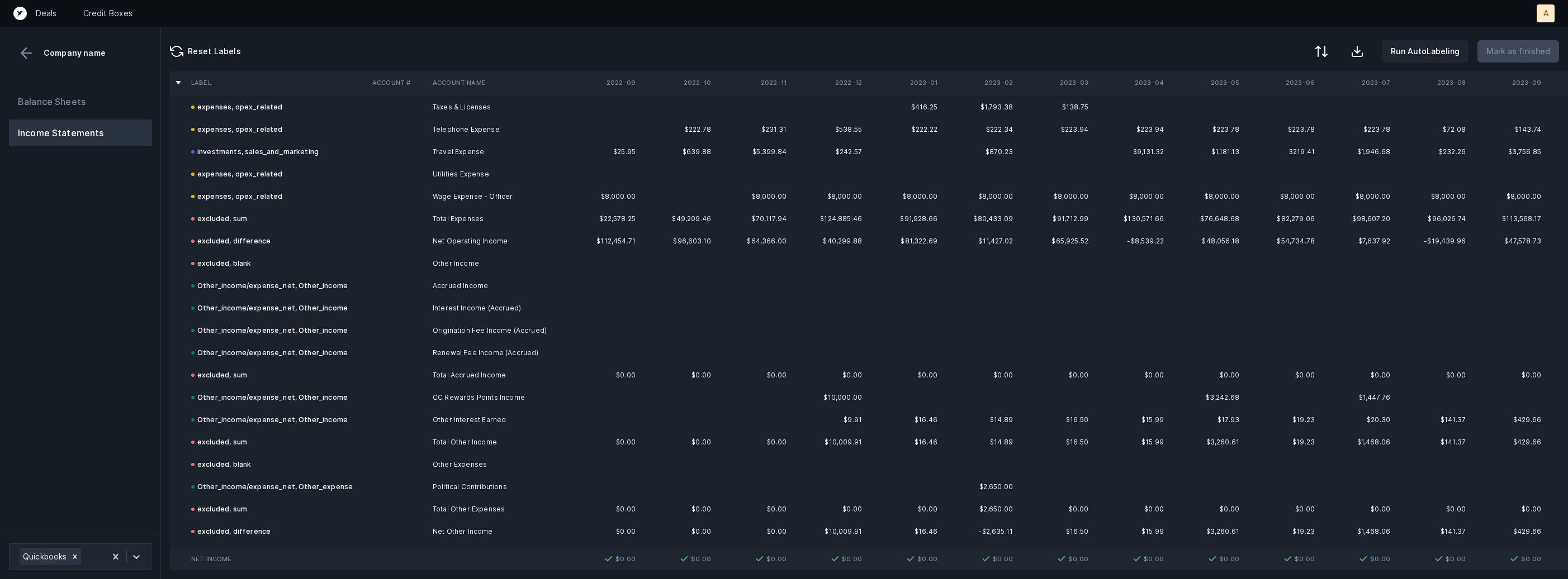
scroll to position [859, 0]
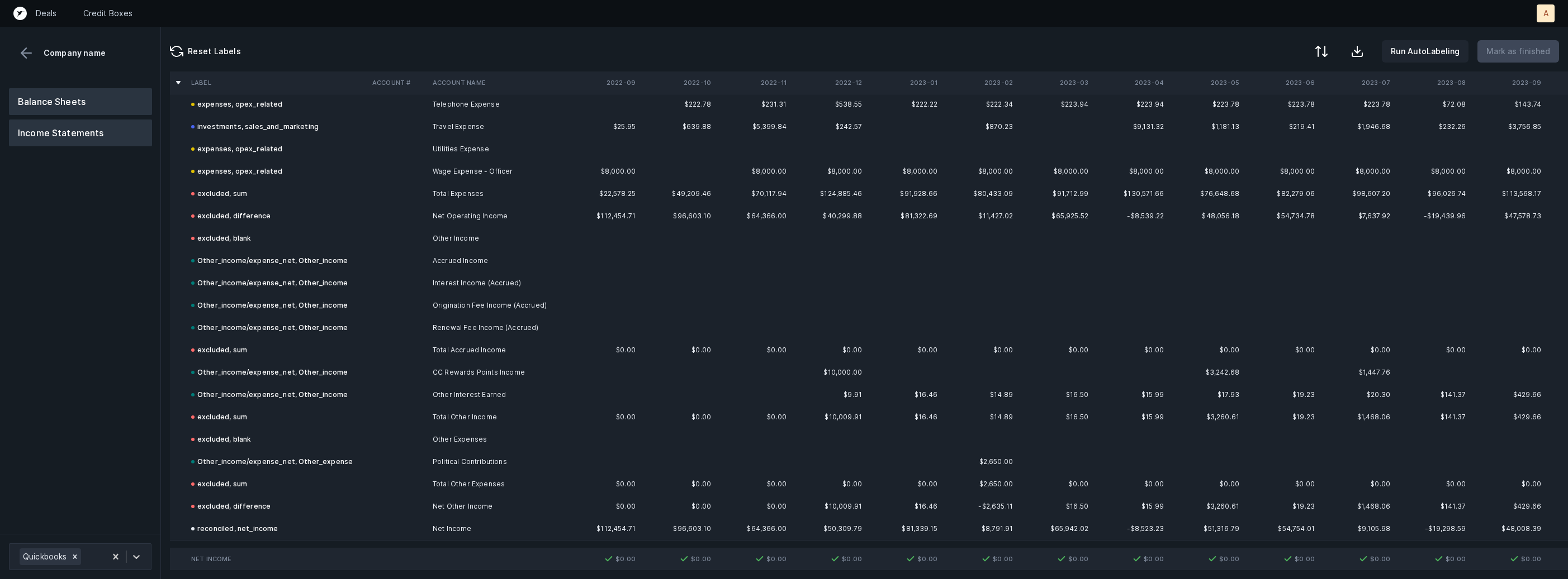
click at [109, 99] on button "Balance Sheets" at bounding box center [81, 101] width 143 height 27
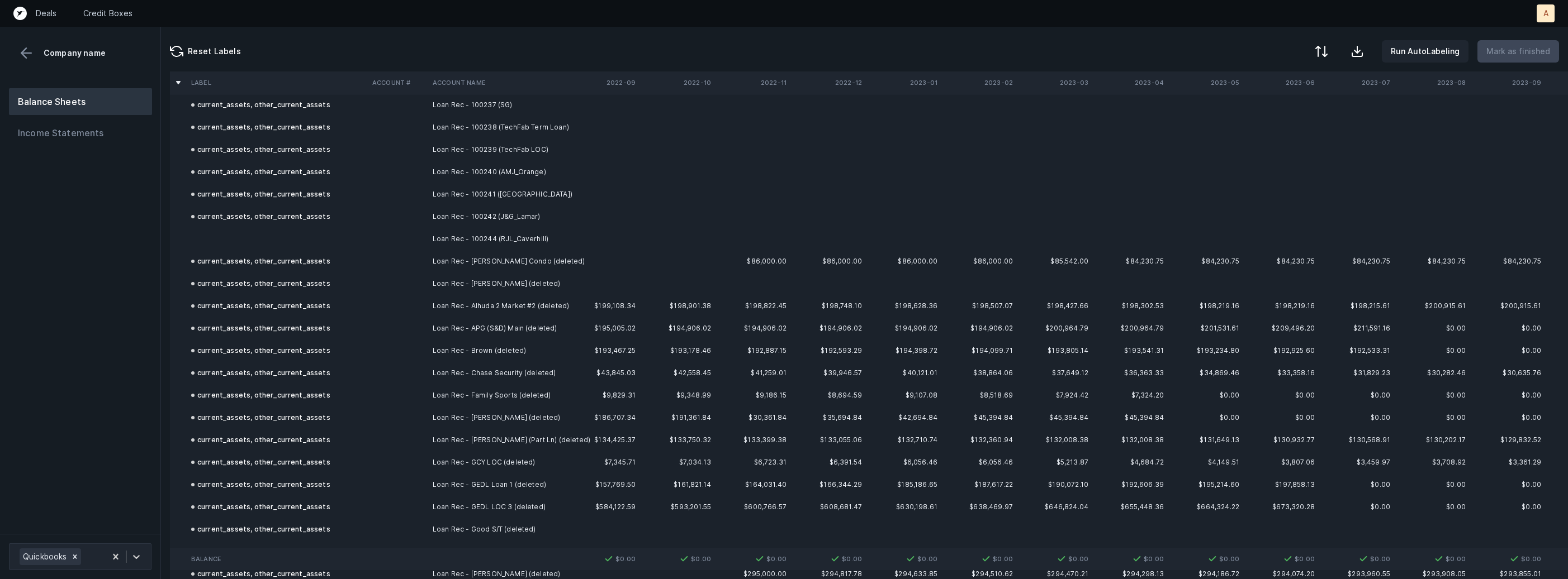
scroll to position [1744, 0]
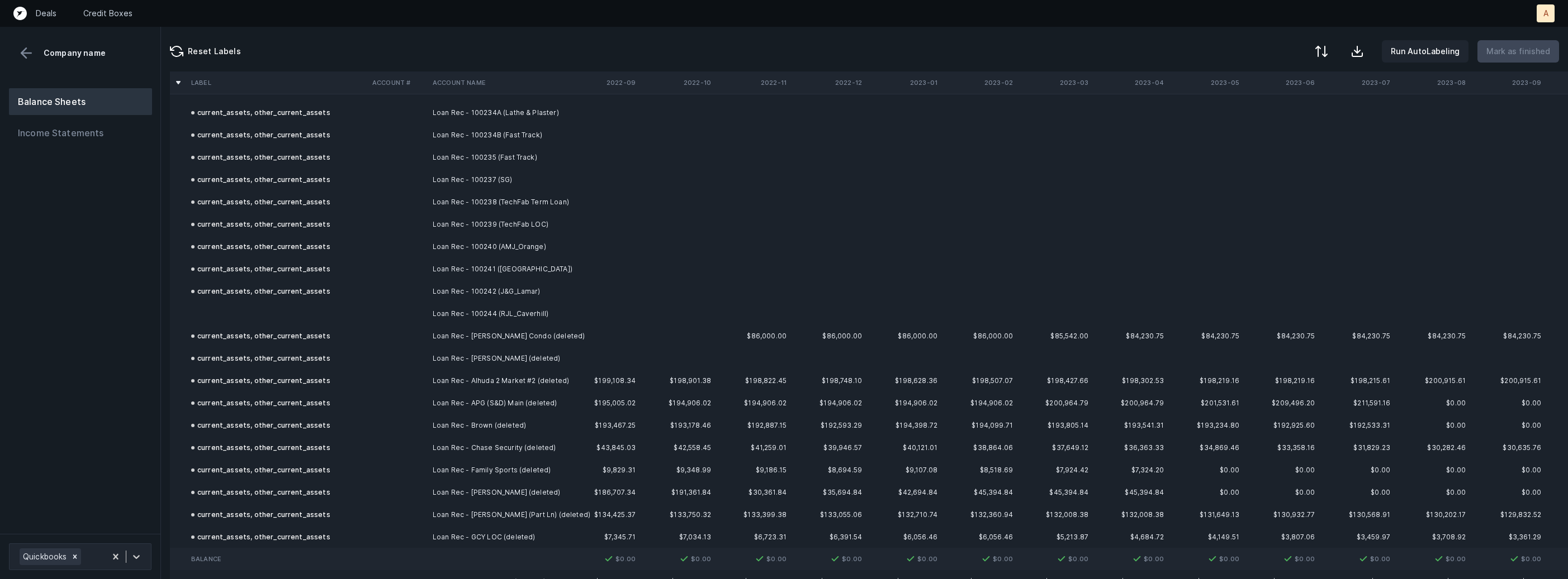
click at [294, 310] on td at bounding box center [277, 313] width 181 height 22
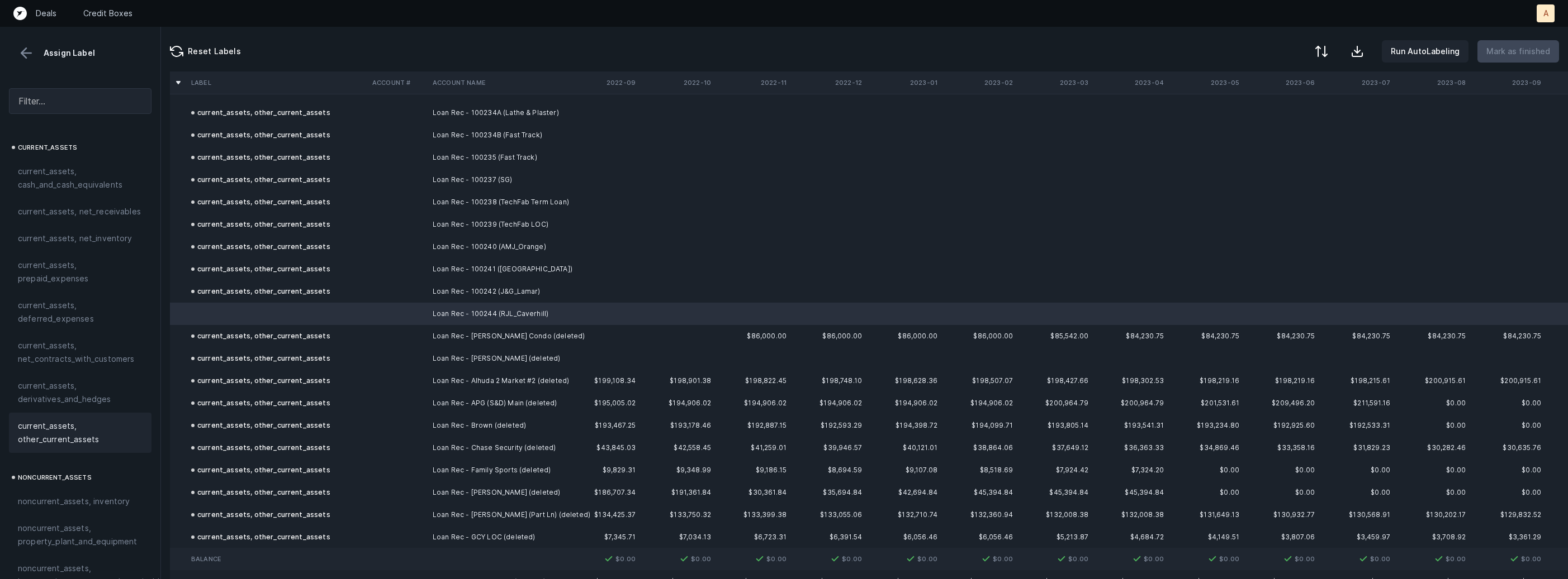
click at [99, 422] on span "current_assets, other_current_assets" at bounding box center [80, 433] width 124 height 27
click at [1521, 47] on p "Mark as finished" at bounding box center [1518, 51] width 64 height 13
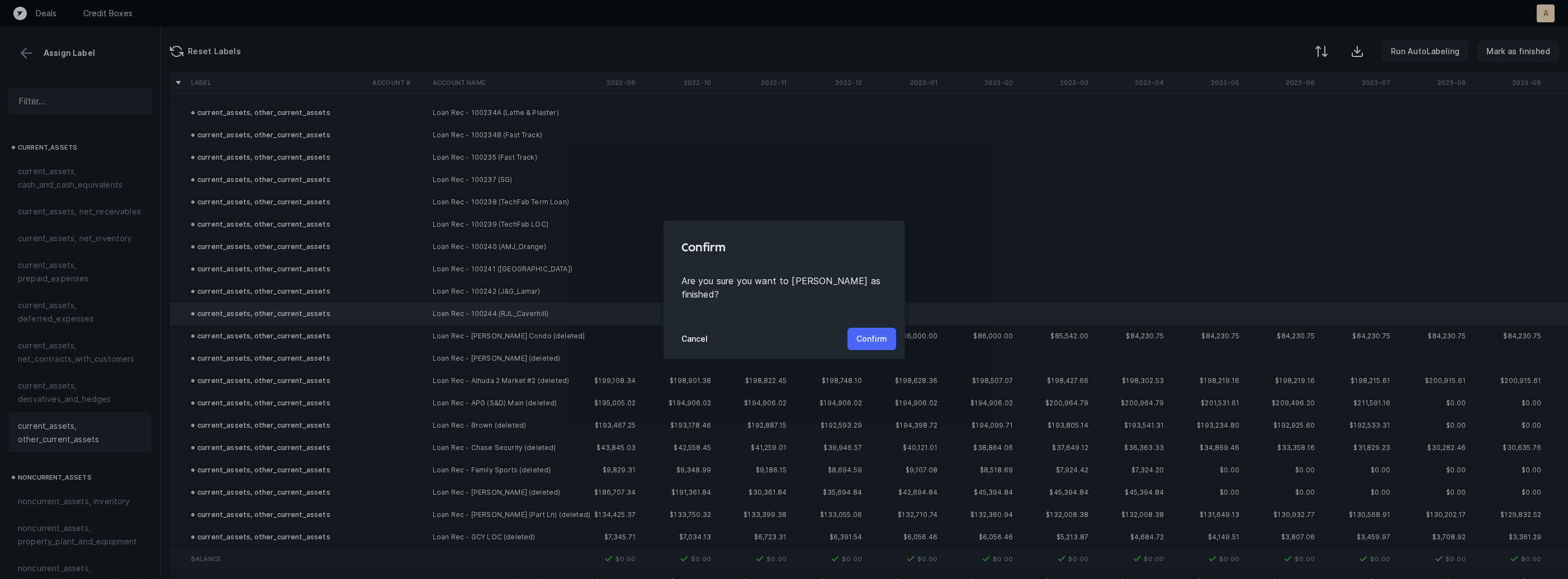
click at [878, 332] on p "Confirm" at bounding box center [871, 338] width 31 height 13
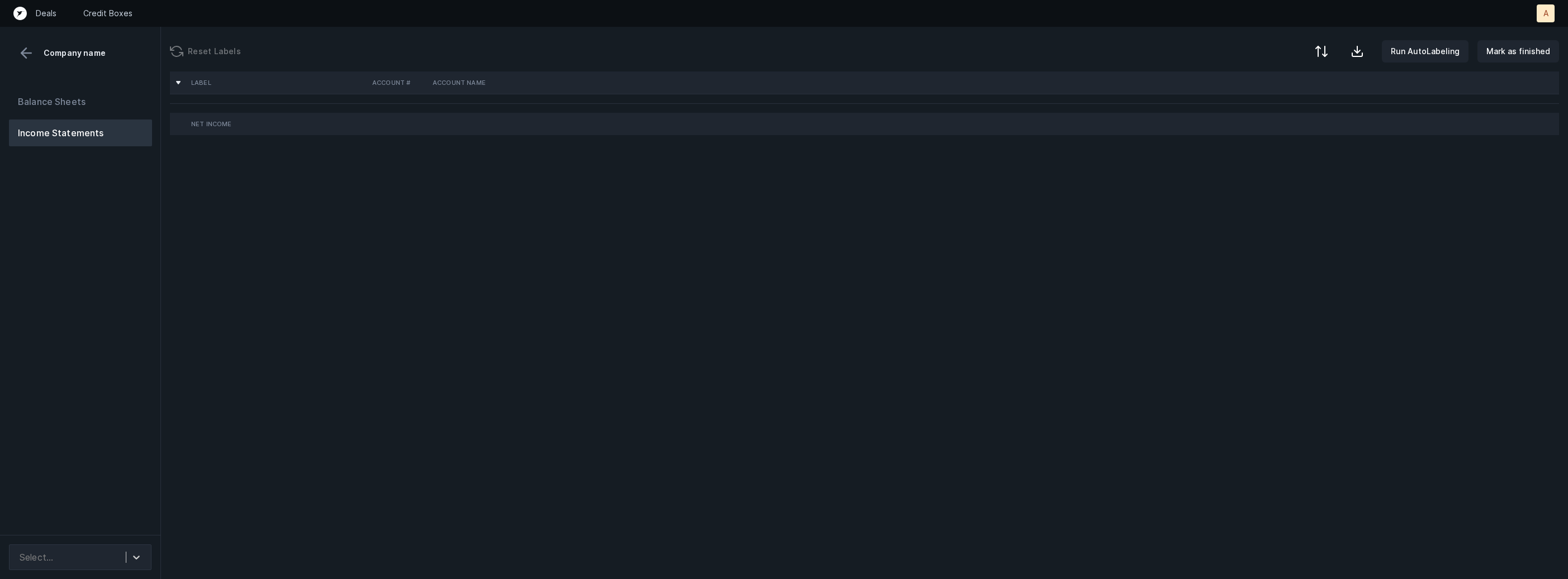
click at [105, 300] on div "Balance Sheets Income Statements" at bounding box center [81, 307] width 161 height 456
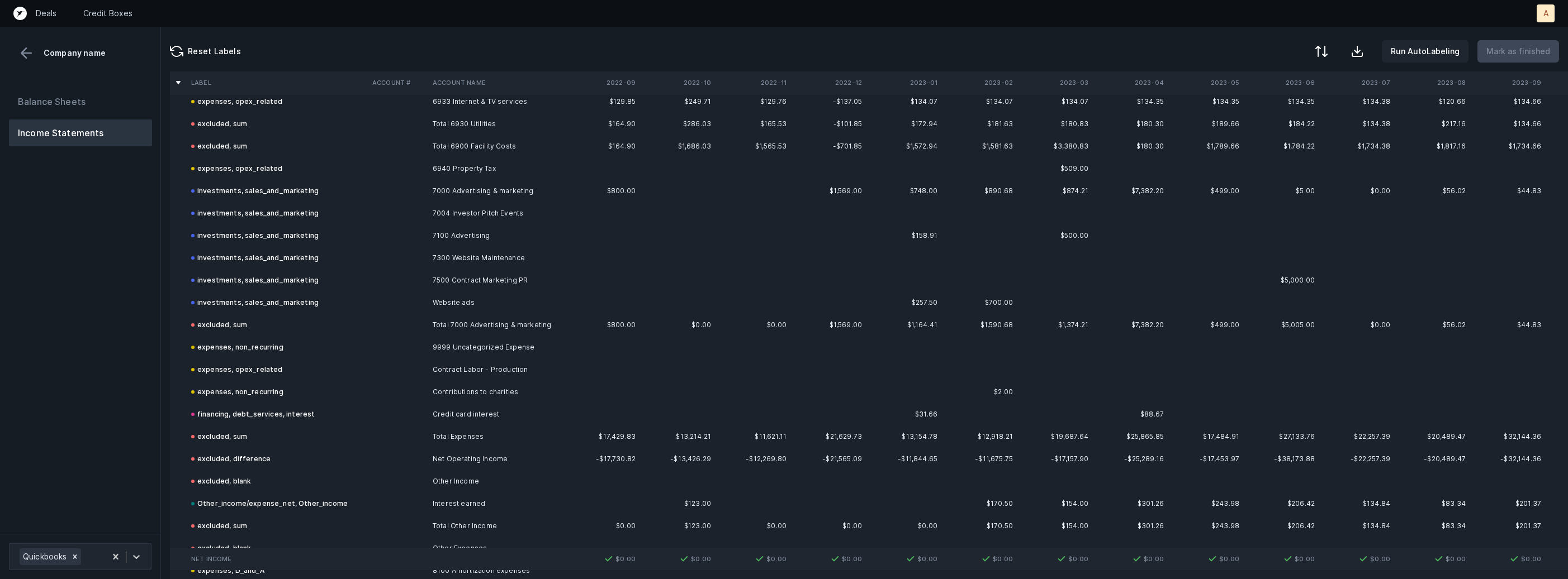
scroll to position [1976, 0]
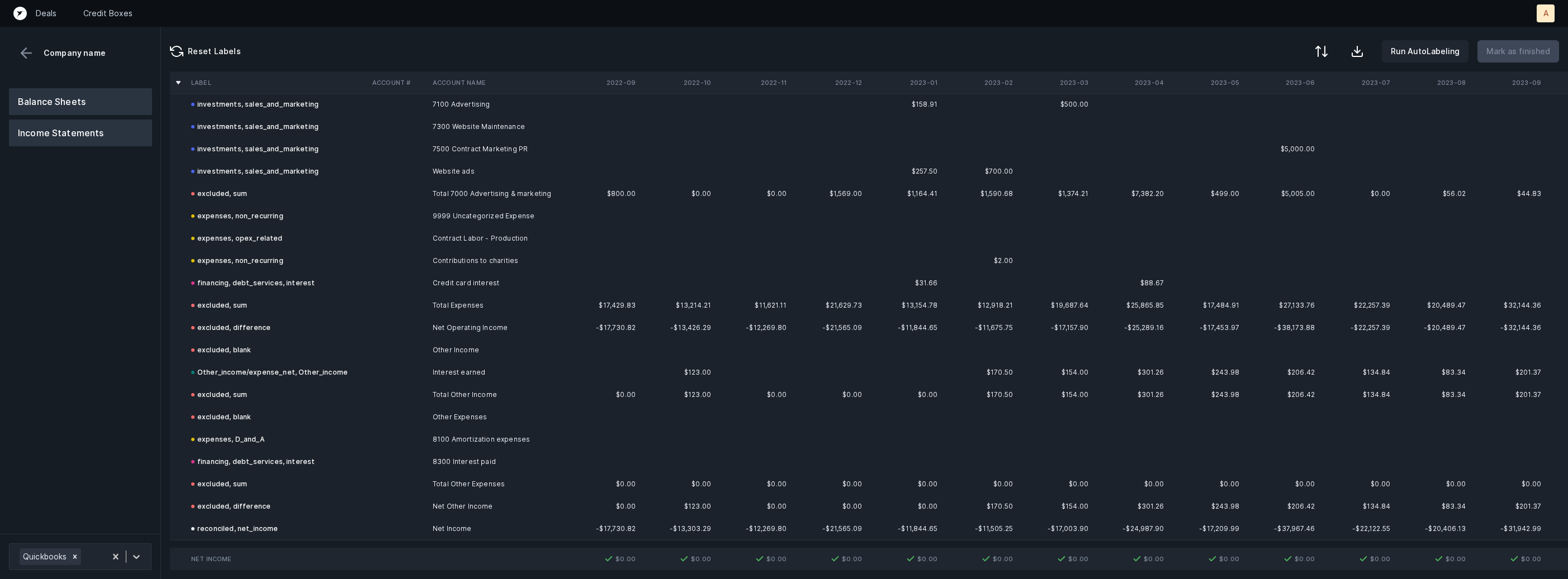
click at [81, 105] on button "Balance Sheets" at bounding box center [81, 101] width 143 height 27
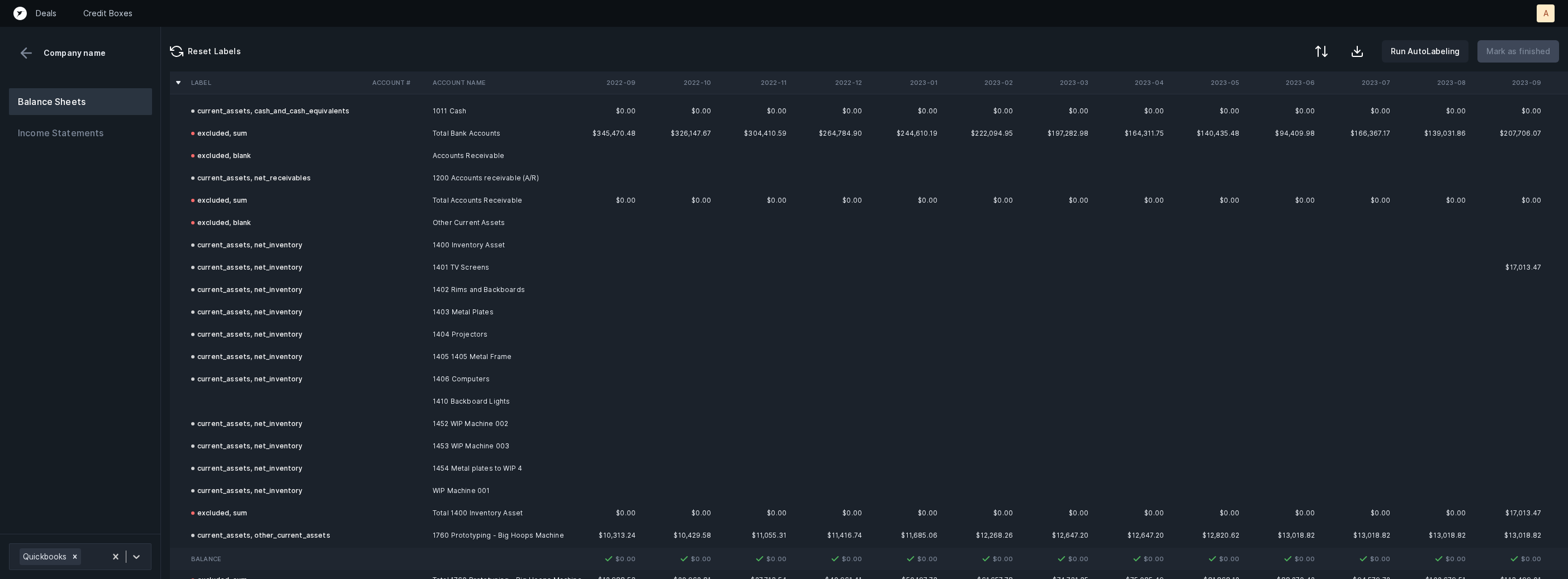
scroll to position [103, 0]
click at [345, 383] on td at bounding box center [277, 391] width 181 height 22
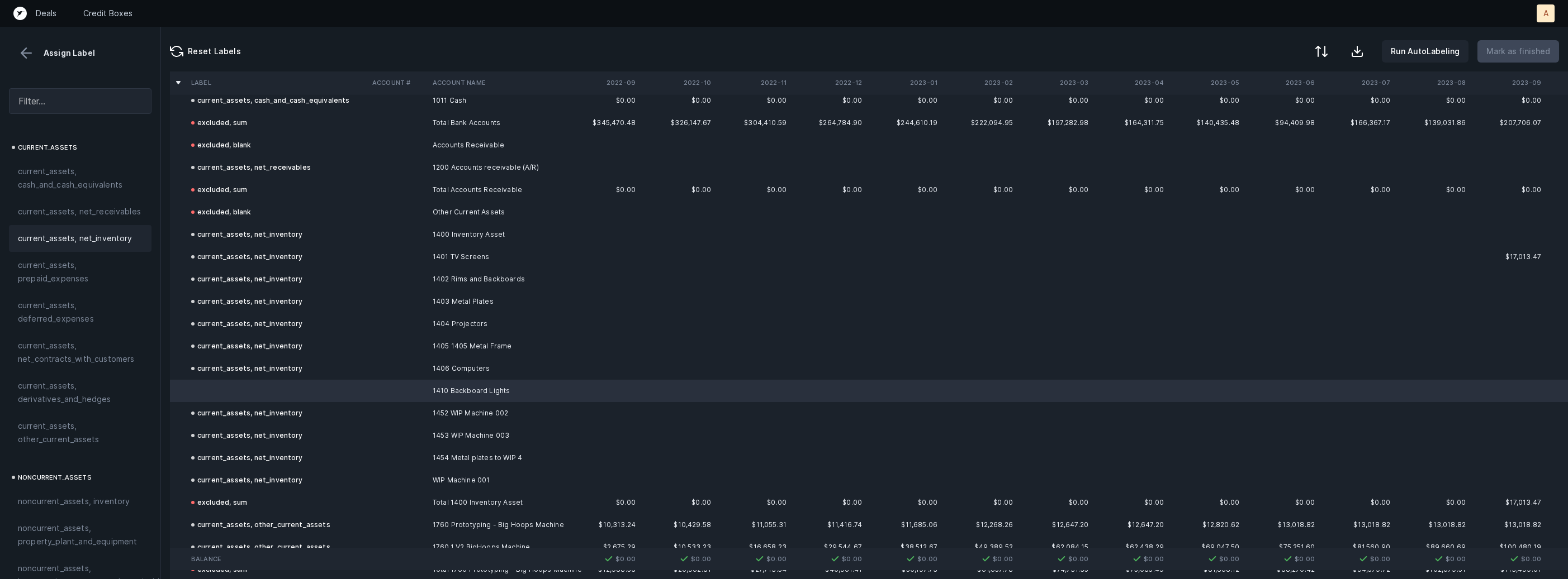
click at [64, 247] on div "current_assets, net_inventory" at bounding box center [80, 238] width 142 height 27
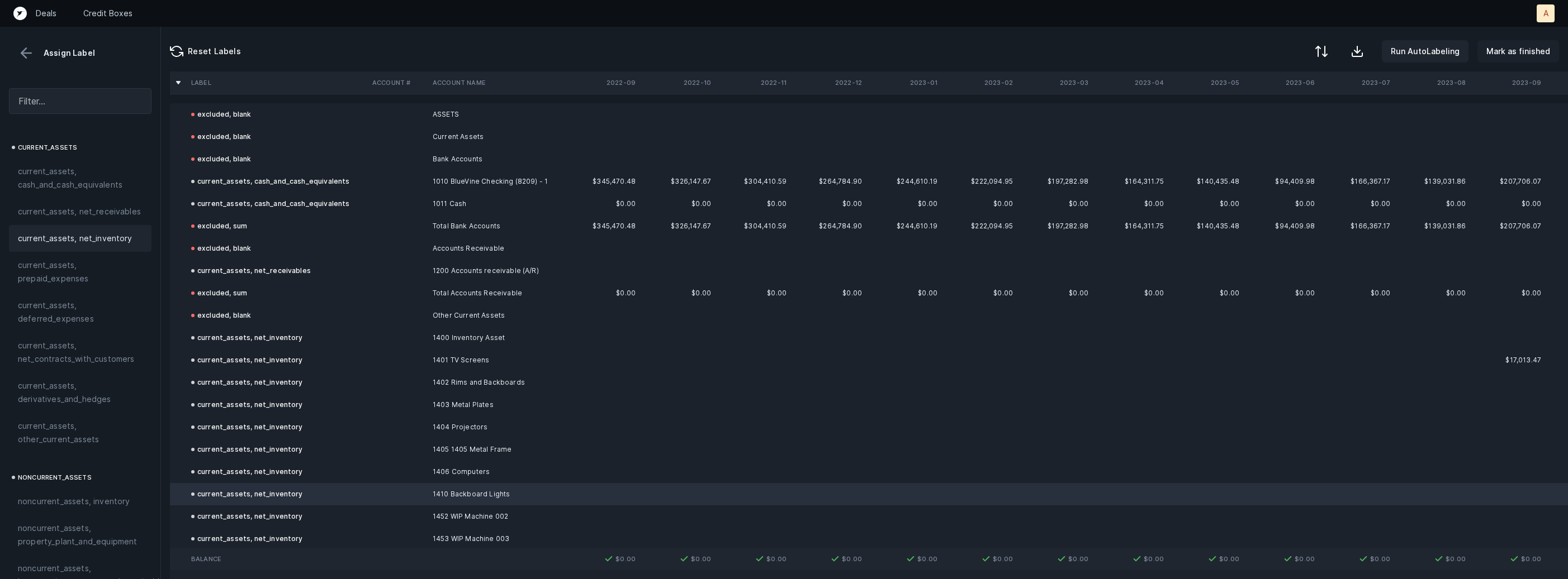
click at [1540, 57] on p "Mark as finished" at bounding box center [1518, 51] width 64 height 13
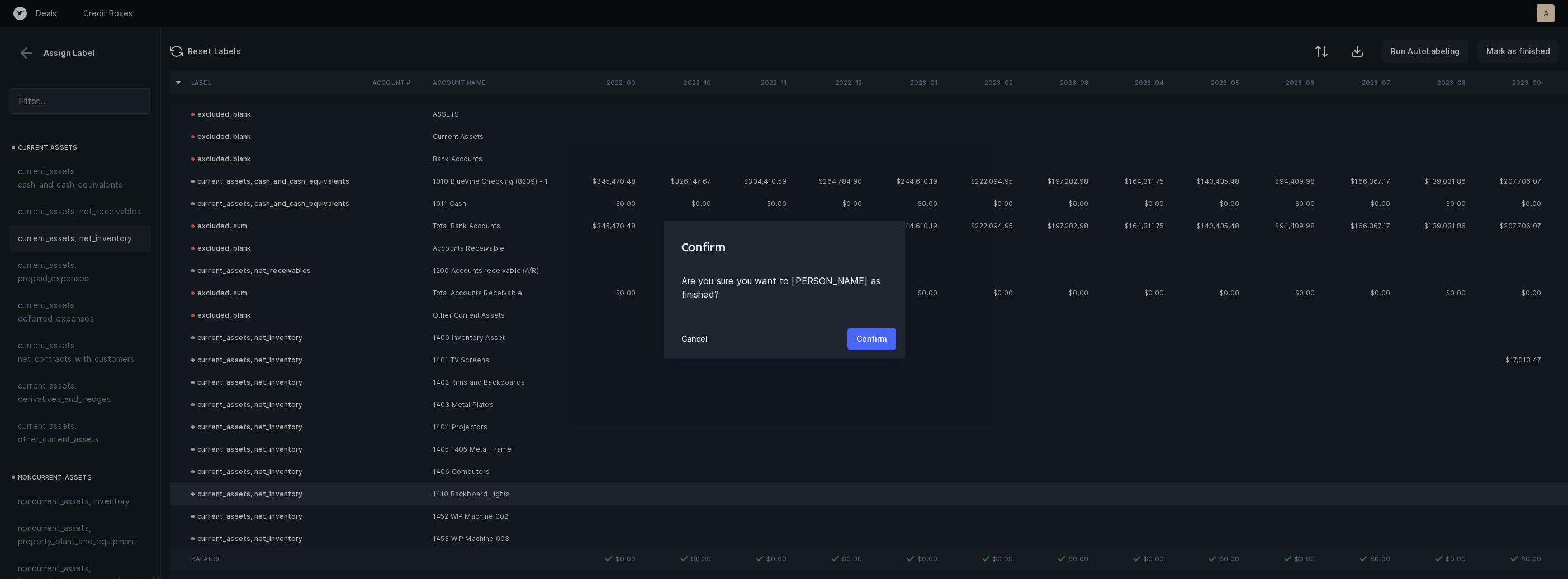
click at [877, 333] on p "Confirm" at bounding box center [871, 338] width 31 height 13
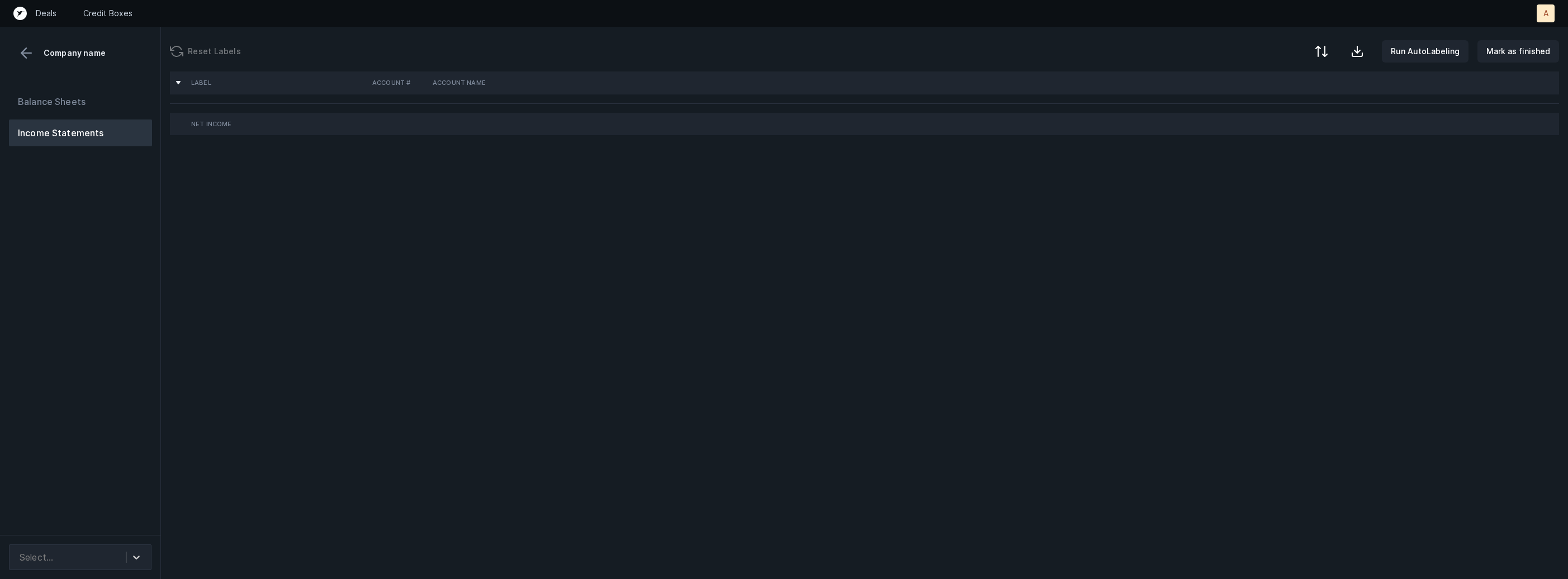
click at [126, 341] on div "Balance Sheets Income Statements" at bounding box center [81, 307] width 161 height 456
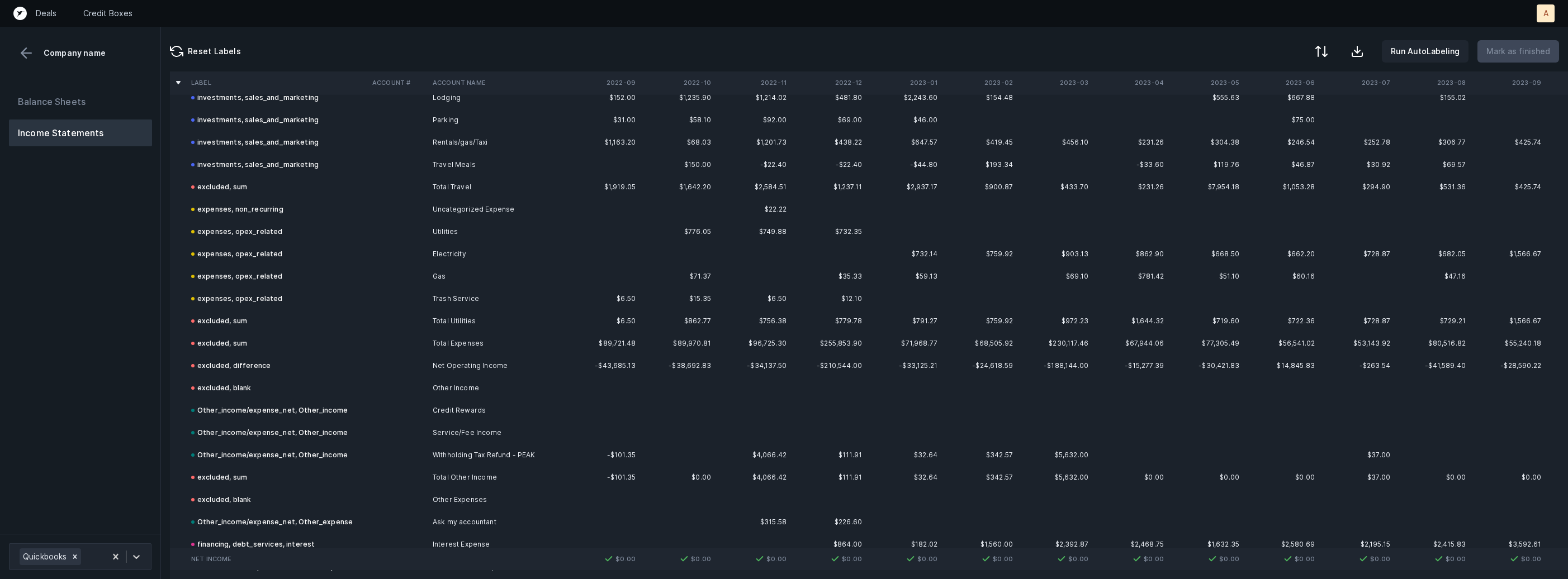
scroll to position [2021, 0]
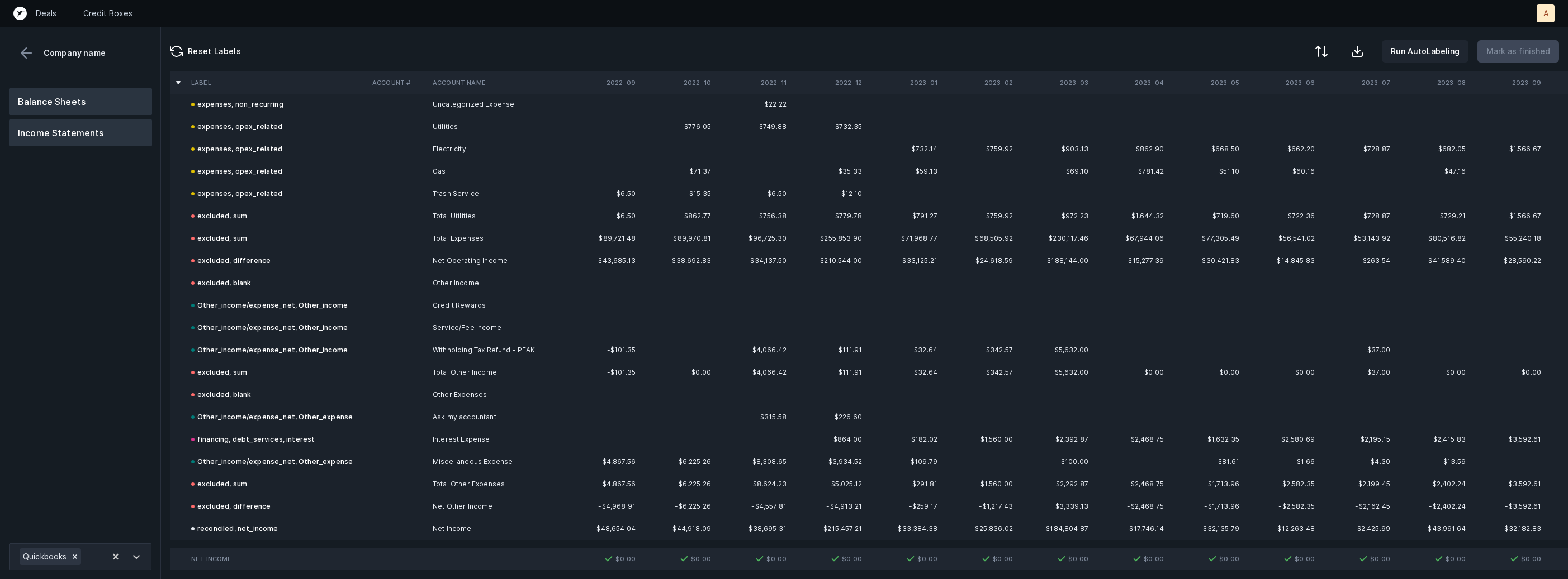
click at [118, 93] on button "Balance Sheets" at bounding box center [81, 101] width 143 height 27
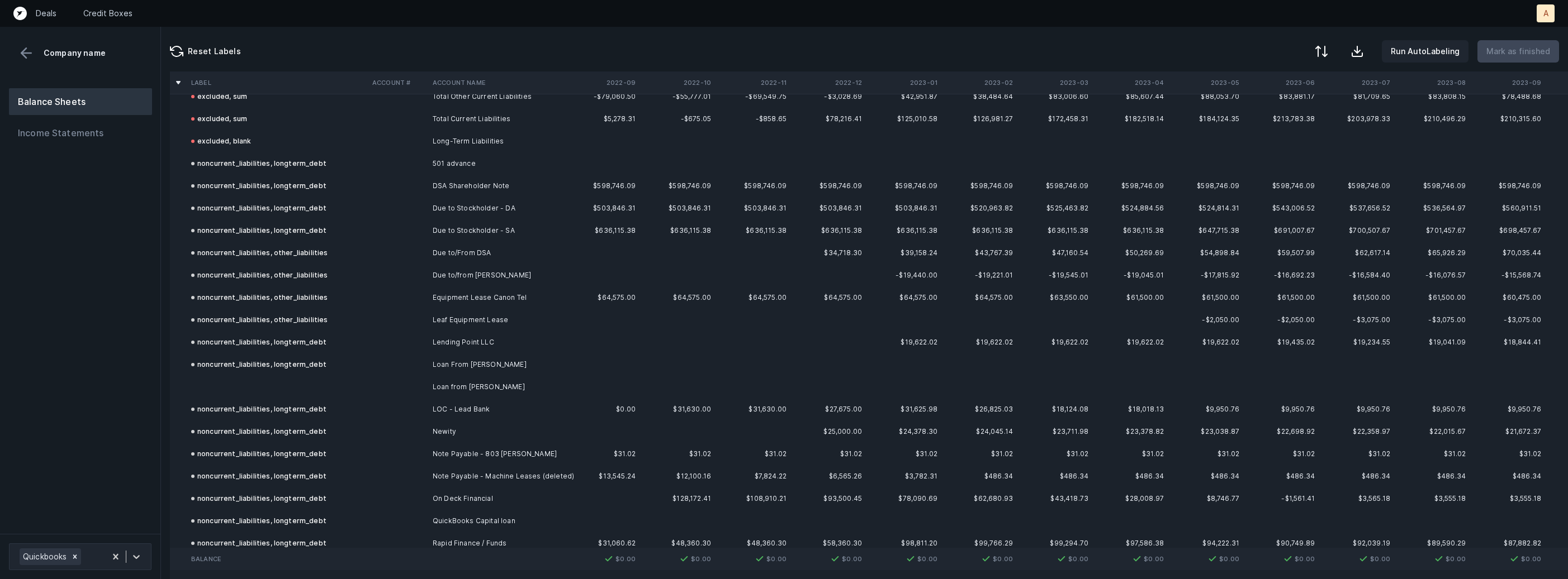
scroll to position [2166, 0]
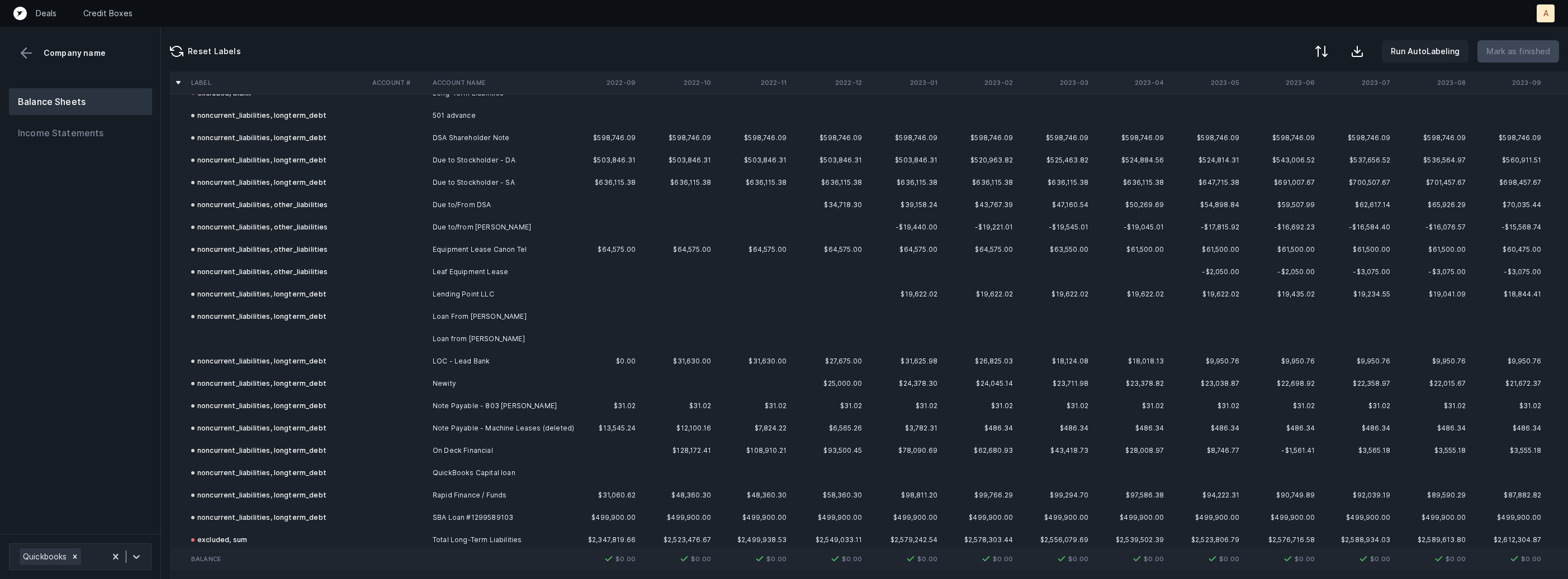
click at [303, 336] on td at bounding box center [277, 338] width 181 height 22
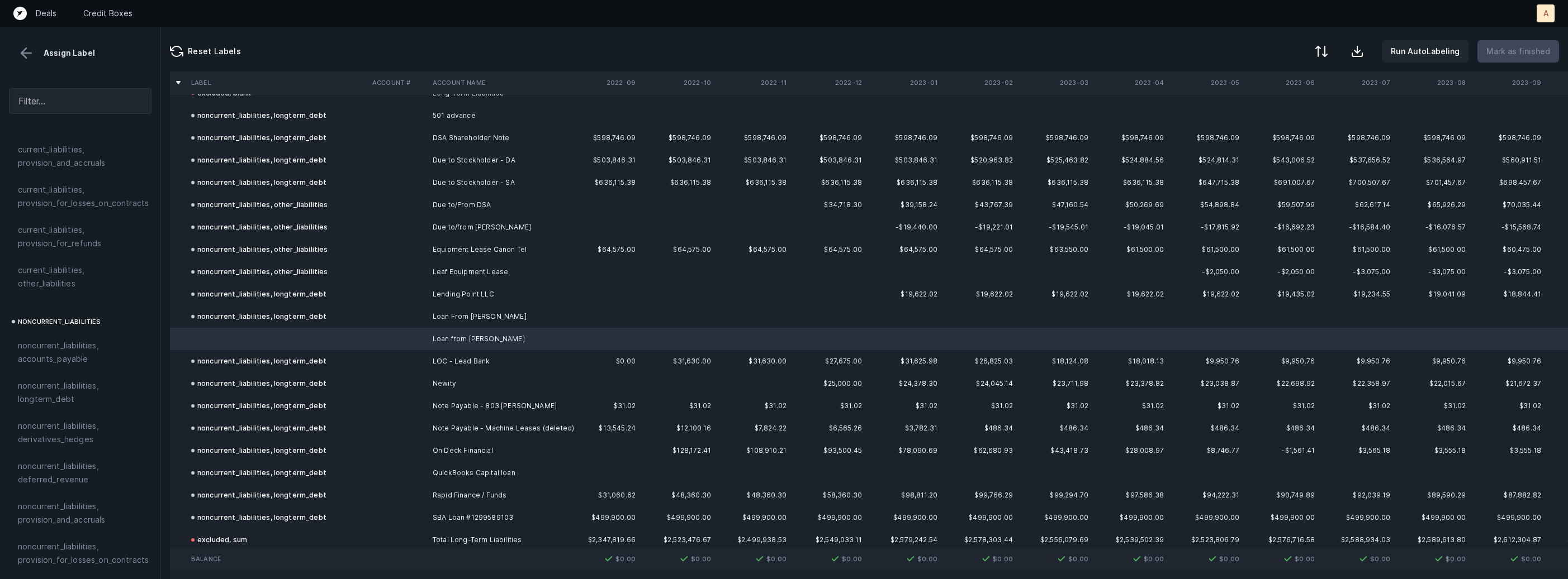
scroll to position [960, 0]
click at [85, 342] on span "noncurrent_liabilities, longterm_debt" at bounding box center [80, 355] width 124 height 27
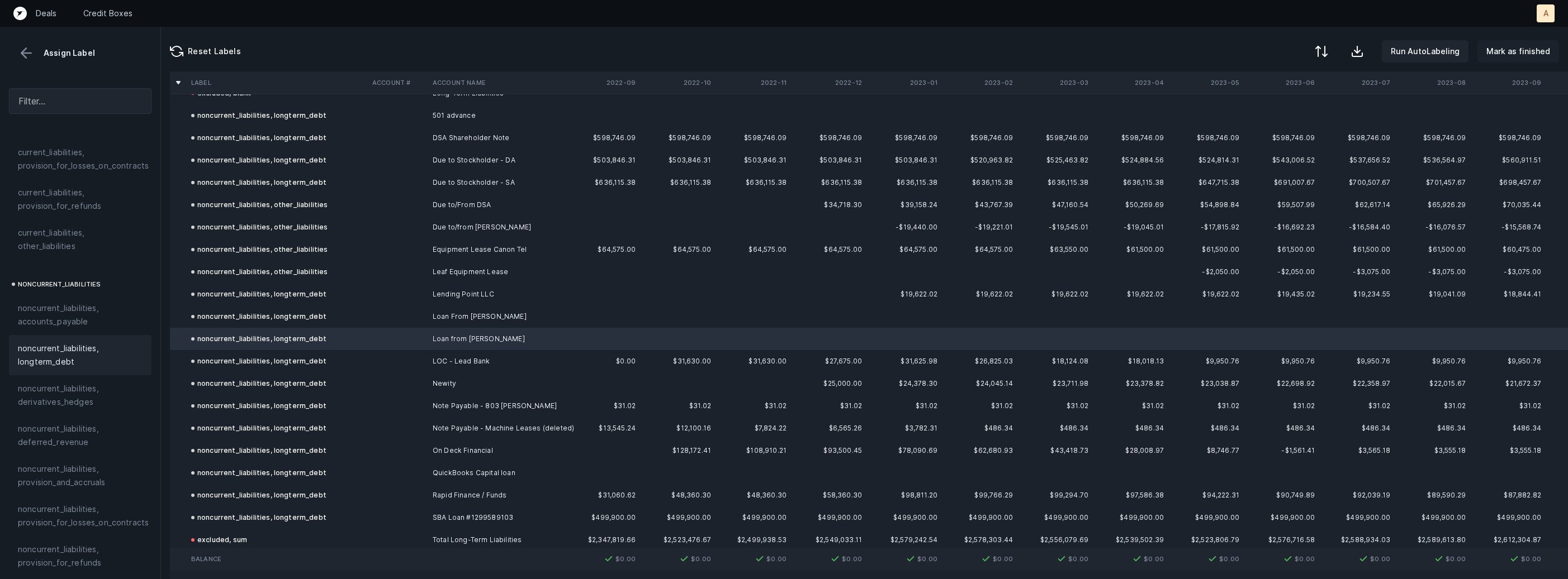
click at [1520, 45] on p "Mark as finished" at bounding box center [1518, 51] width 64 height 13
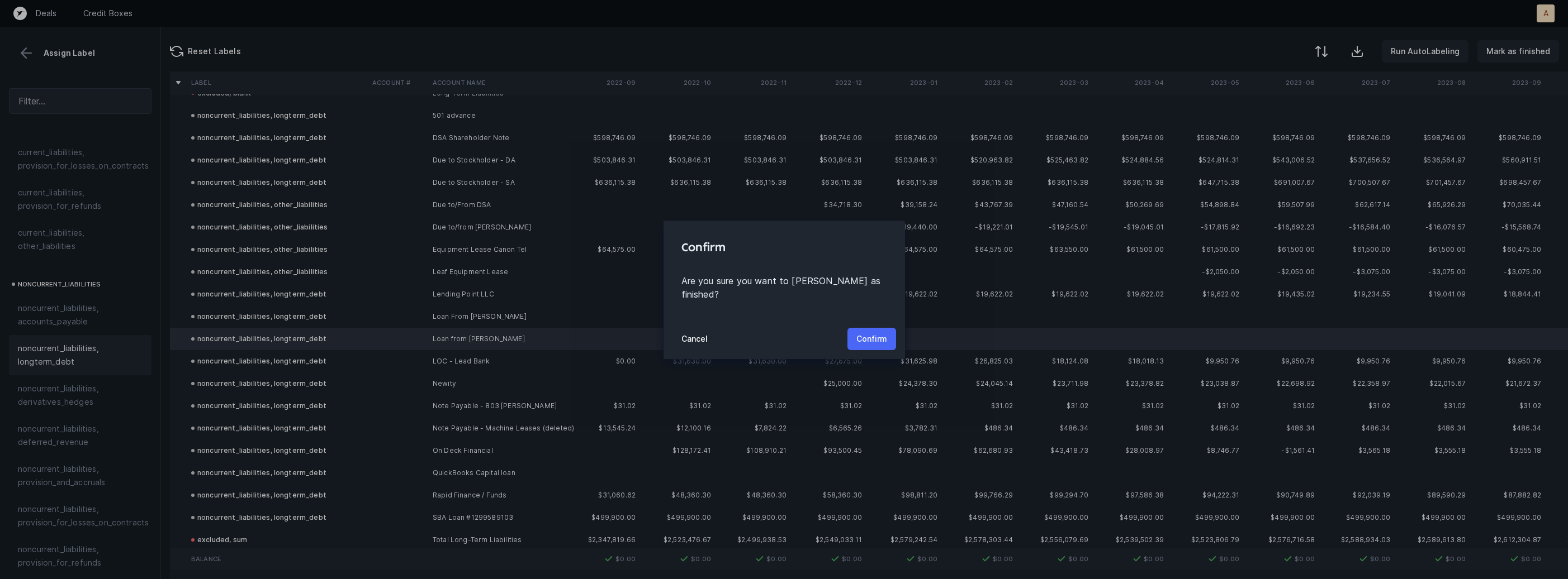
click at [874, 337] on p "Confirm" at bounding box center [871, 338] width 31 height 13
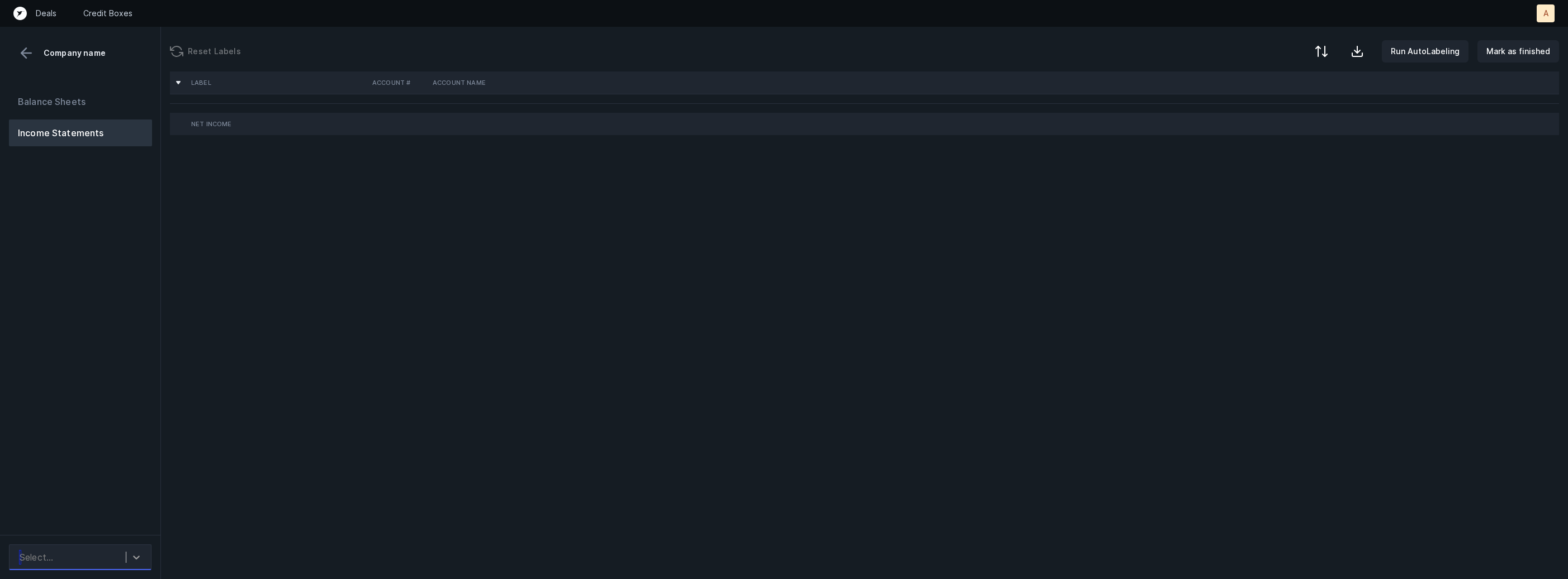
click at [132, 557] on icon at bounding box center [135, 557] width 11 height 11
click at [133, 465] on div "Balance Sheets Income Statements" at bounding box center [81, 307] width 161 height 456
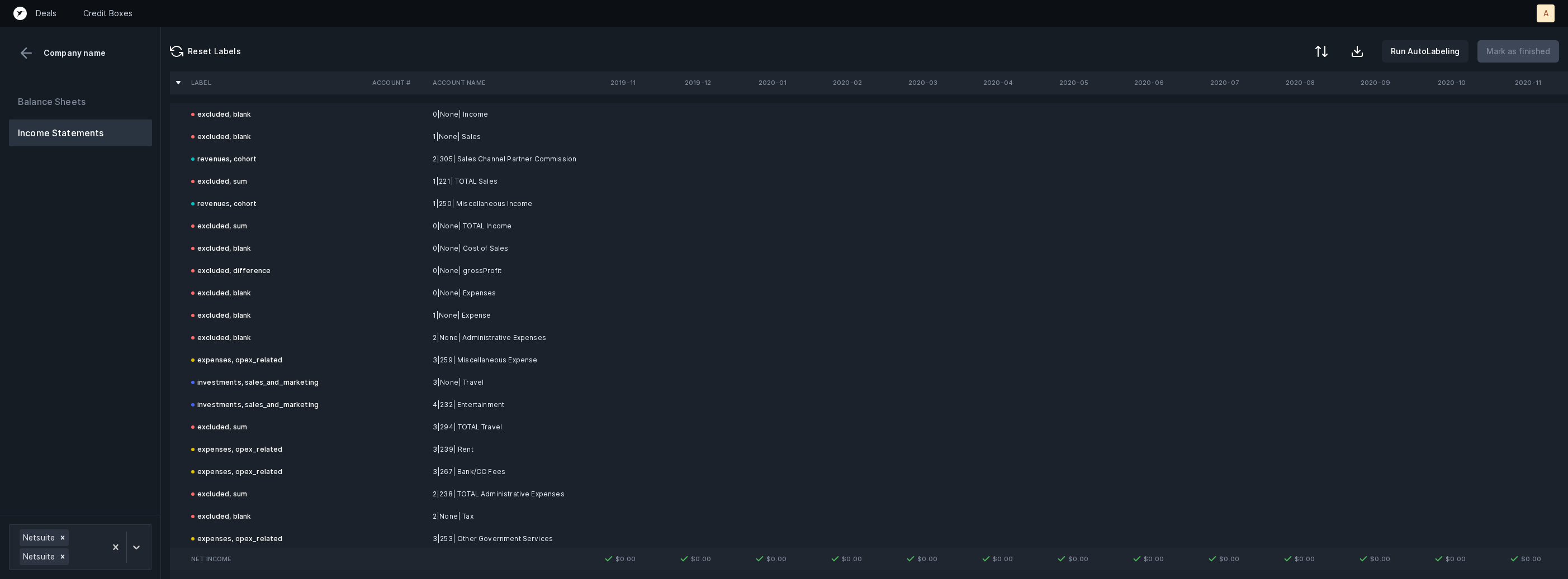
click at [129, 353] on div "Balance Sheets Income Statements" at bounding box center [81, 297] width 161 height 436
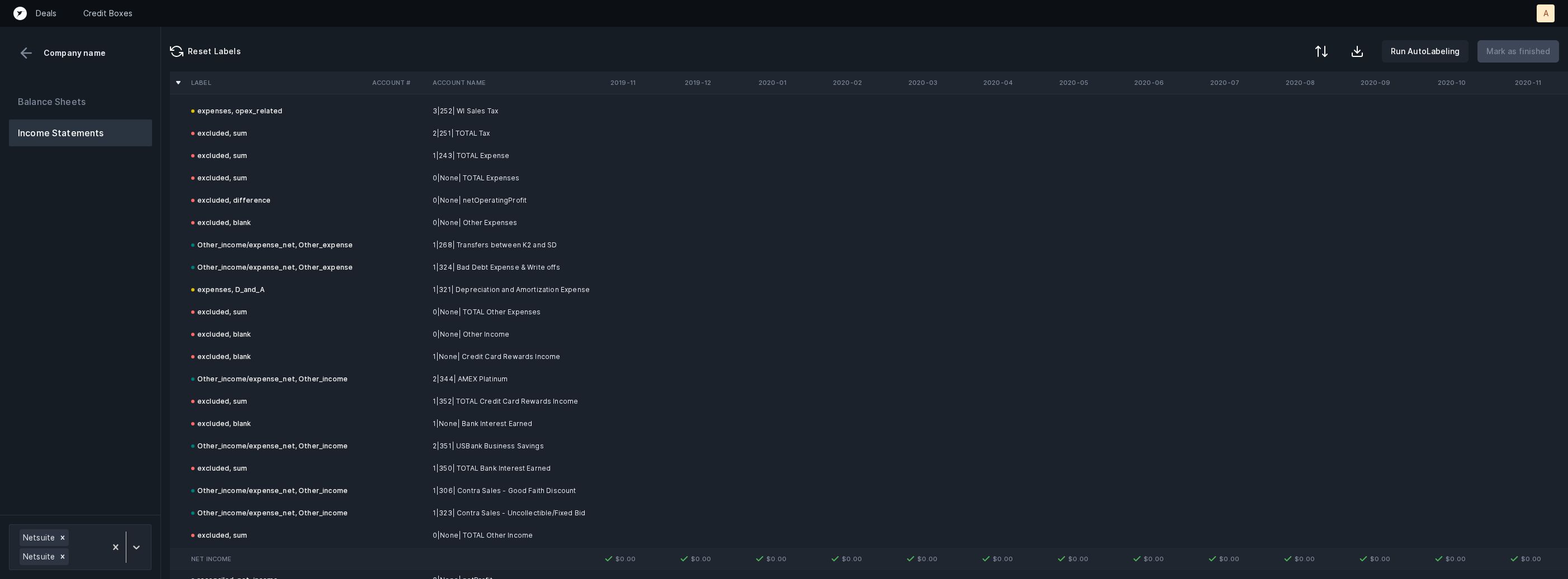
scroll to position [3002, 0]
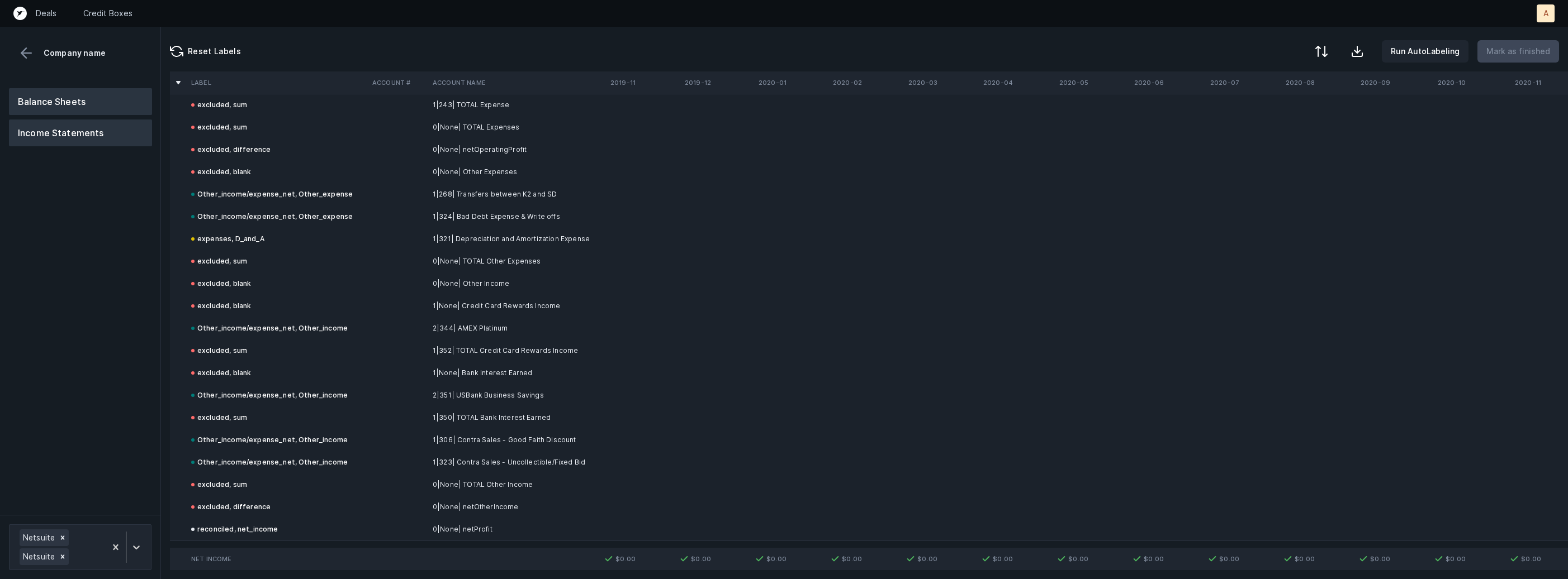
click at [99, 92] on button "Balance Sheets" at bounding box center [81, 101] width 143 height 27
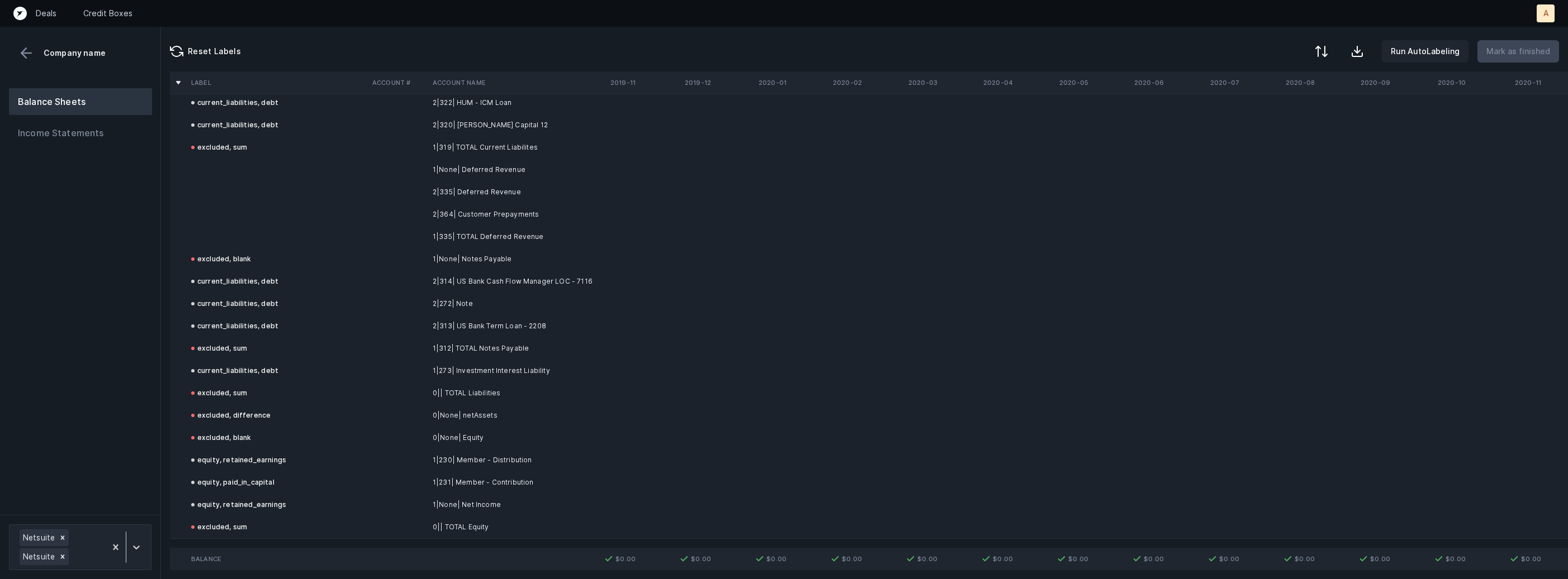
scroll to position [1149, 0]
click at [510, 194] on td "2|335| Deferred Revenue" at bounding box center [496, 194] width 136 height 22
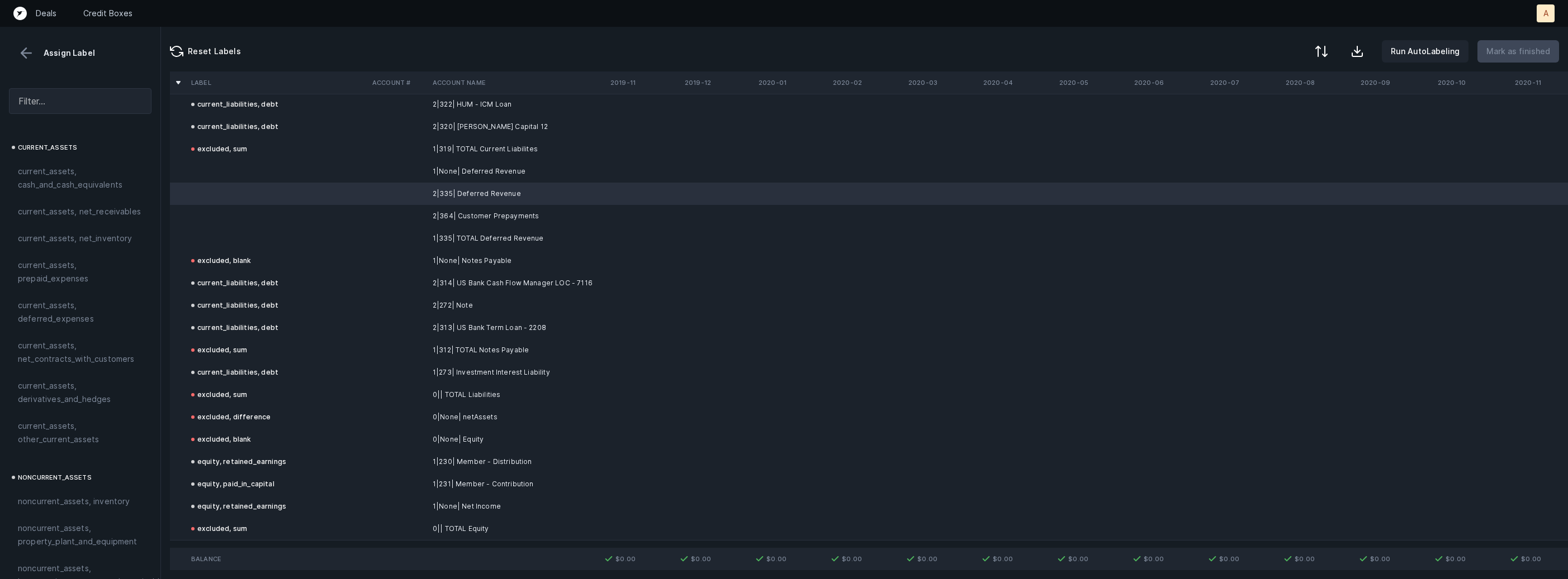
click at [515, 215] on td "2|364| Customer Prepayments" at bounding box center [496, 216] width 136 height 22
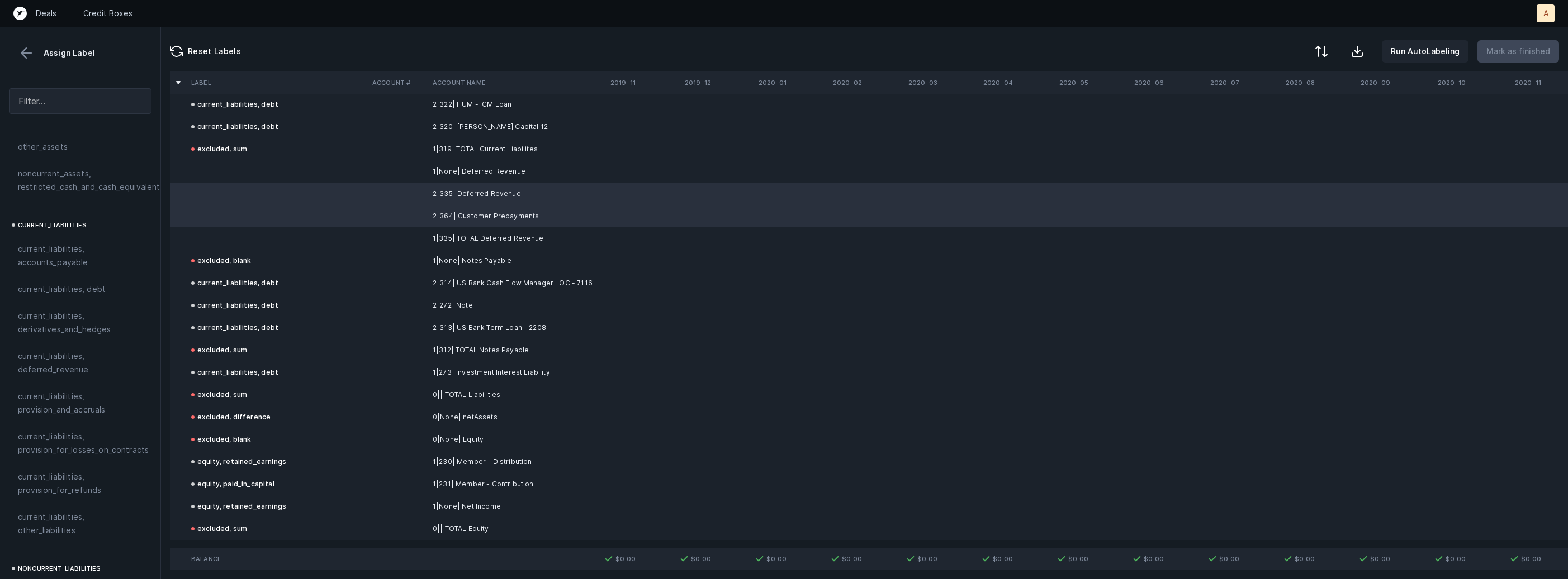
scroll to position [683, 0]
click at [61, 343] on span "current_liabilities, deferred_revenue" at bounding box center [80, 356] width 124 height 27
click at [277, 166] on td at bounding box center [277, 171] width 181 height 22
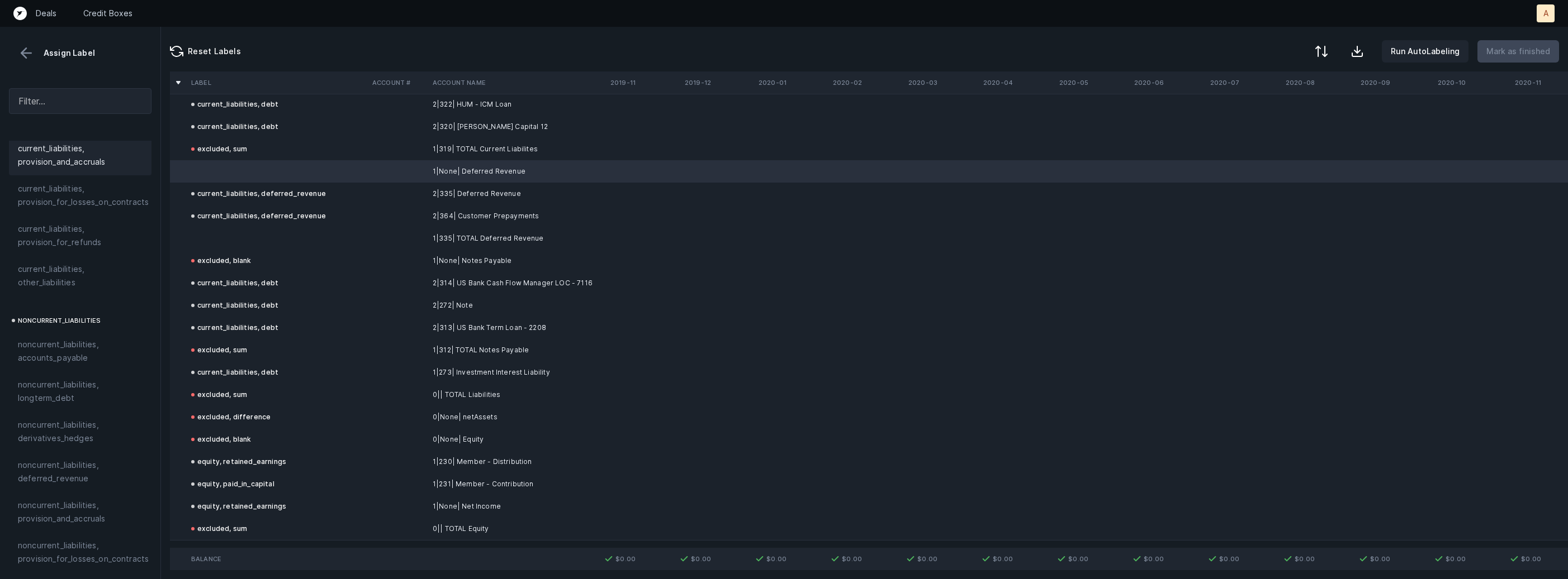
scroll to position [1227, 0]
click at [61, 562] on span "excluded, blank" at bounding box center [48, 568] width 61 height 13
click at [212, 236] on td at bounding box center [277, 238] width 181 height 22
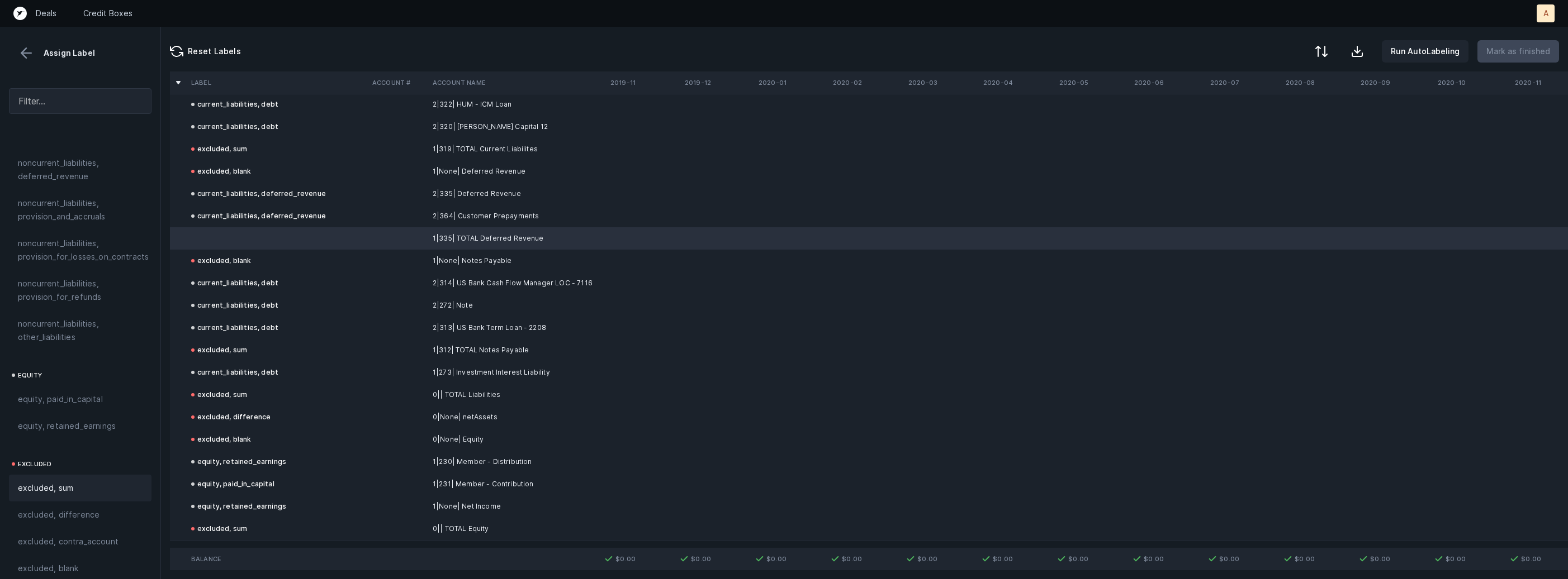
click at [62, 475] on div "excluded, sum" at bounding box center [80, 487] width 142 height 27
click at [1502, 58] on button "Mark as finished" at bounding box center [1518, 51] width 82 height 22
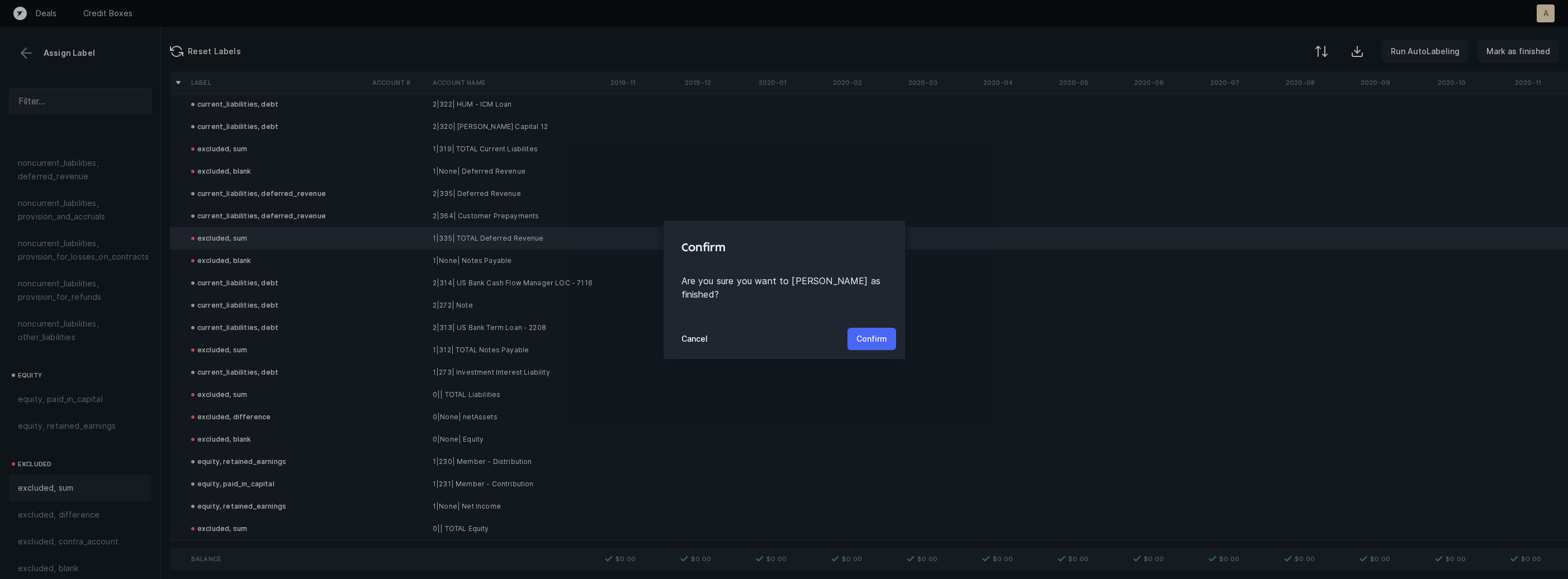
click at [861, 332] on p "Confirm" at bounding box center [871, 338] width 31 height 13
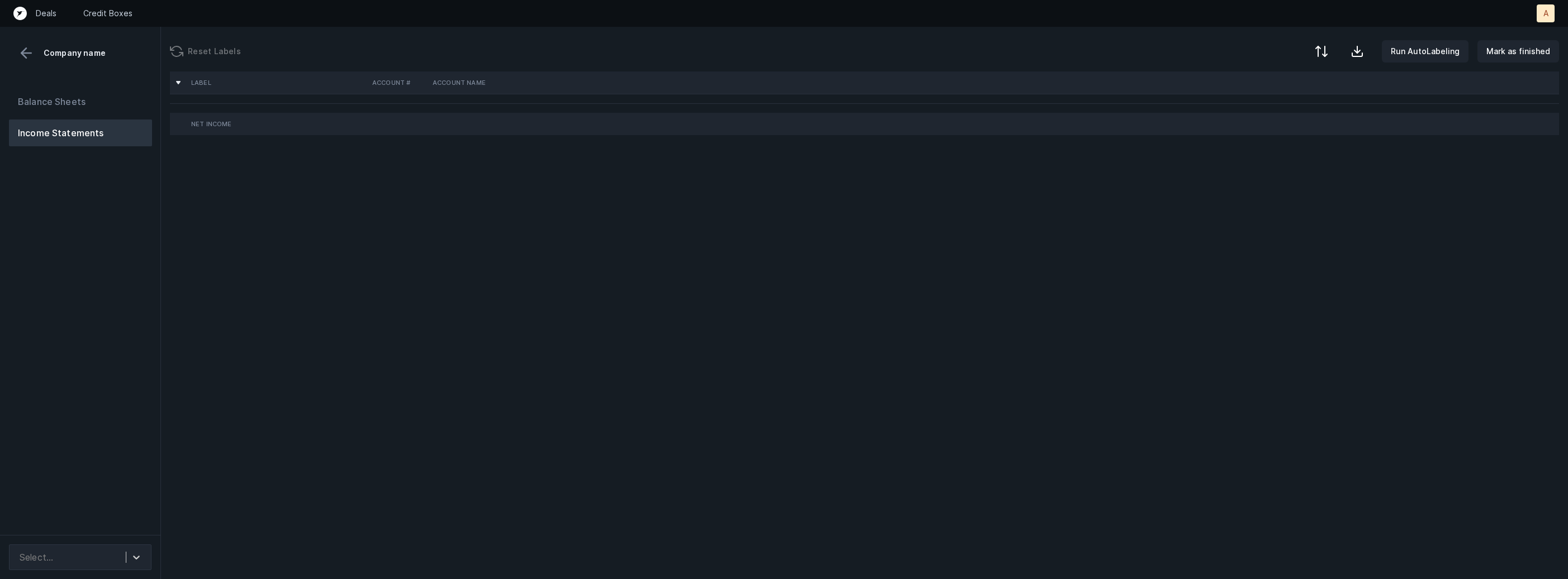
click at [130, 315] on div "Balance Sheets Income Statements" at bounding box center [81, 307] width 161 height 456
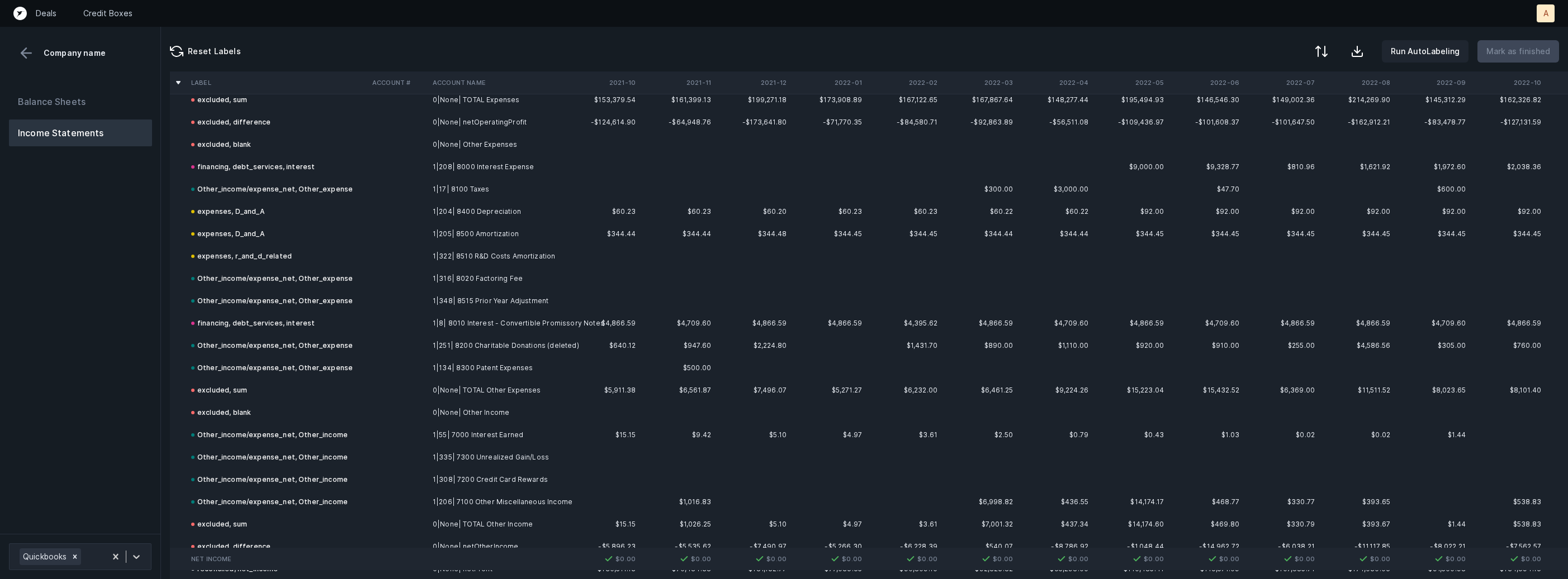
scroll to position [2601, 0]
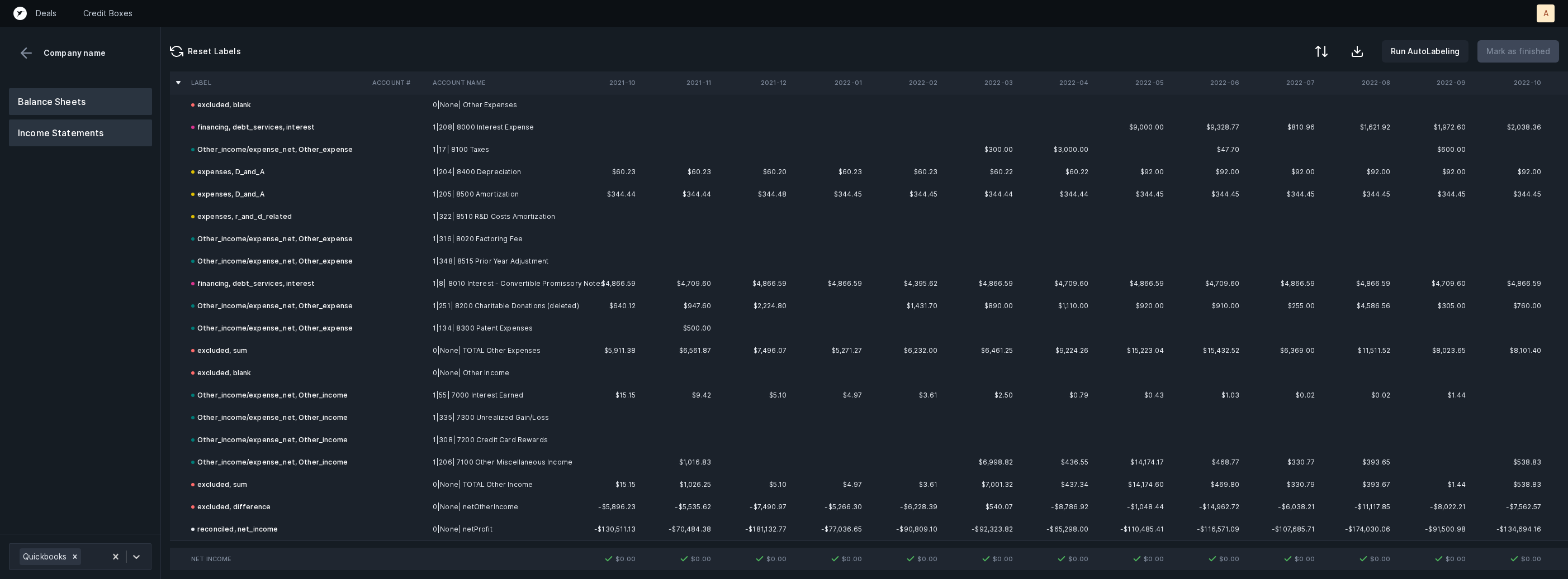
click at [66, 112] on button "Balance Sheets" at bounding box center [81, 101] width 143 height 27
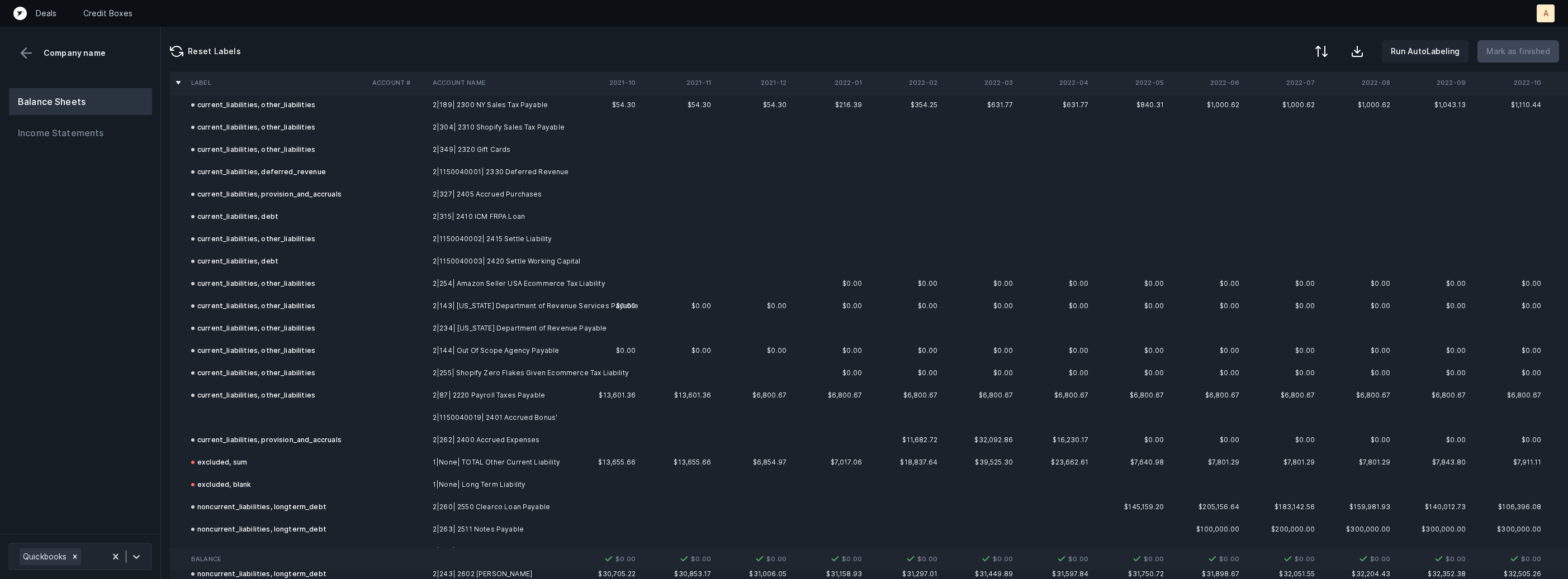
scroll to position [1276, 0]
click at [331, 423] on td at bounding box center [277, 424] width 181 height 22
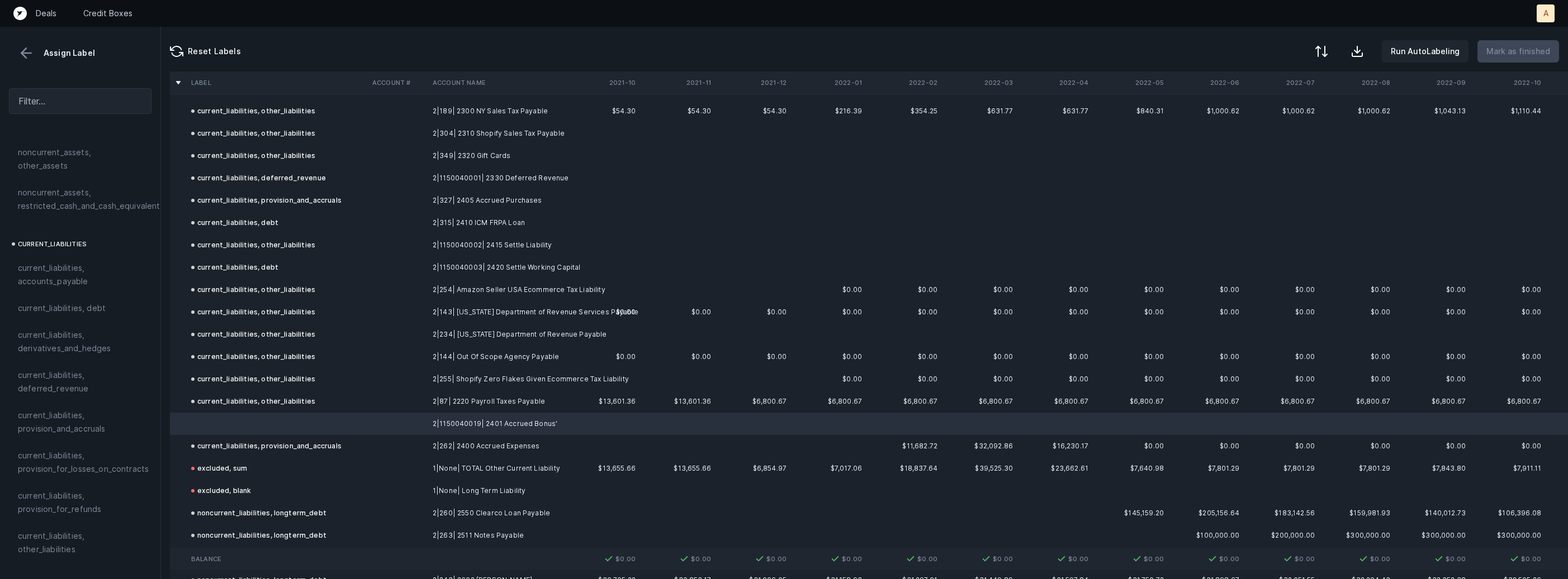
scroll to position [660, 0]
click at [91, 406] on span "current_liabilities, provision_and_accruals" at bounding box center [80, 419] width 124 height 27
click at [1525, 52] on p "Mark as finished" at bounding box center [1518, 51] width 64 height 13
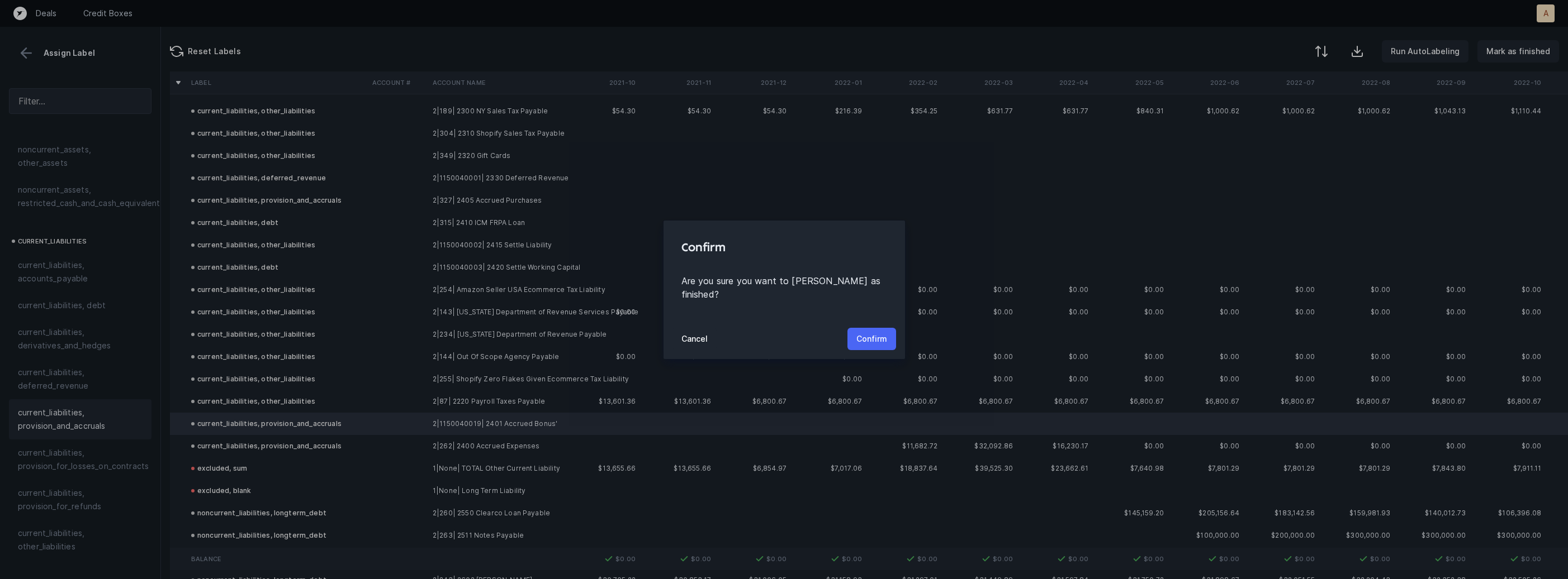
click at [864, 332] on p "Confirm" at bounding box center [871, 338] width 31 height 13
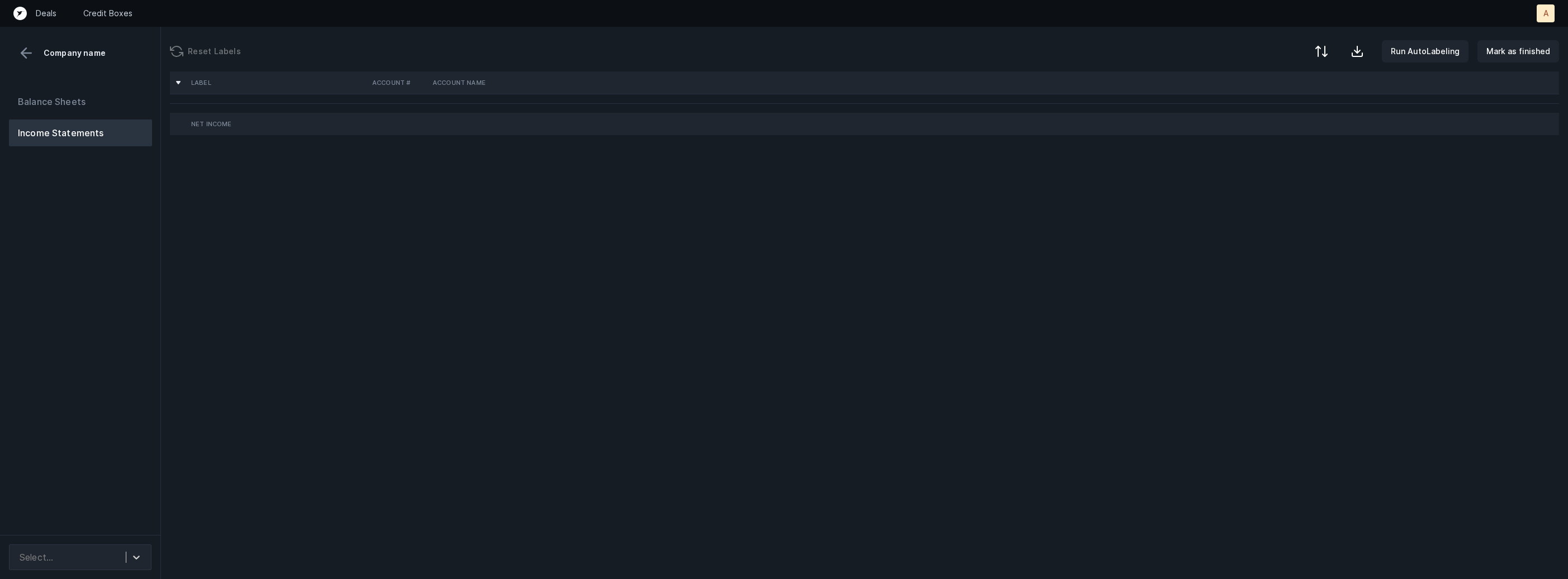
click at [118, 259] on div "Balance Sheets Income Statements" at bounding box center [81, 307] width 161 height 456
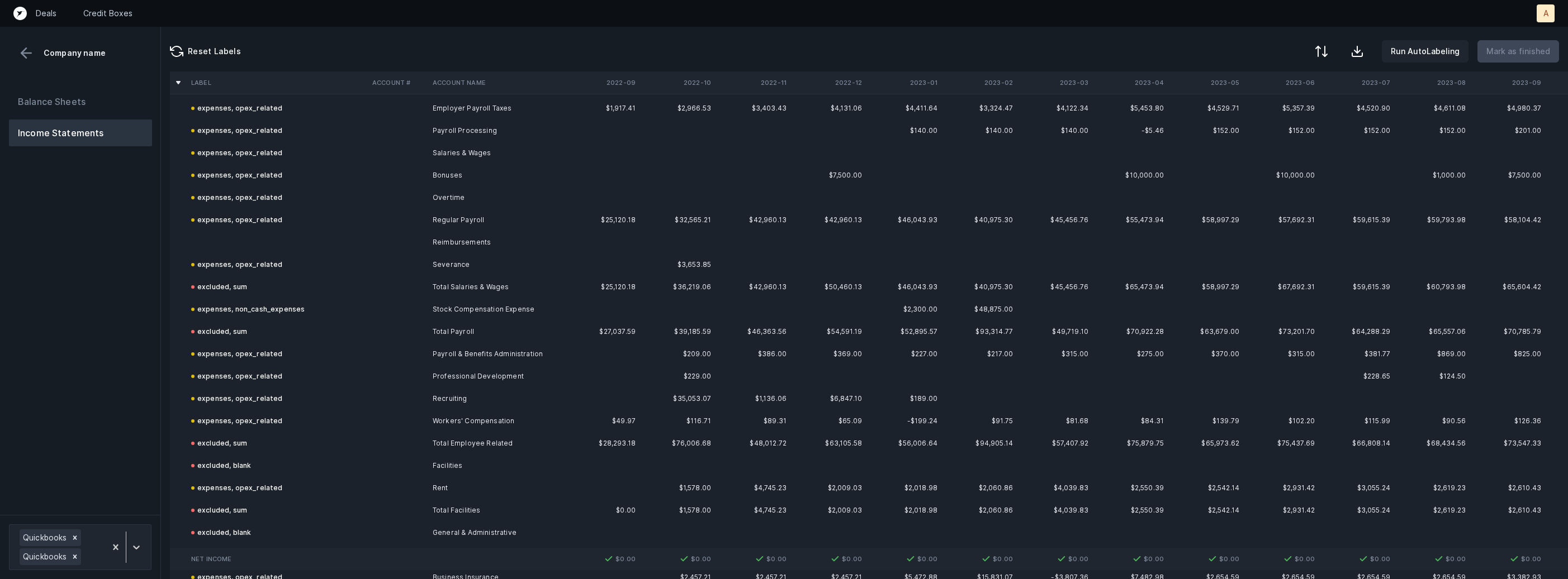
scroll to position [2110, 0]
click at [473, 235] on td "Reimbursements" at bounding box center [496, 238] width 136 height 22
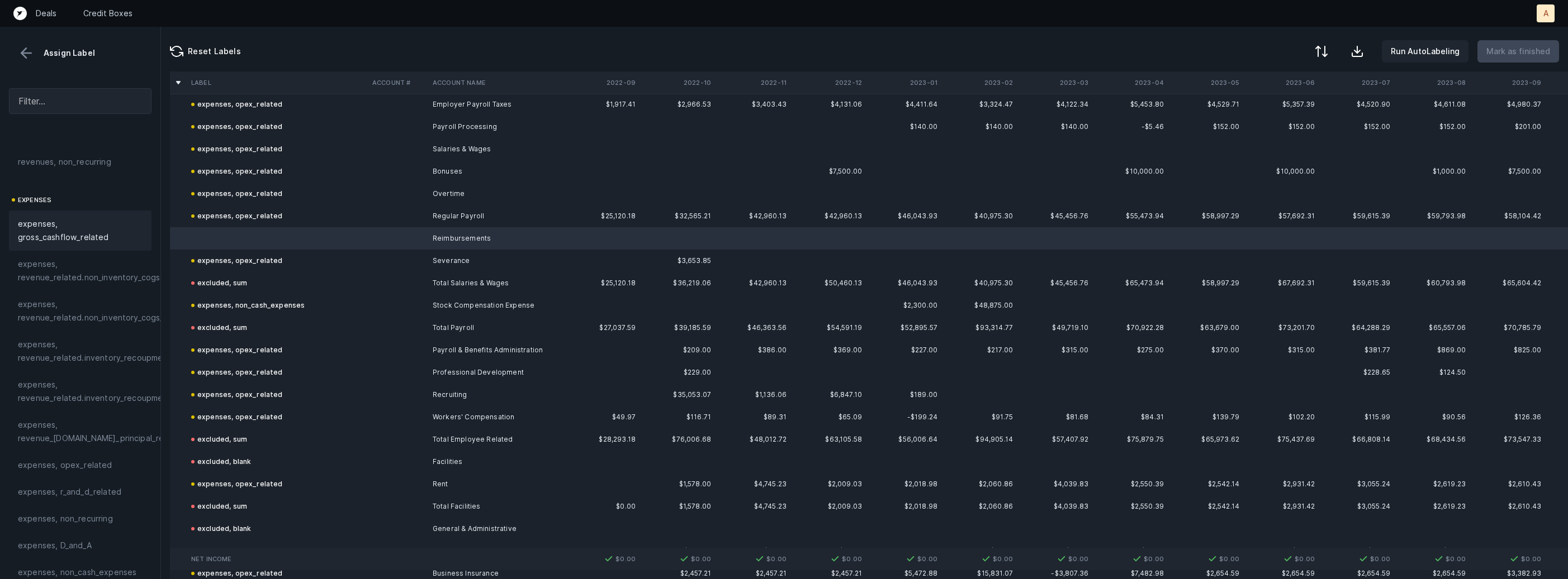
scroll to position [288, 0]
click at [124, 316] on div "expenses, opex_related" at bounding box center [80, 307] width 142 height 27
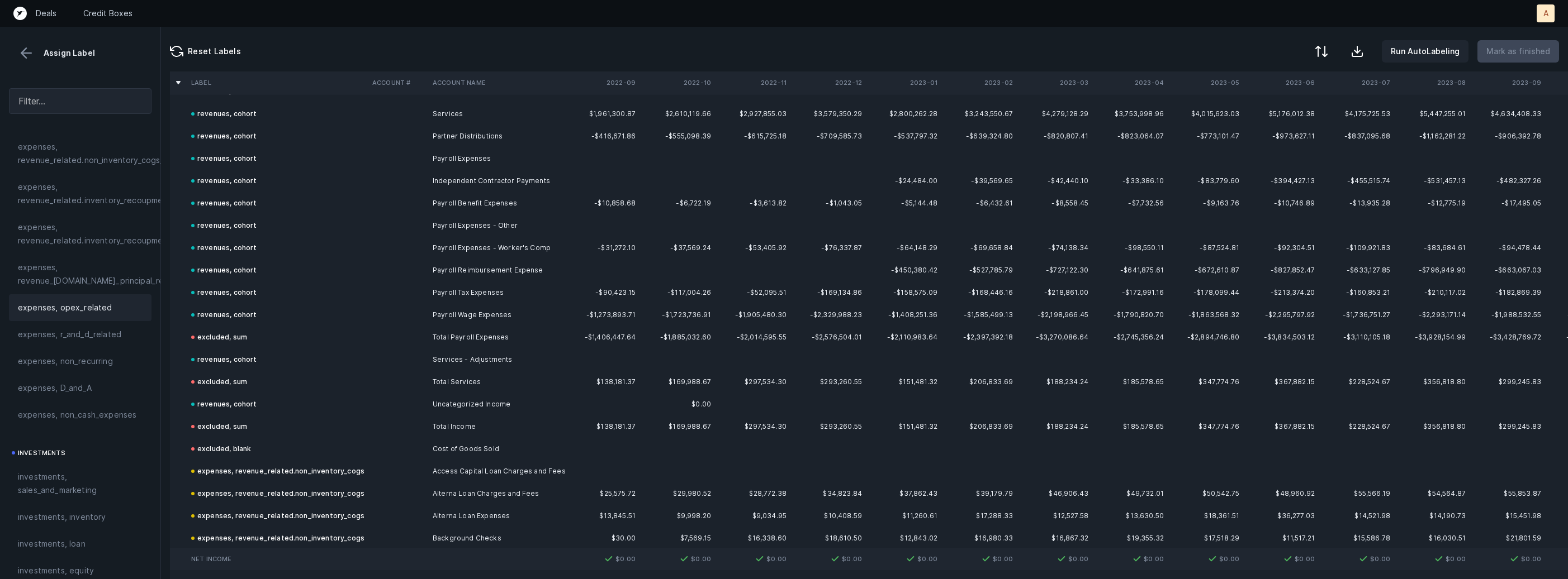
scroll to position [0, 0]
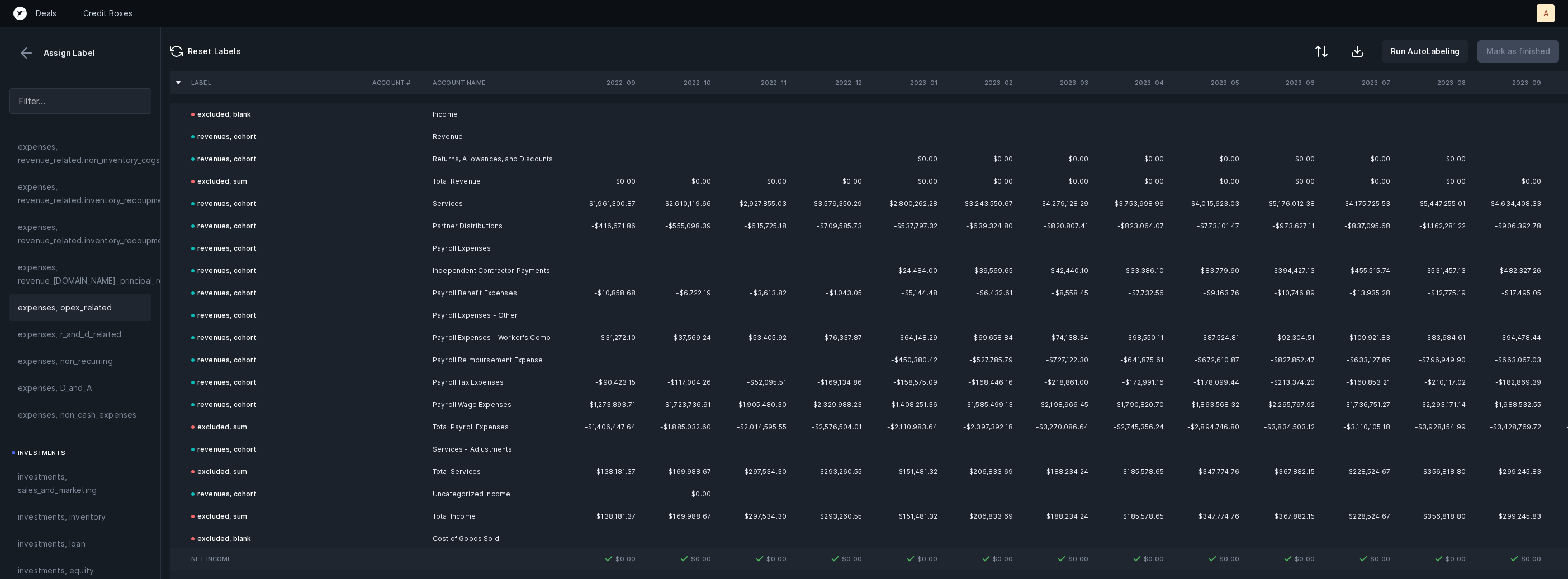
click at [30, 49] on button at bounding box center [26, 53] width 17 height 17
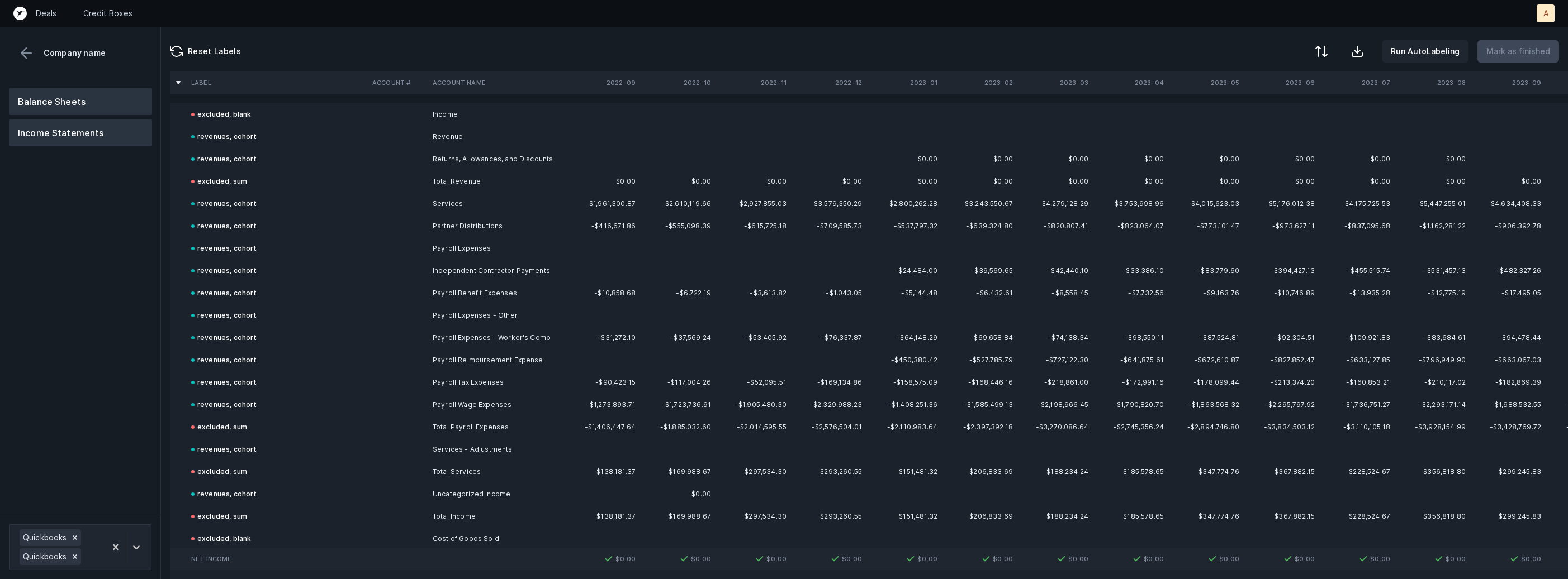
click at [66, 94] on button "Balance Sheets" at bounding box center [81, 101] width 143 height 27
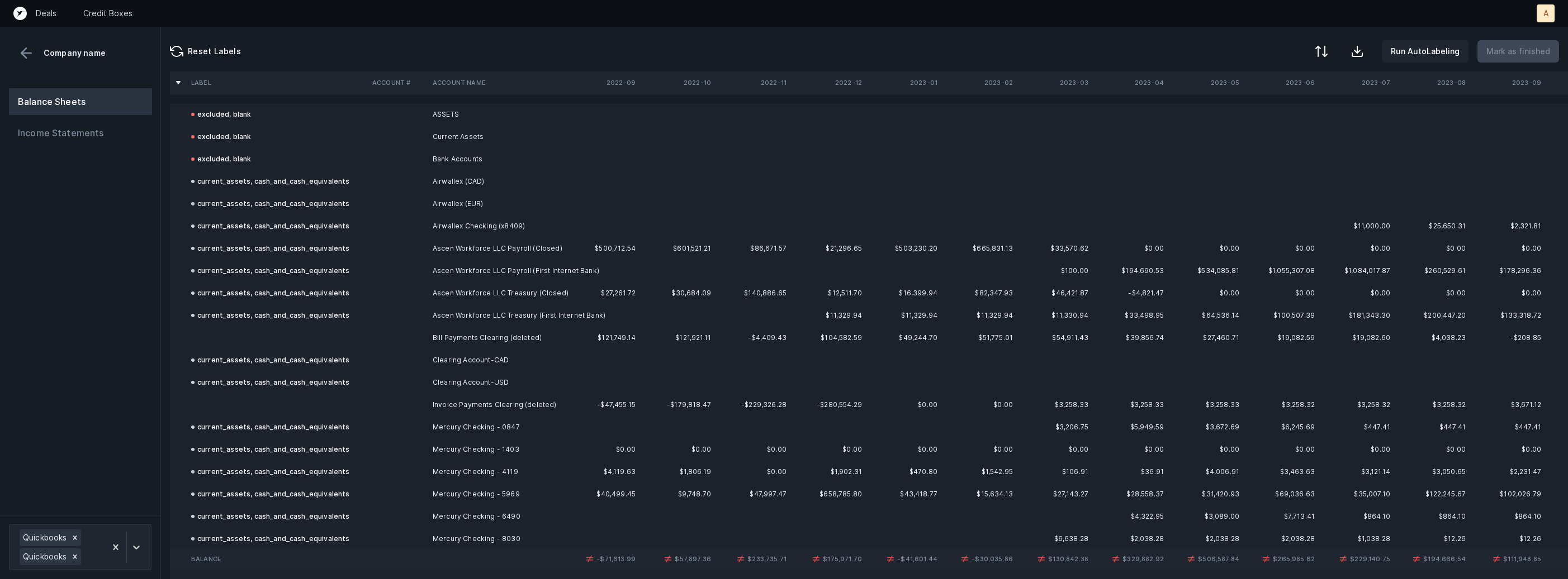
click at [307, 339] on td at bounding box center [277, 337] width 181 height 22
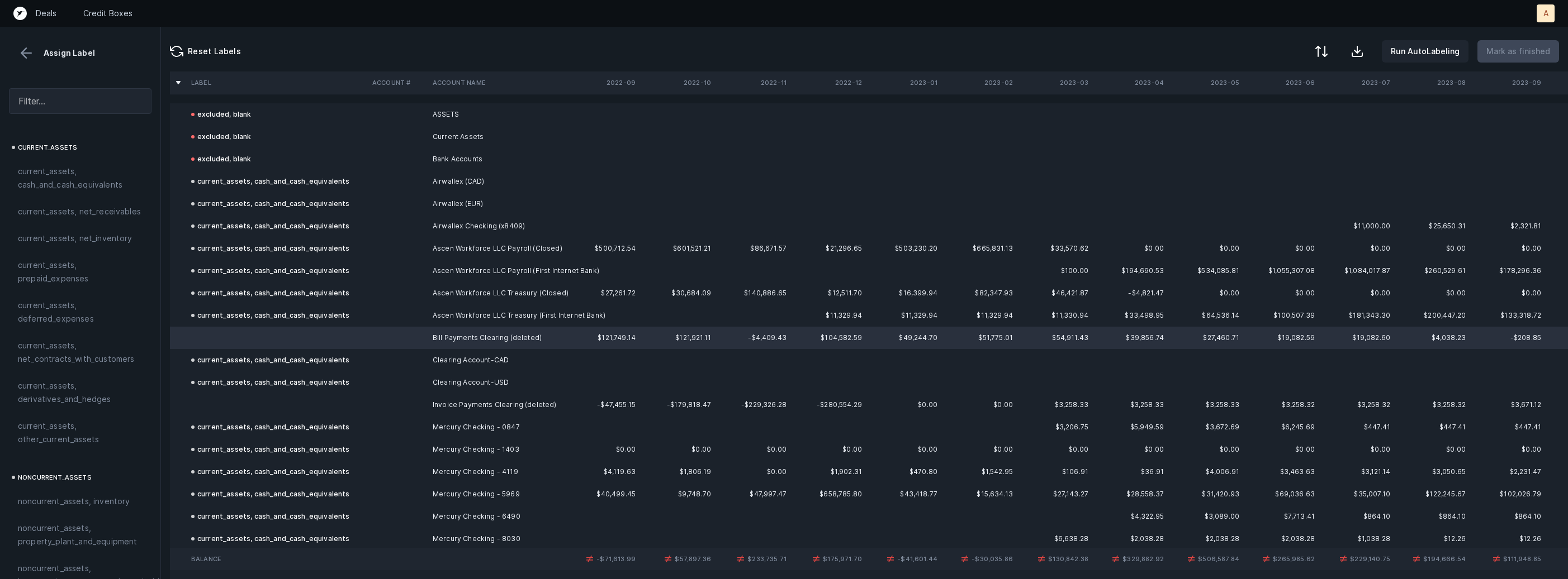
click at [261, 398] on td at bounding box center [277, 405] width 181 height 22
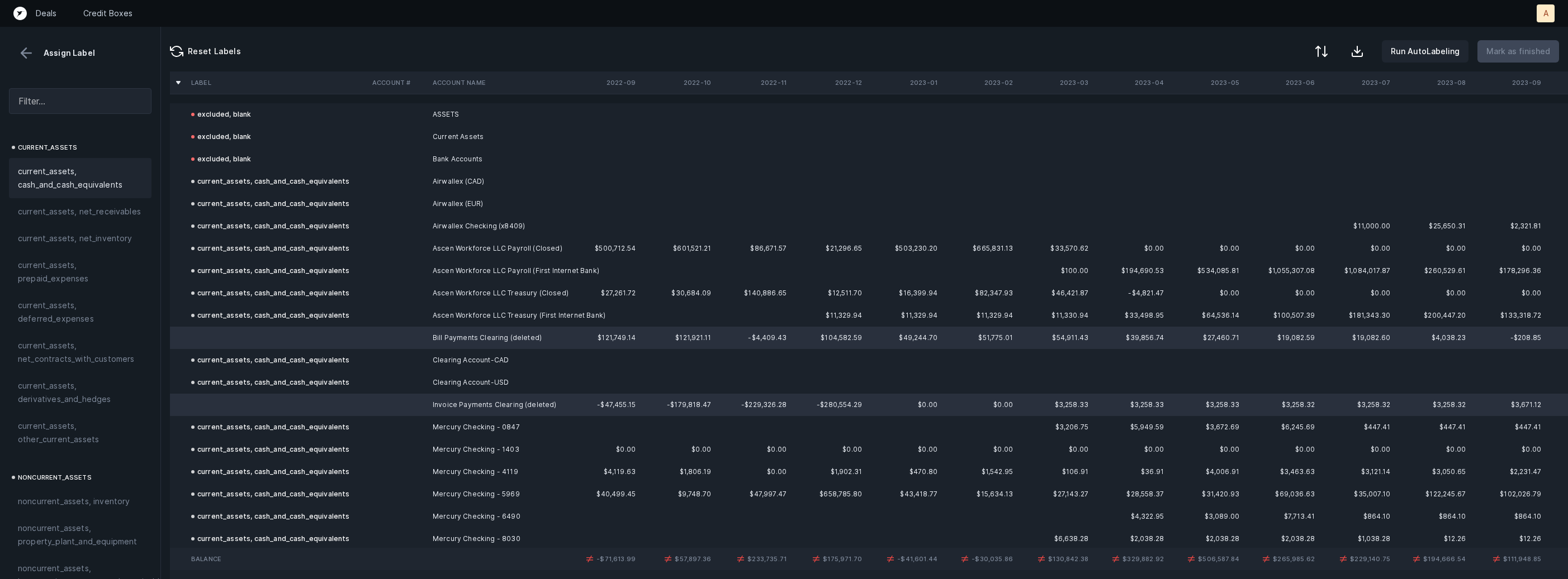
click at [109, 187] on span "current_assets, cash_and_cash_equivalents" at bounding box center [80, 178] width 124 height 27
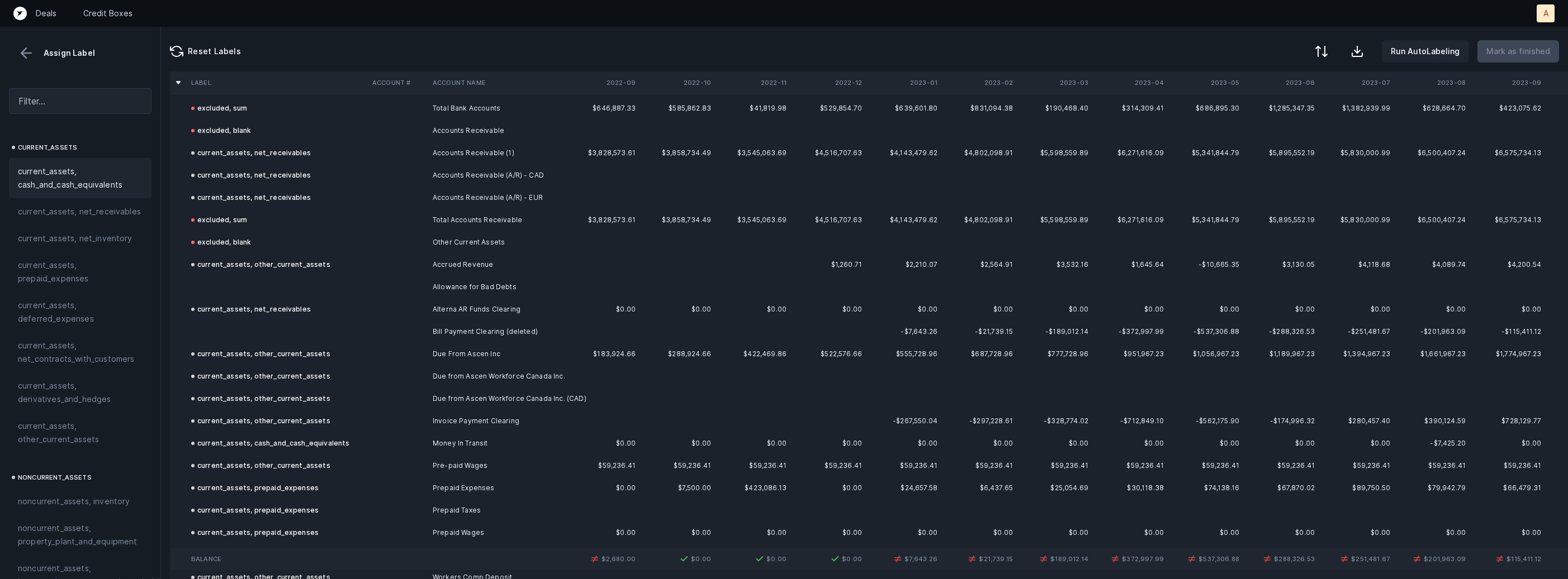
scroll to position [606, 0]
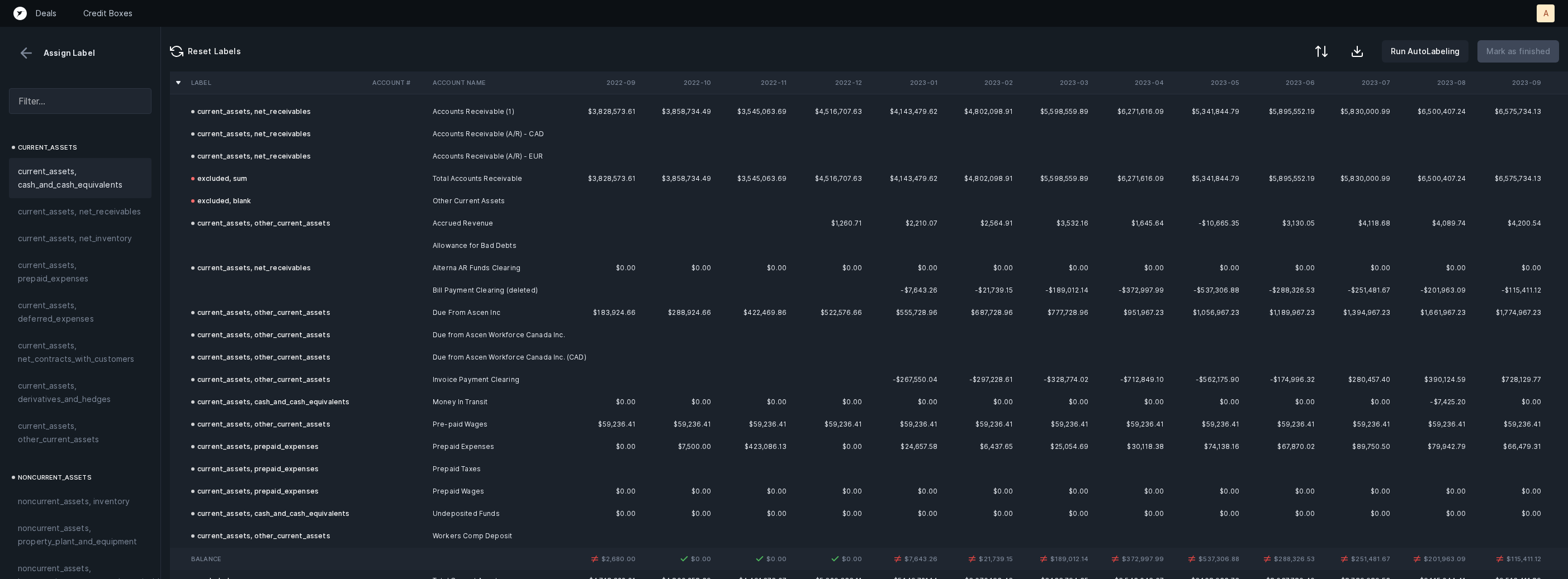
click at [514, 249] on td "Allowance for Bad Debts" at bounding box center [496, 246] width 136 height 22
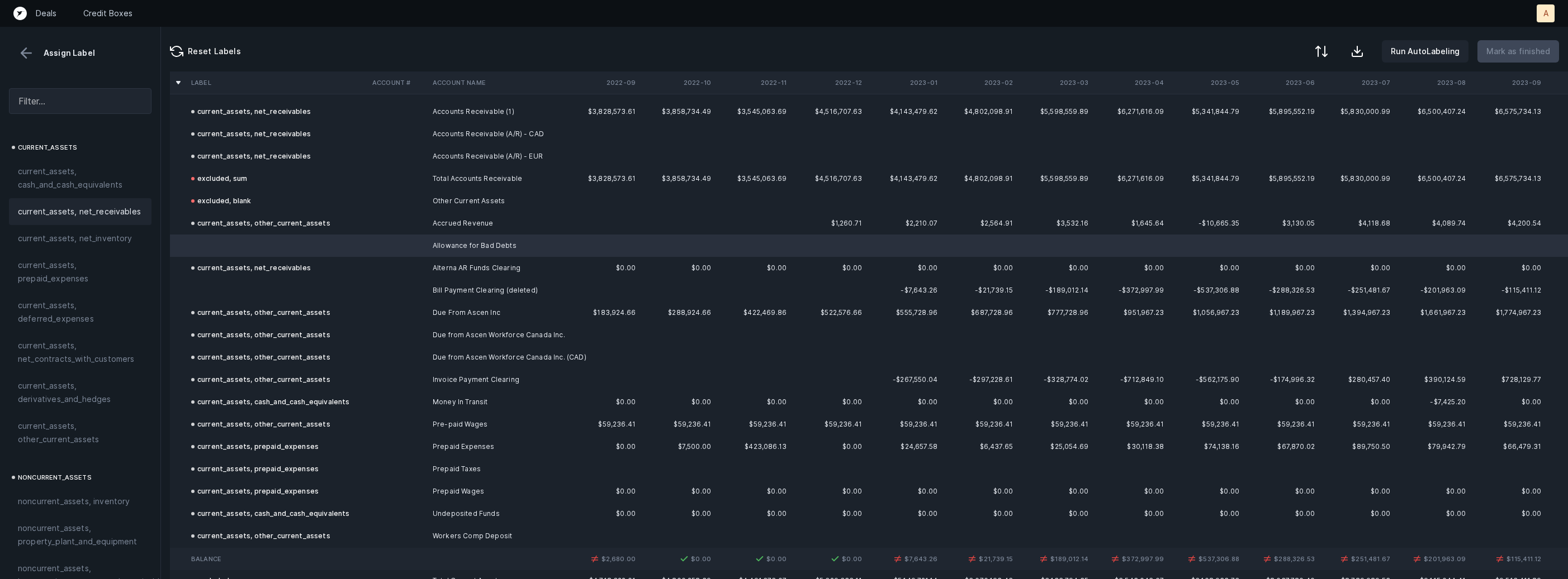
click at [133, 205] on span "current_assets, net_receivables" at bounding box center [79, 211] width 122 height 13
click at [245, 294] on td at bounding box center [277, 290] width 181 height 22
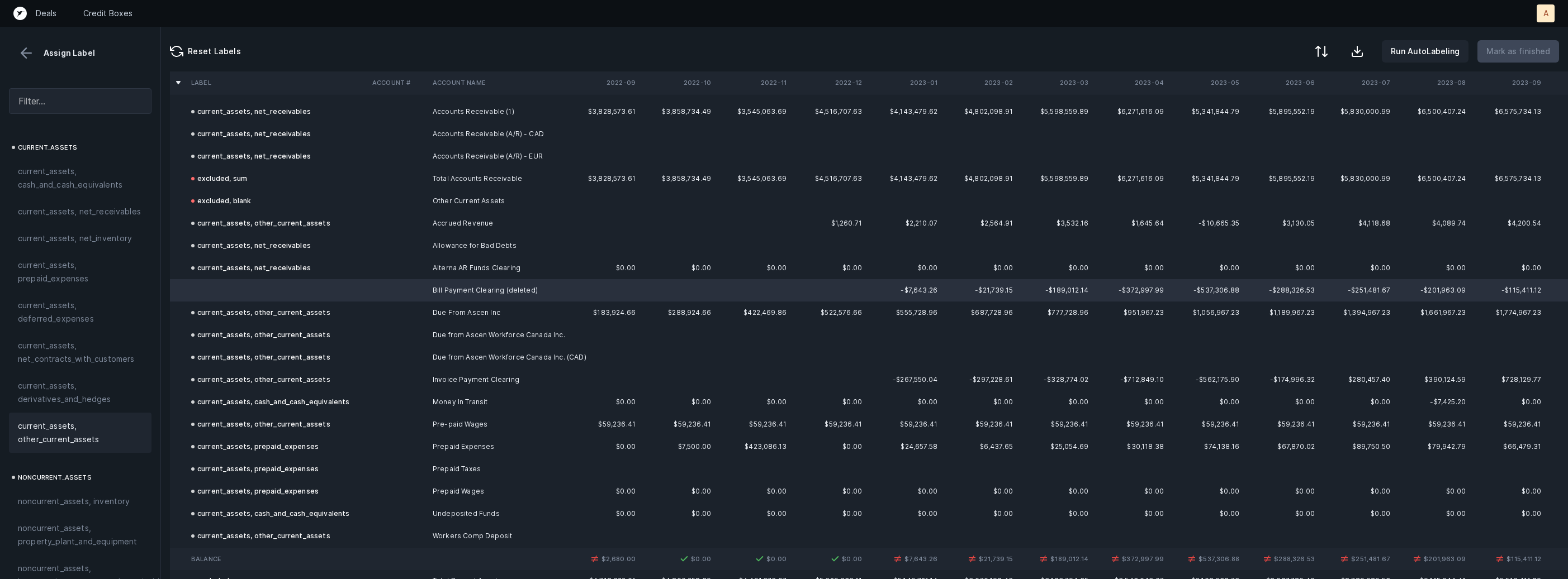
click at [78, 425] on span "current_assets, other_current_assets" at bounding box center [80, 433] width 124 height 27
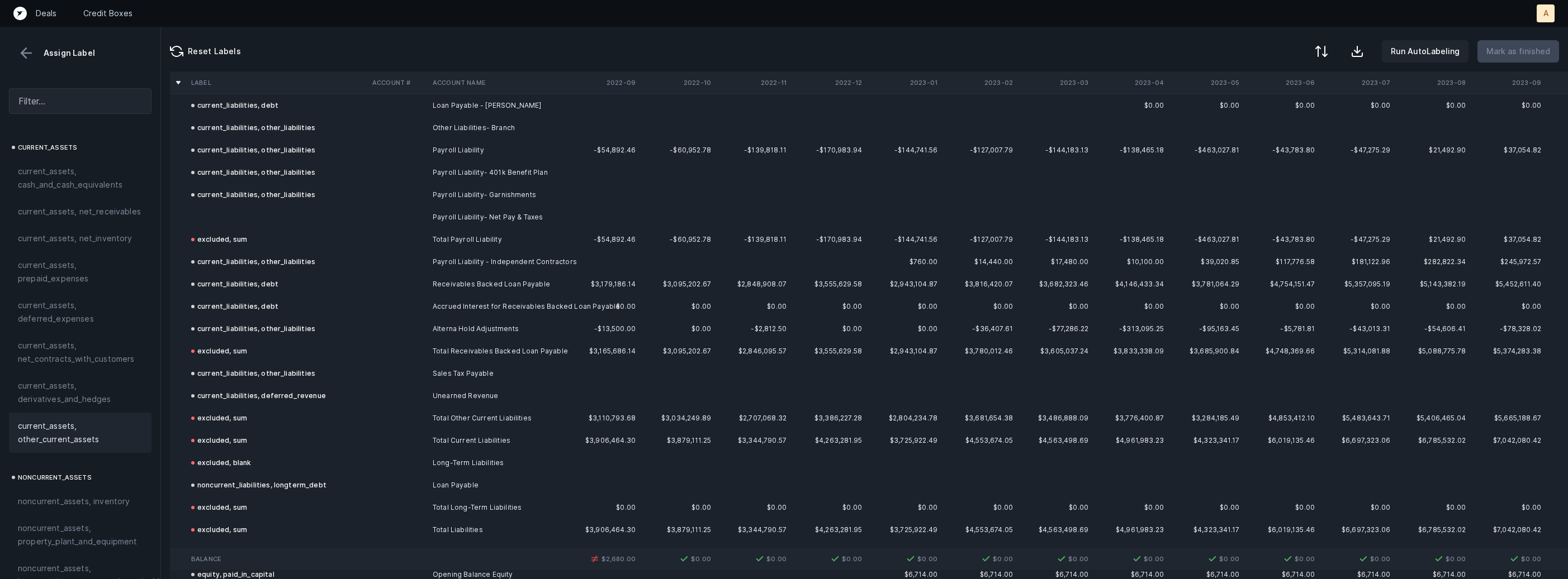
scroll to position [1380, 0]
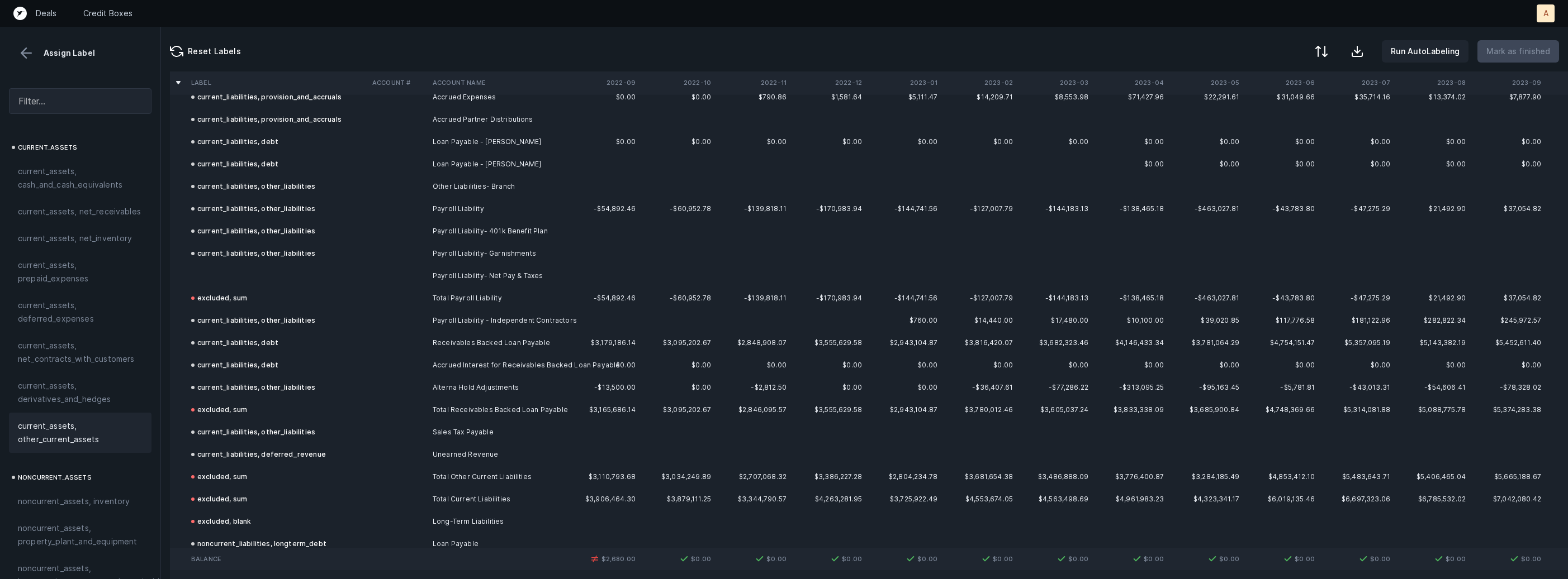
click at [296, 277] on td at bounding box center [277, 276] width 181 height 22
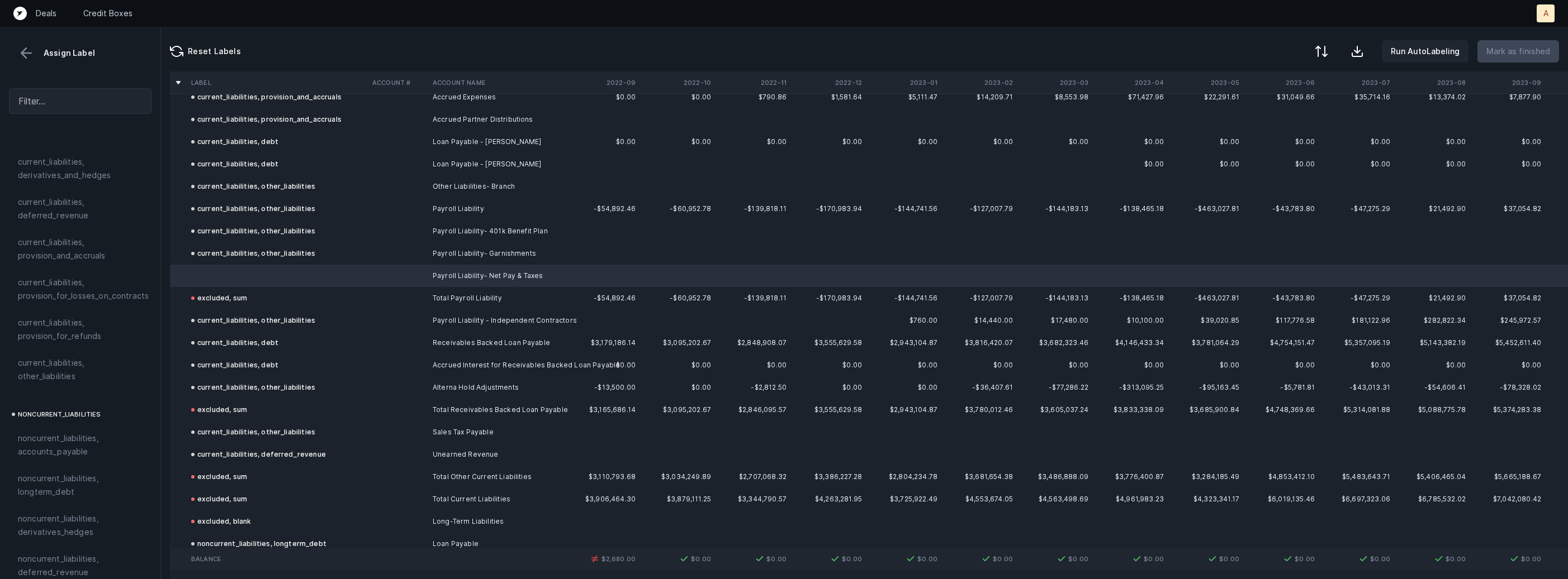
scroll to position [838, 0]
click at [99, 351] on span "current_liabilities, other_liabilities" at bounding box center [80, 362] width 124 height 27
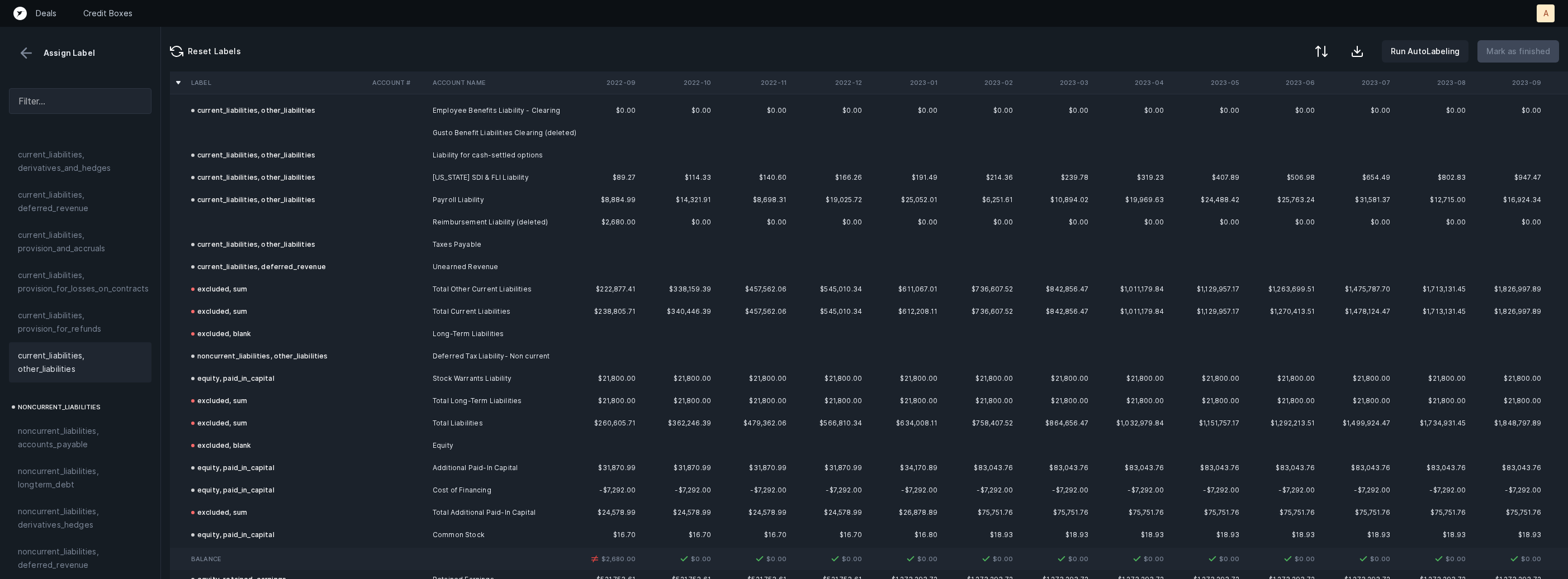
scroll to position [3128, 0]
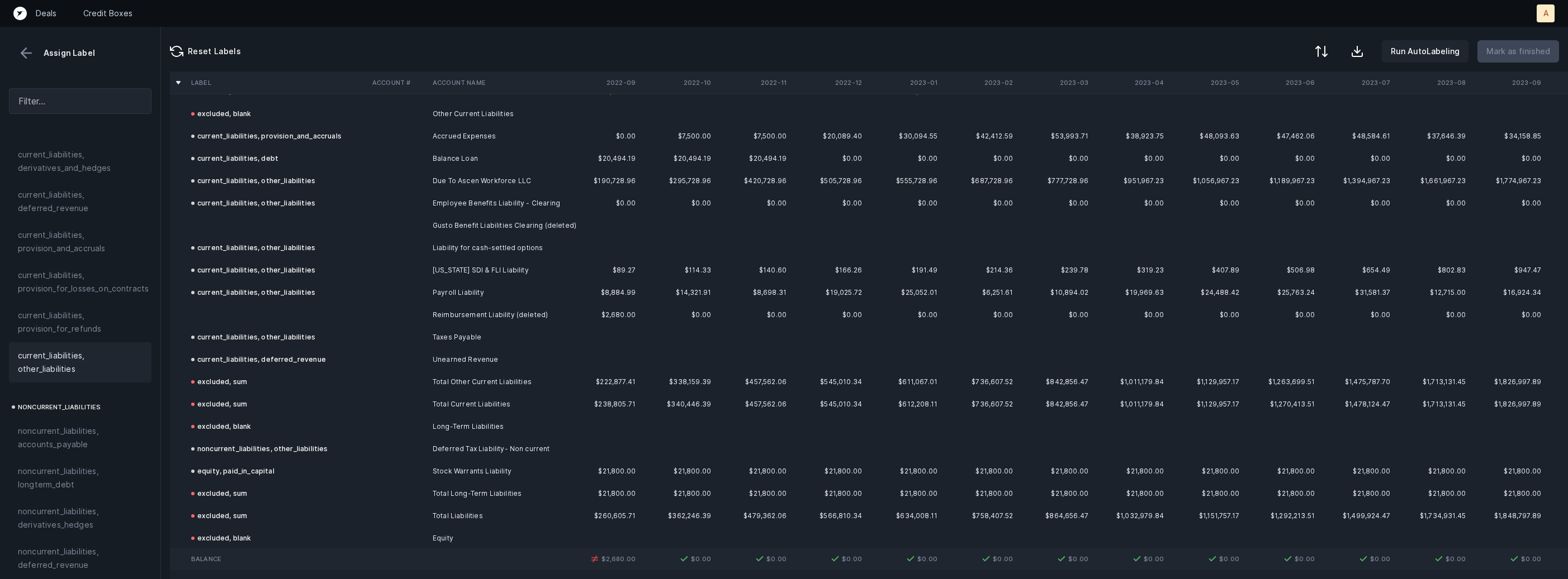
click at [503, 217] on td "Gusto Benefit Liabilities Clearing (deleted)" at bounding box center [496, 226] width 136 height 22
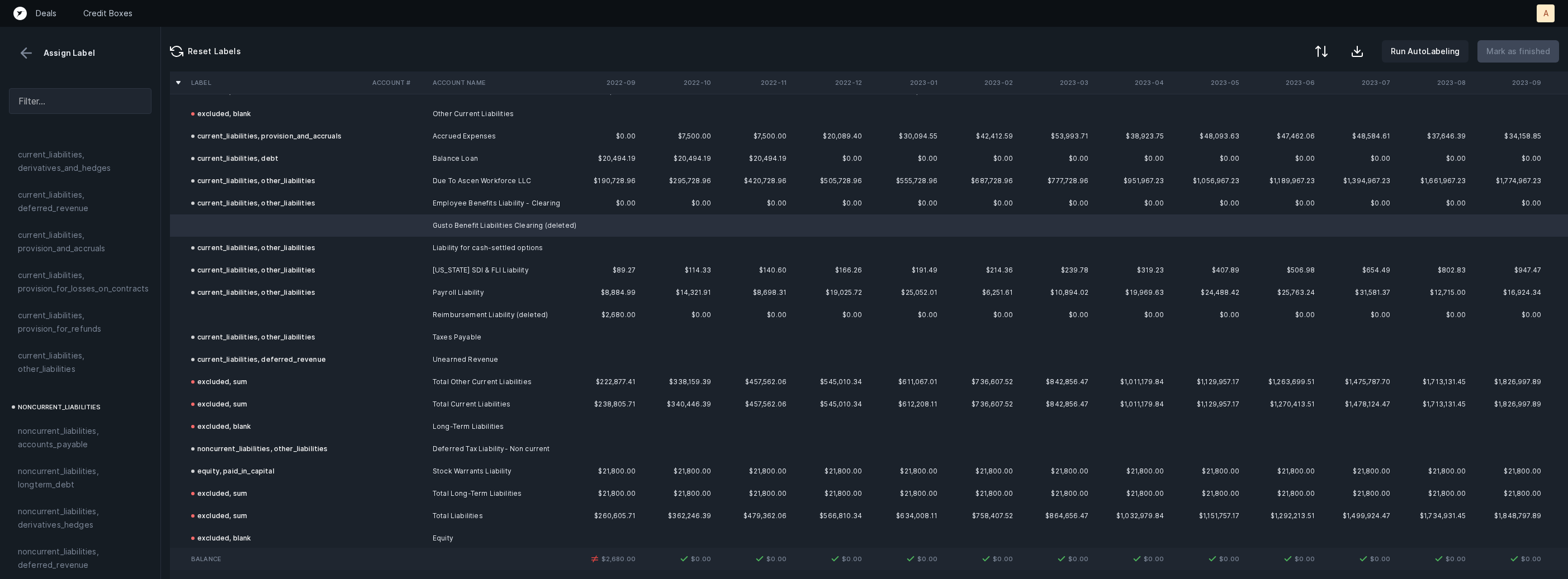
click at [449, 303] on td "Reimbursement Liability (deleted)" at bounding box center [496, 314] width 136 height 22
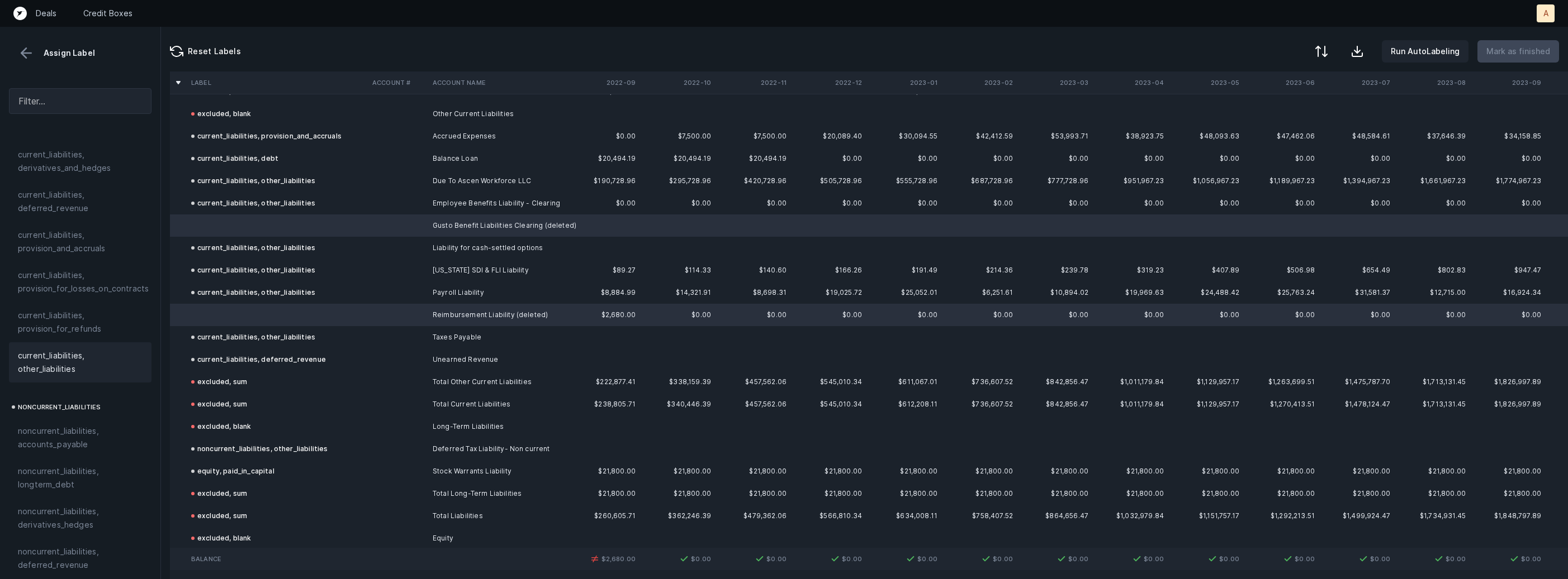
click at [70, 358] on span "current_liabilities, other_liabilities" at bounding box center [80, 362] width 124 height 27
click at [1516, 50] on p "Mark as finished" at bounding box center [1518, 51] width 64 height 13
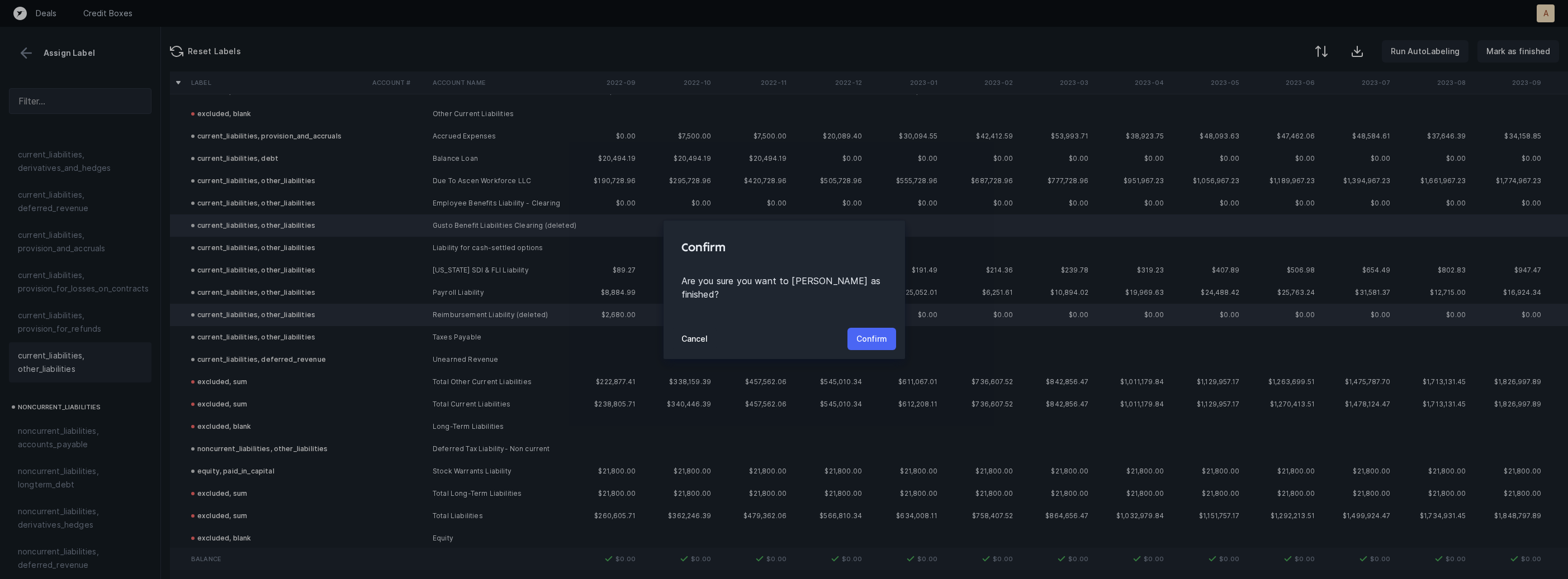
click at [871, 332] on p "Confirm" at bounding box center [871, 338] width 31 height 13
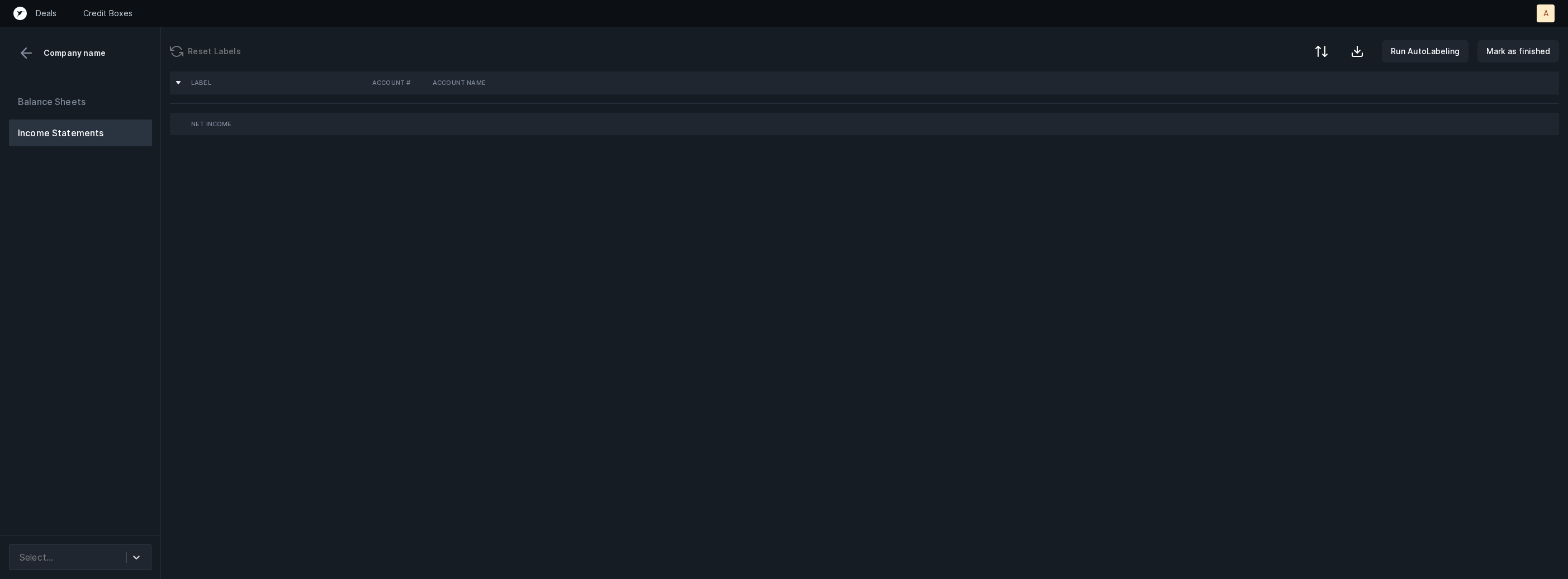
click at [103, 434] on div "Balance Sheets Income Statements" at bounding box center [81, 307] width 161 height 456
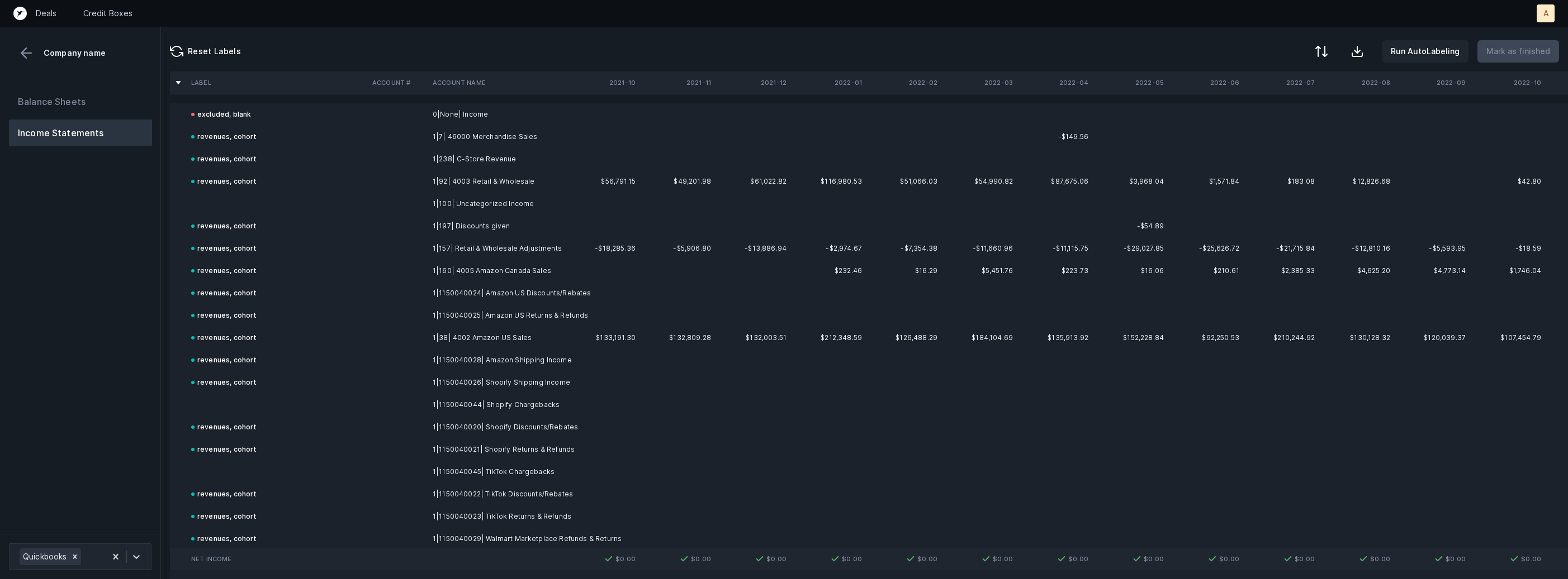
click at [236, 203] on td at bounding box center [277, 204] width 181 height 22
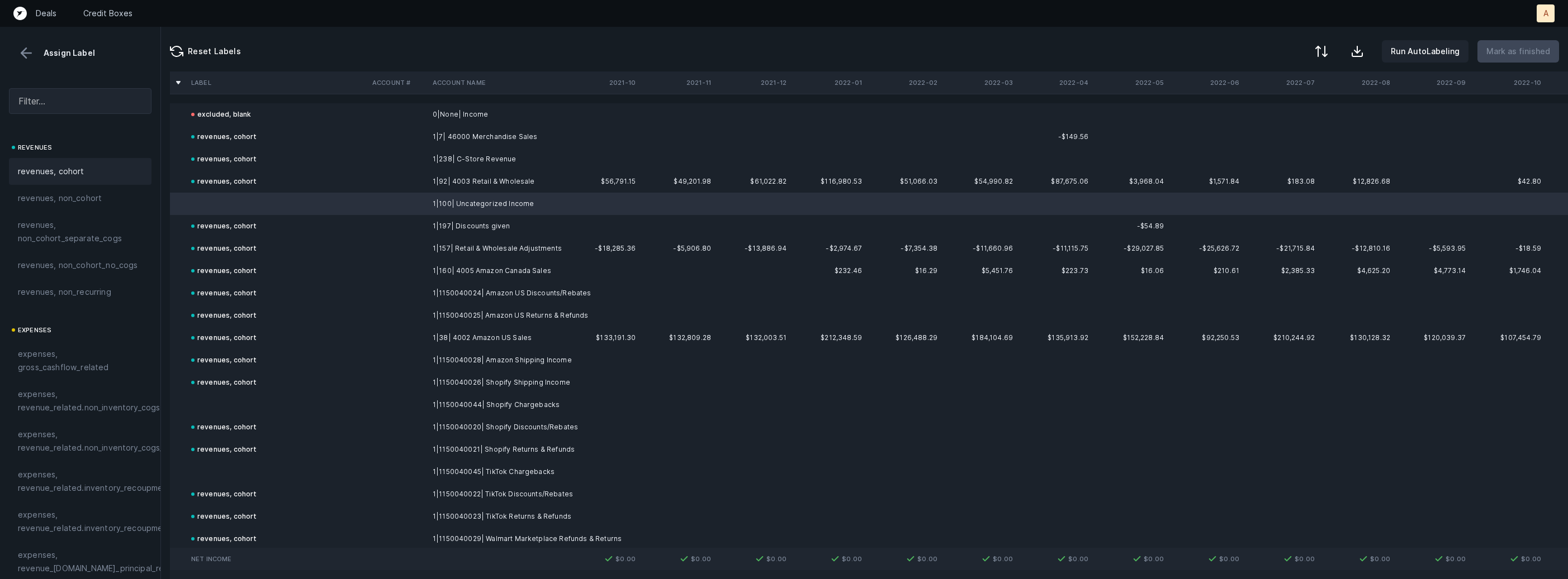
click at [81, 166] on span "revenues, cohort" at bounding box center [51, 171] width 67 height 13
click at [224, 404] on td at bounding box center [277, 405] width 181 height 22
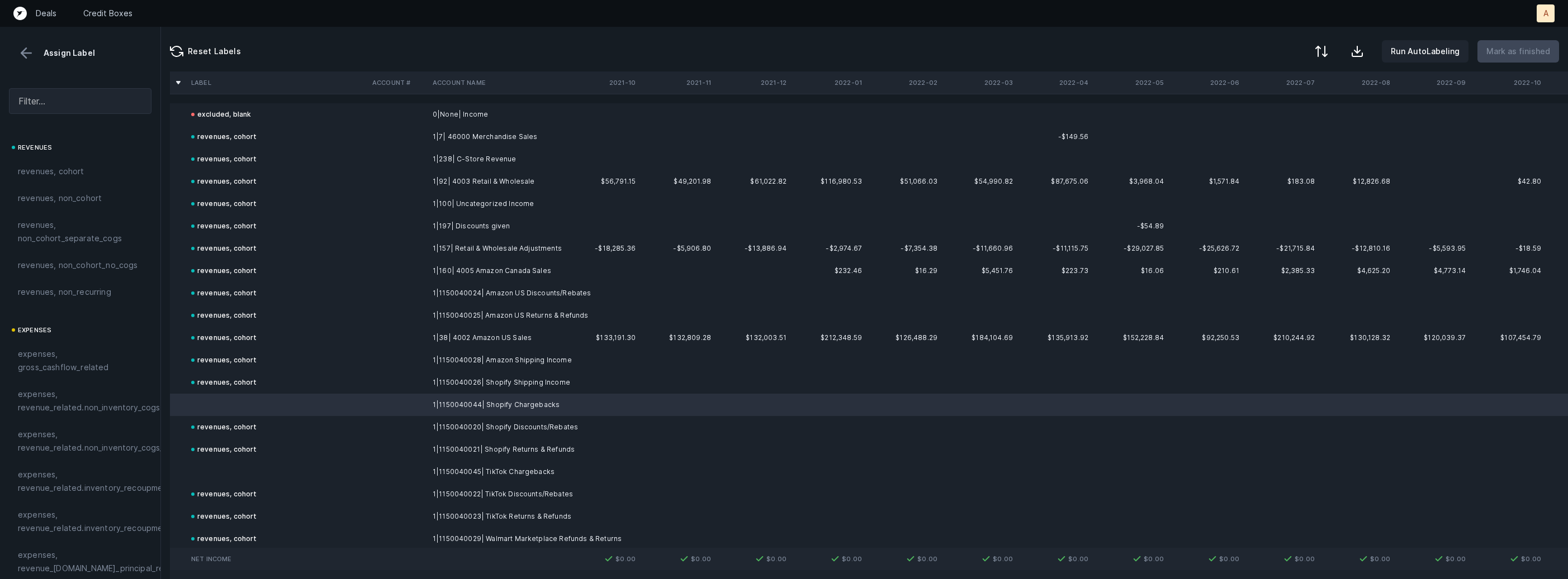
click at [219, 470] on td at bounding box center [277, 472] width 181 height 22
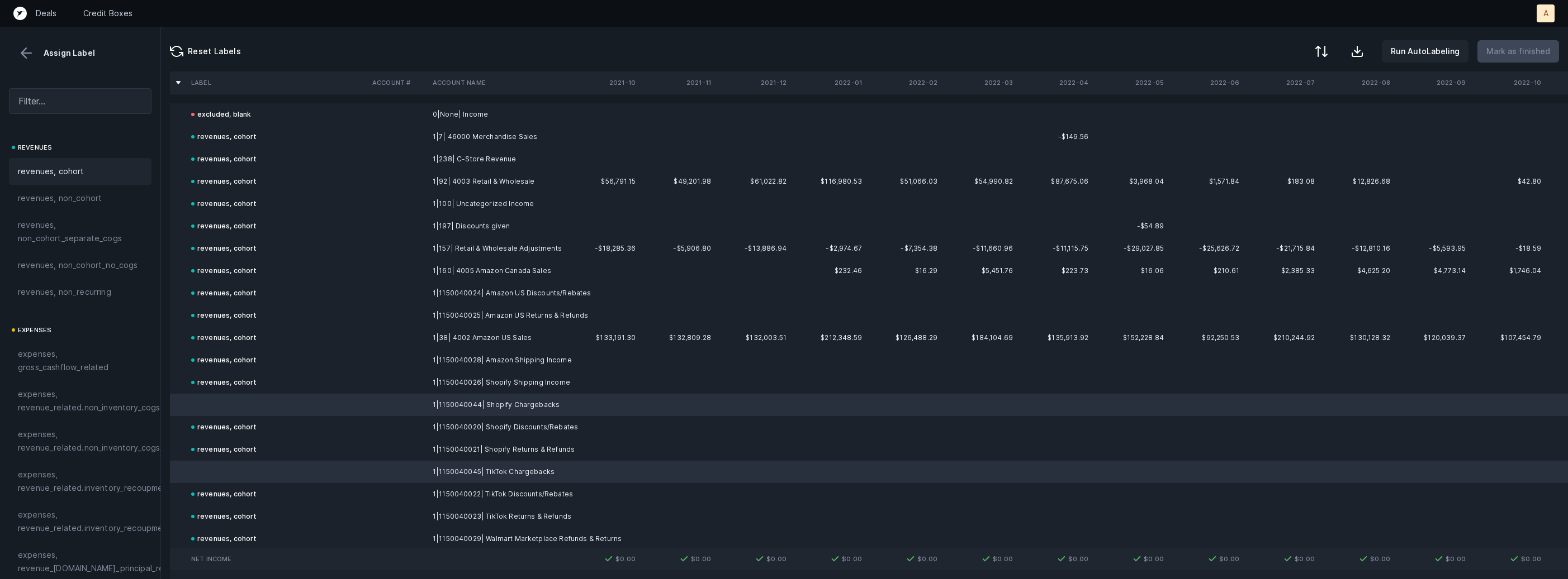
click at [68, 179] on div "revenues, cohort" at bounding box center [80, 171] width 142 height 27
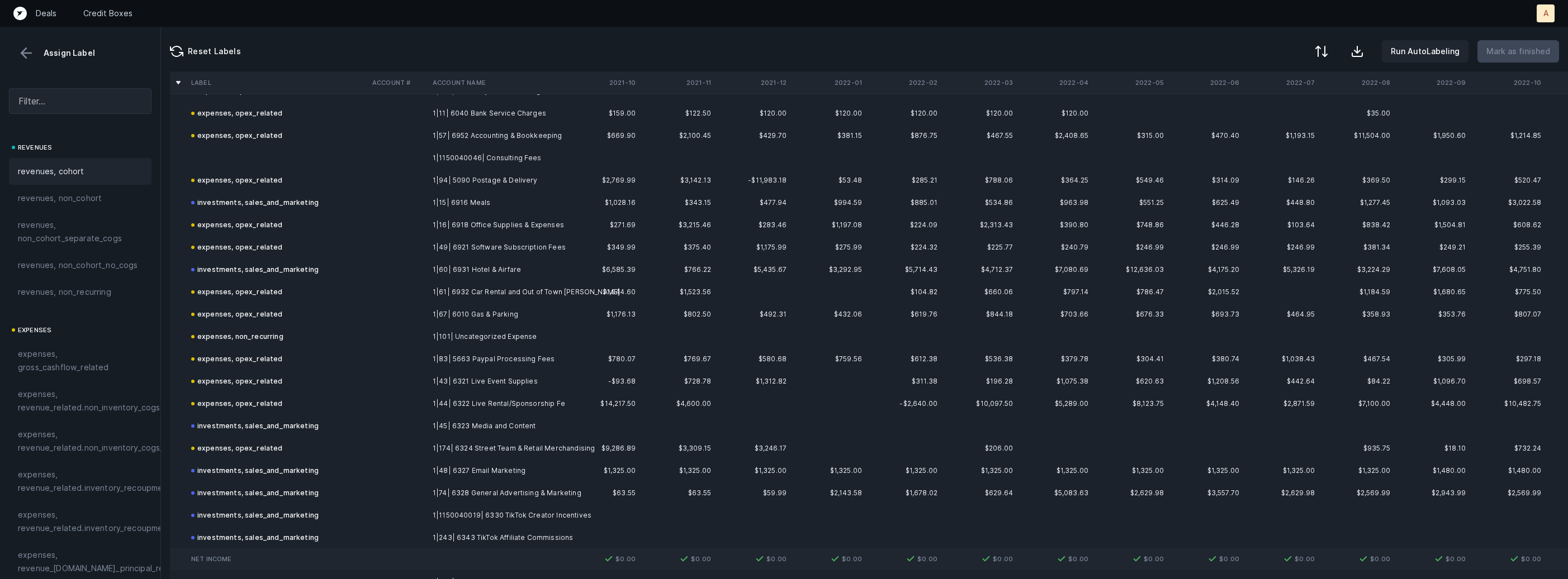
scroll to position [1818, 0]
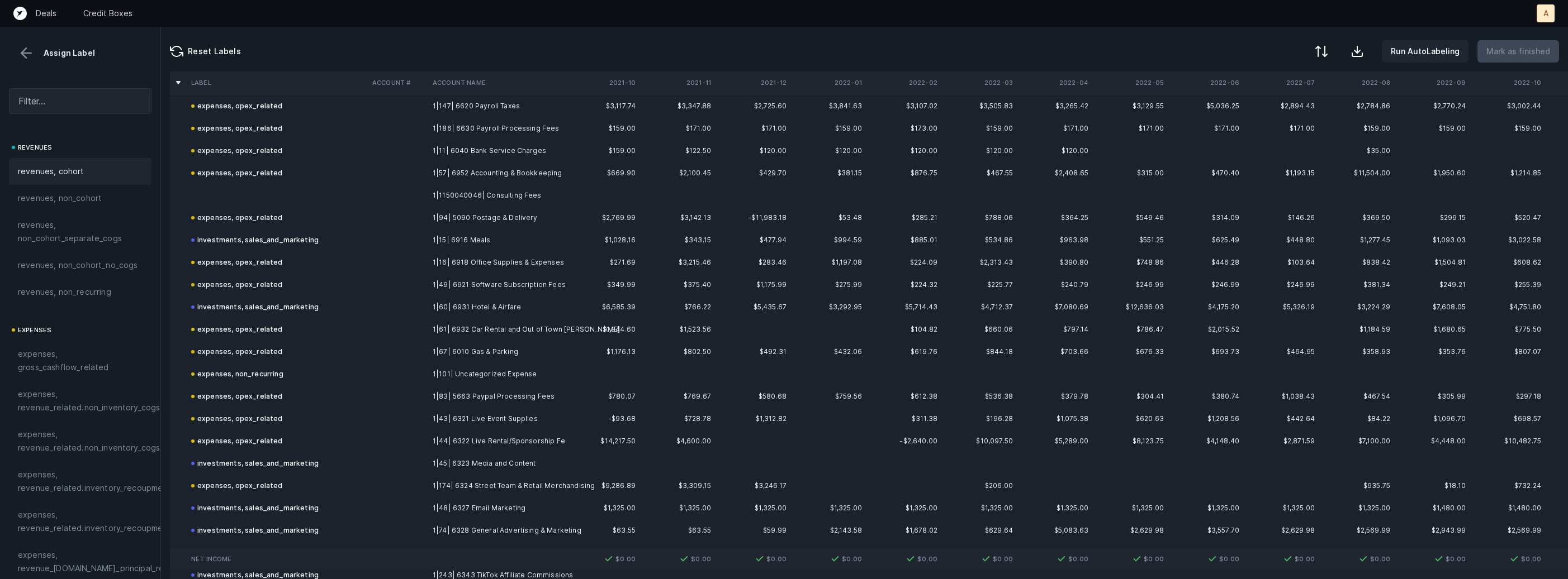
click at [273, 184] on td at bounding box center [277, 195] width 181 height 22
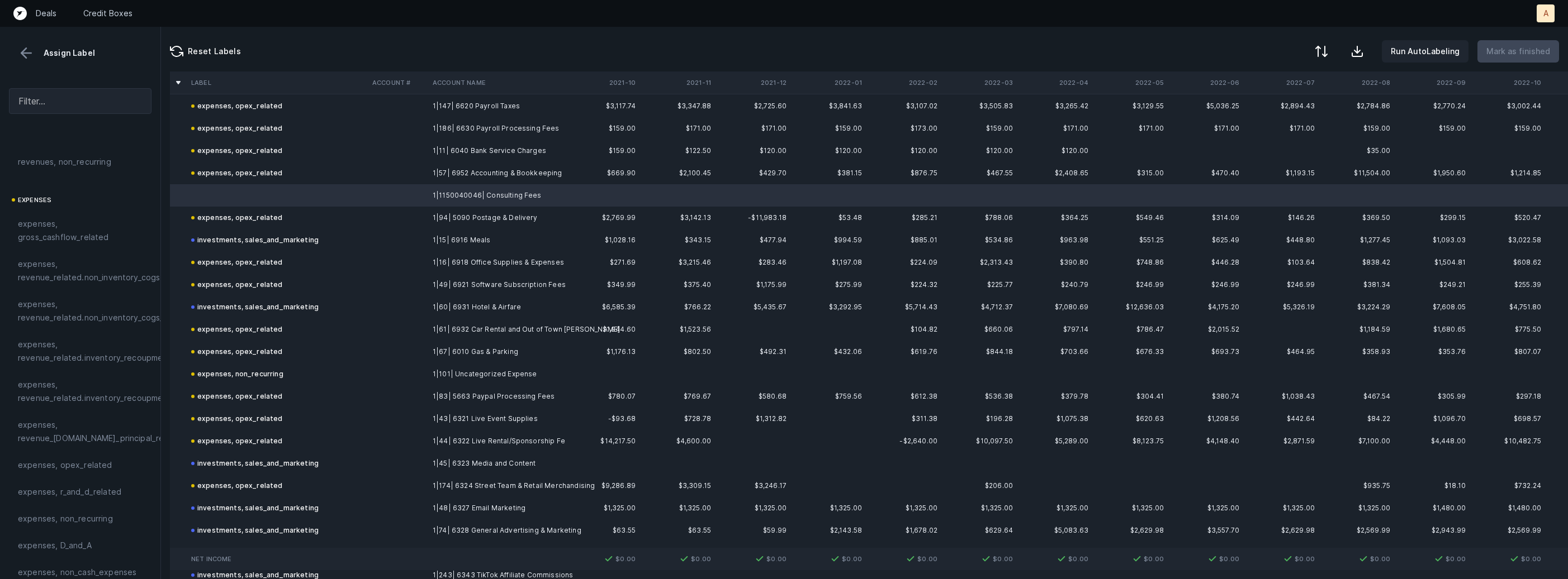
scroll to position [173, 0]
click at [70, 433] on div "expenses, opex_related" at bounding box center [80, 422] width 142 height 27
click at [1514, 54] on p "Mark as finished" at bounding box center [1518, 51] width 64 height 13
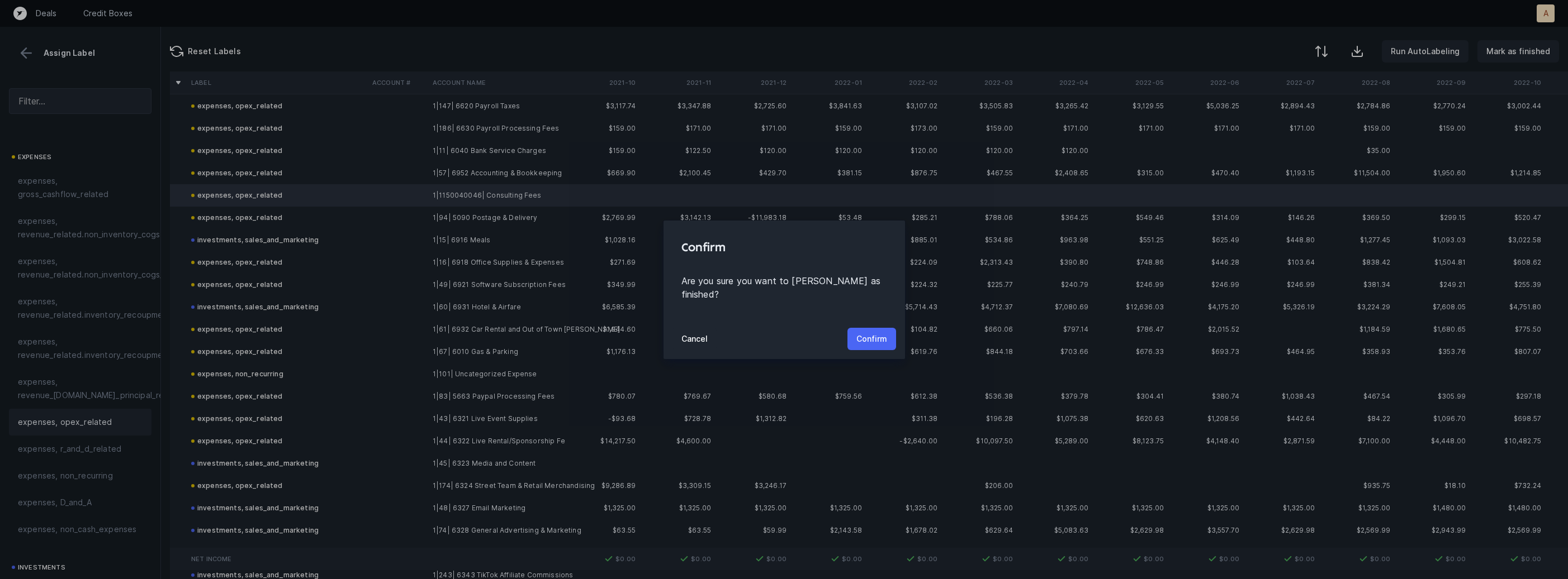
click at [863, 332] on p "Confirm" at bounding box center [871, 338] width 31 height 13
